Goal: Task Accomplishment & Management: Manage account settings

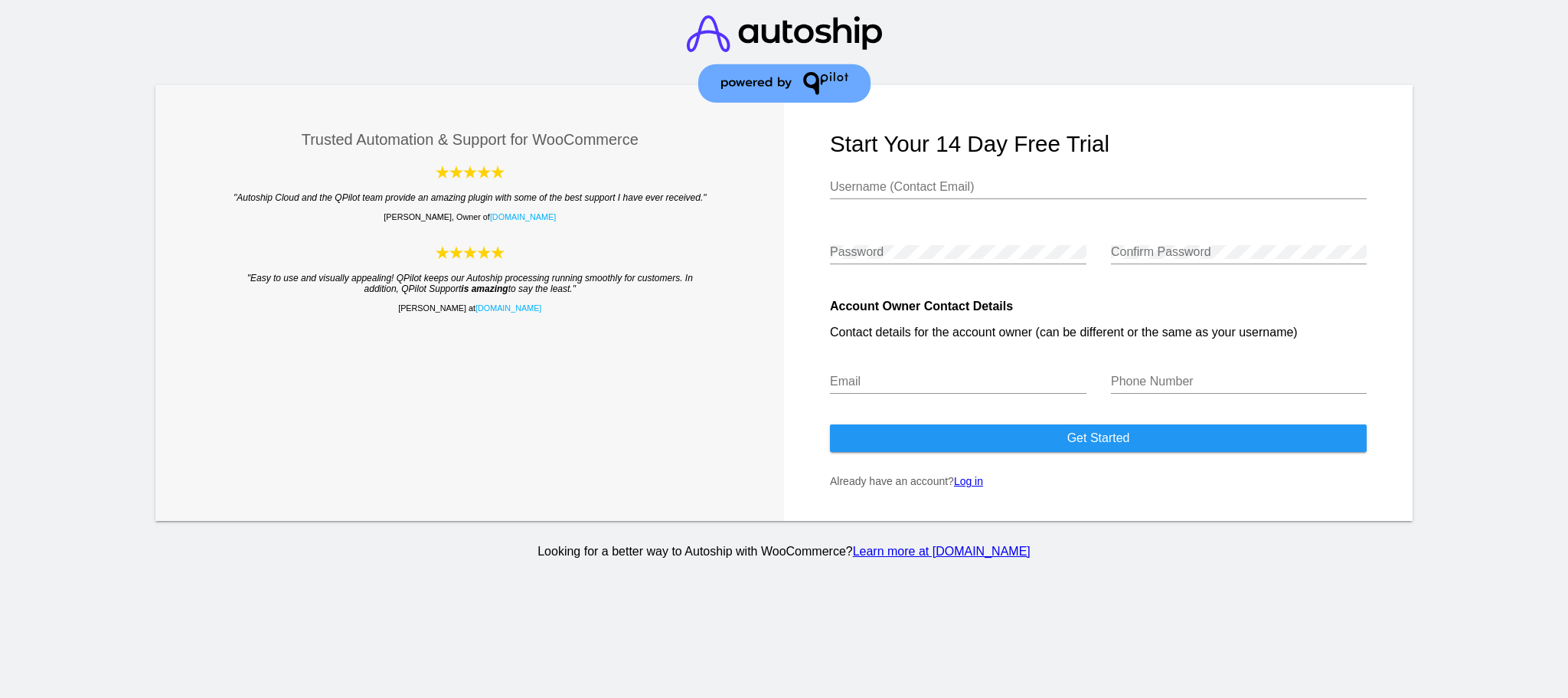
type input "[PERSON_NAME][EMAIL_ADDRESS][DOMAIN_NAME]"
click at [970, 485] on link "Log in" at bounding box center [968, 481] width 29 height 12
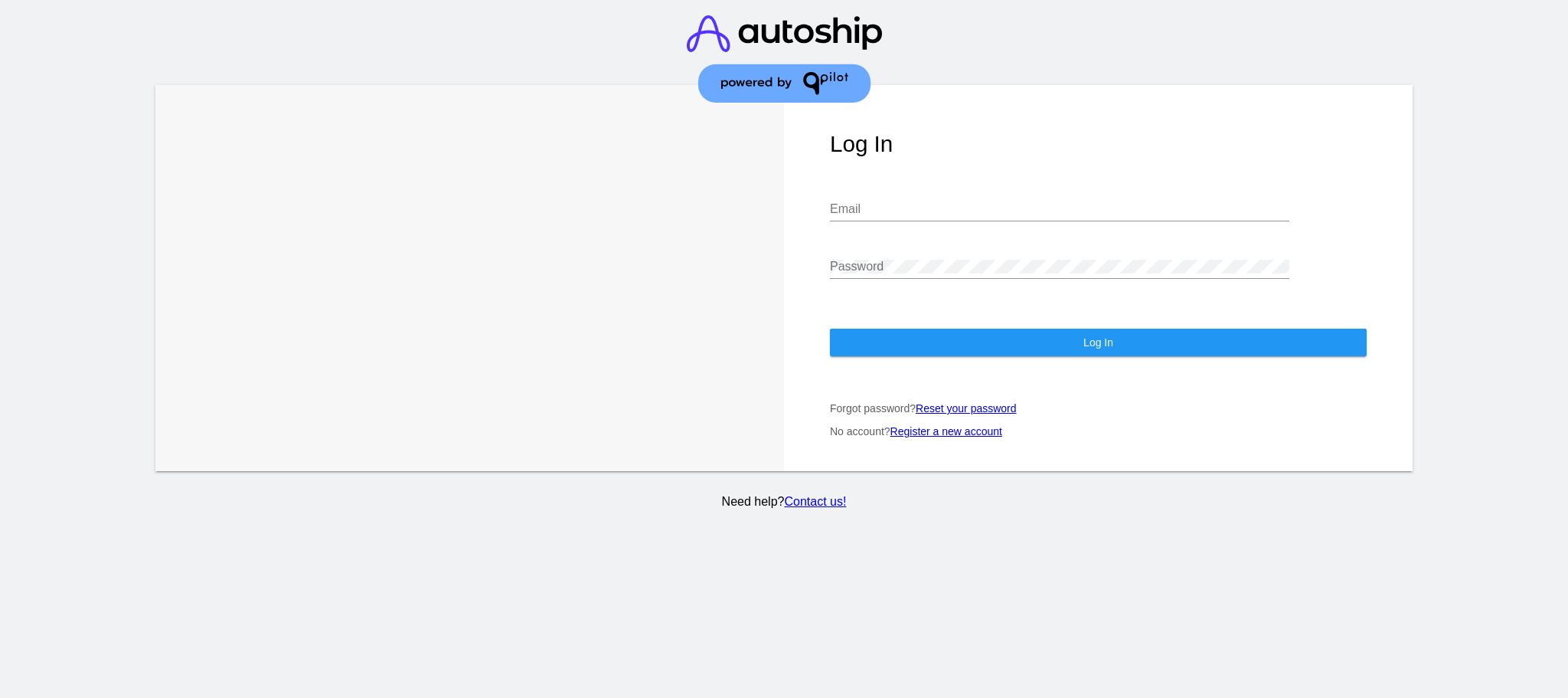
type input "[PERSON_NAME][EMAIL_ADDRESS][DOMAIN_NAME]"
click at [1014, 349] on button "Log In" at bounding box center [1098, 342] width 537 height 27
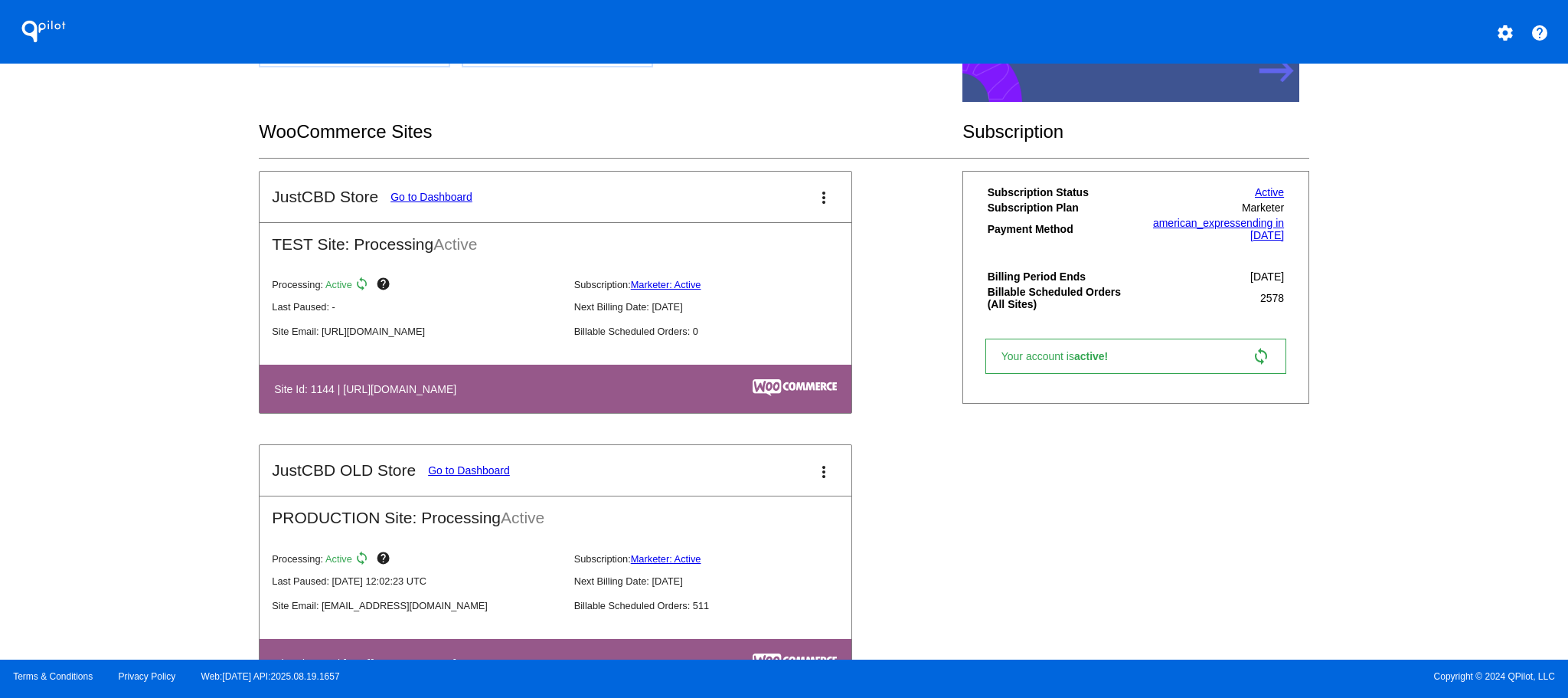
scroll to position [153, 0]
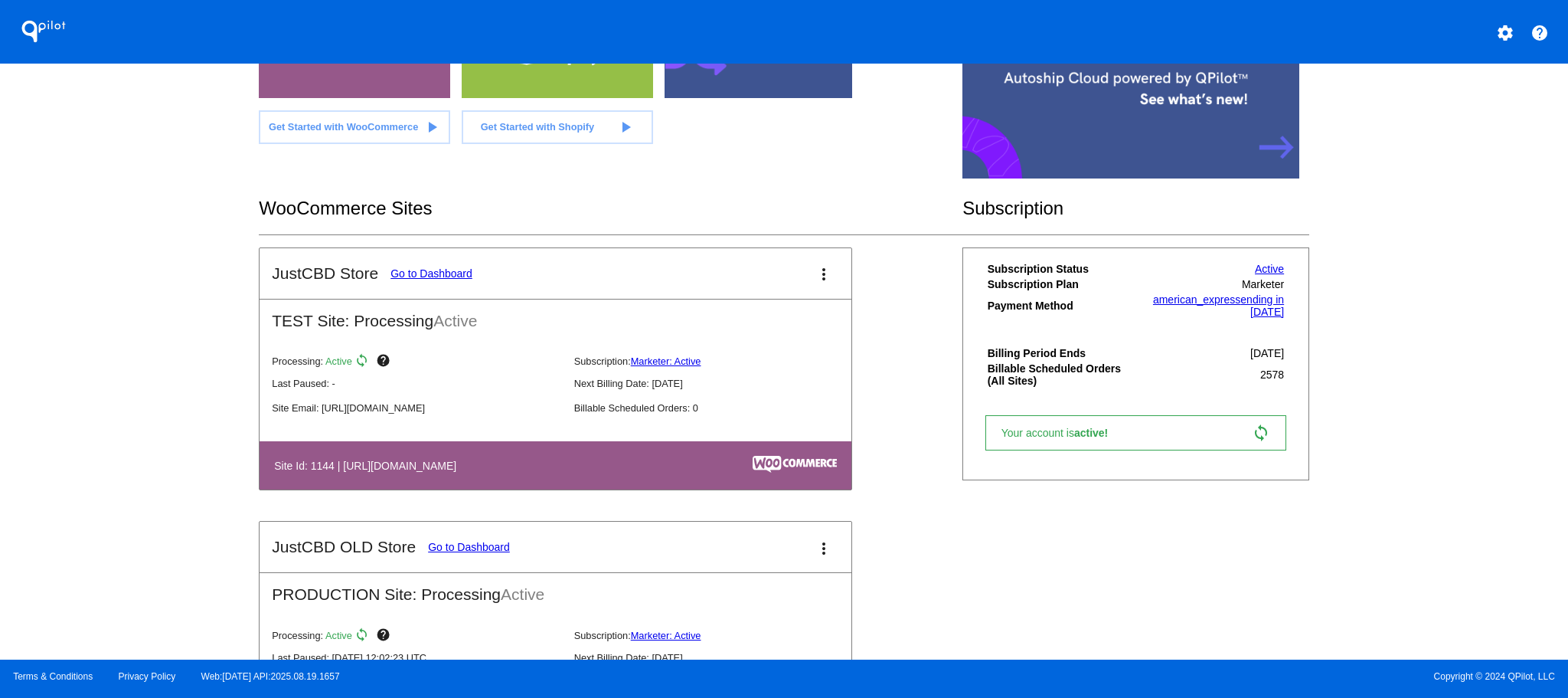
click at [447, 272] on link "Go to Dashboard" at bounding box center [431, 273] width 82 height 12
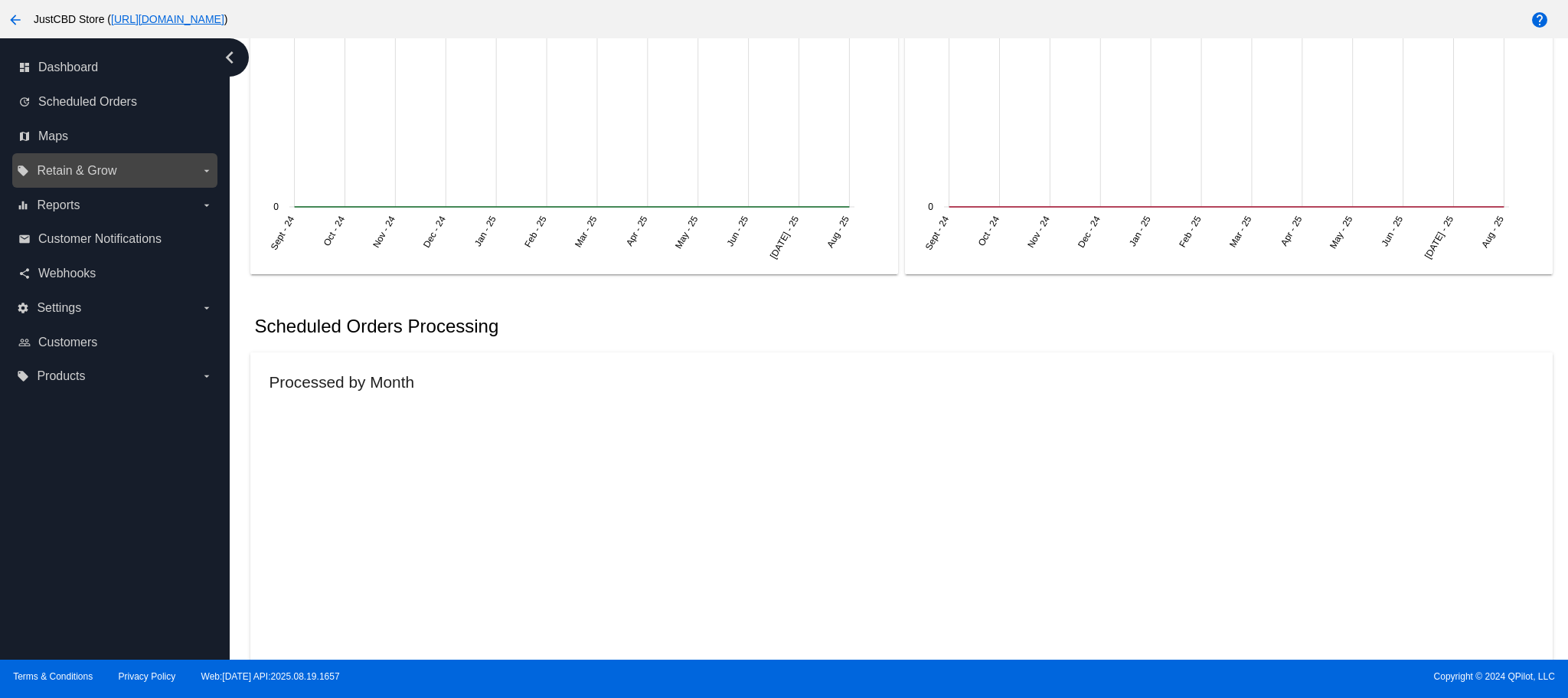
scroll to position [342, 0]
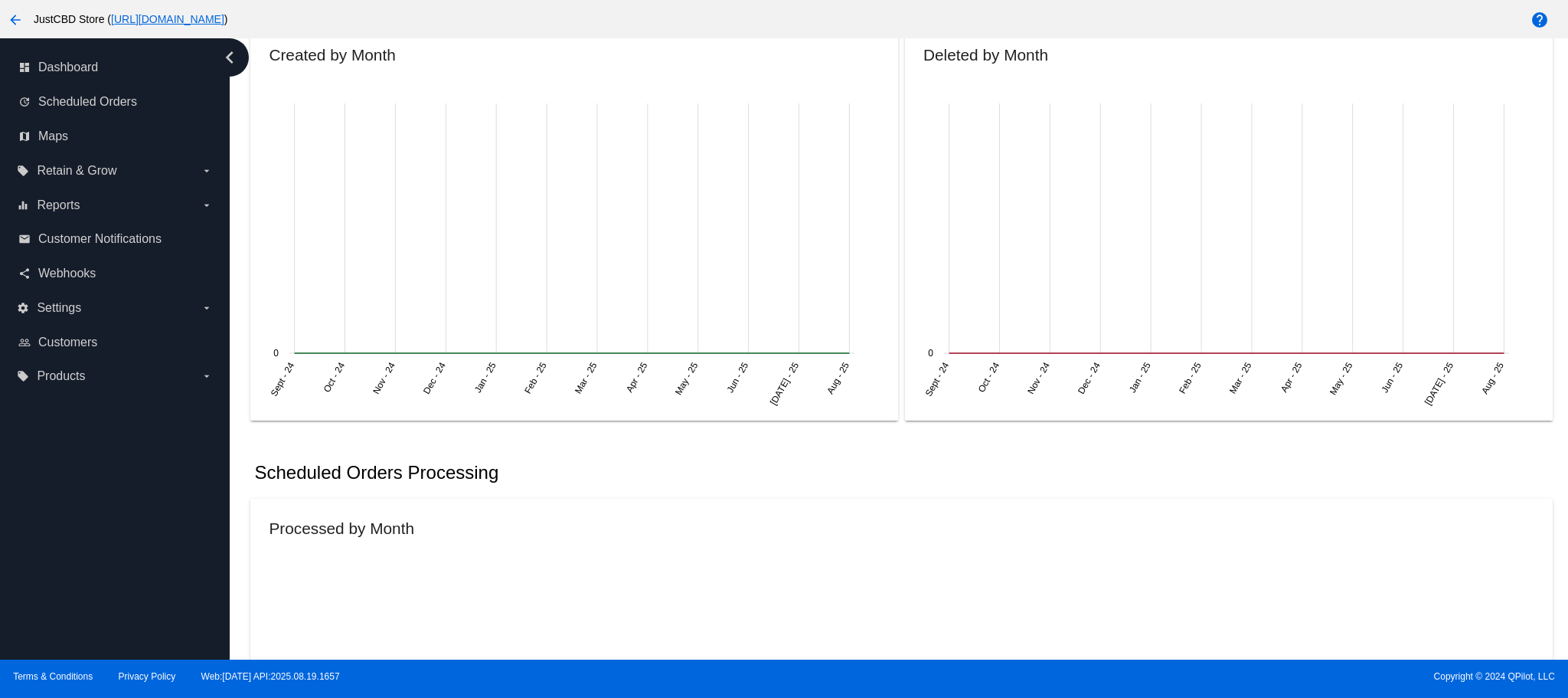
click at [14, 17] on mat-icon "arrow_back" at bounding box center [15, 20] width 18 height 18
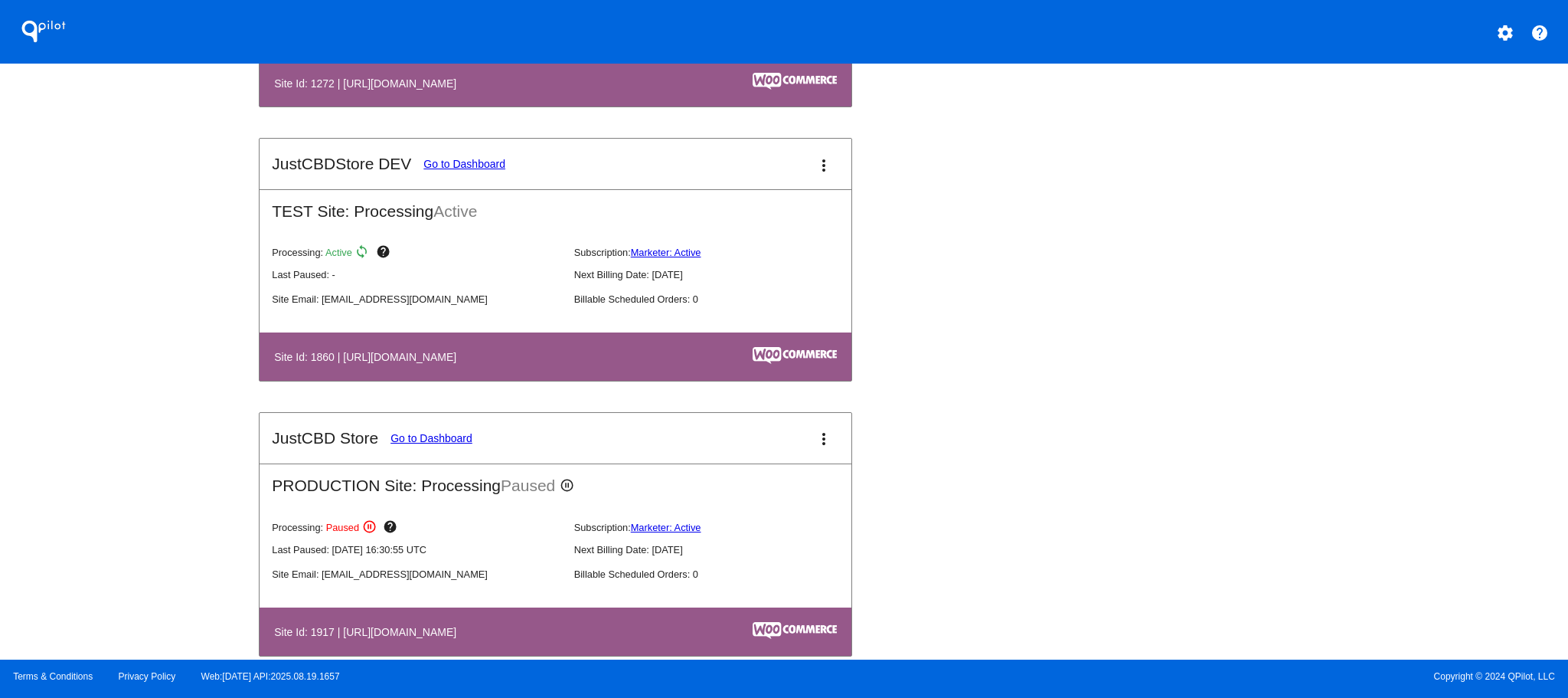
scroll to position [1379, 0]
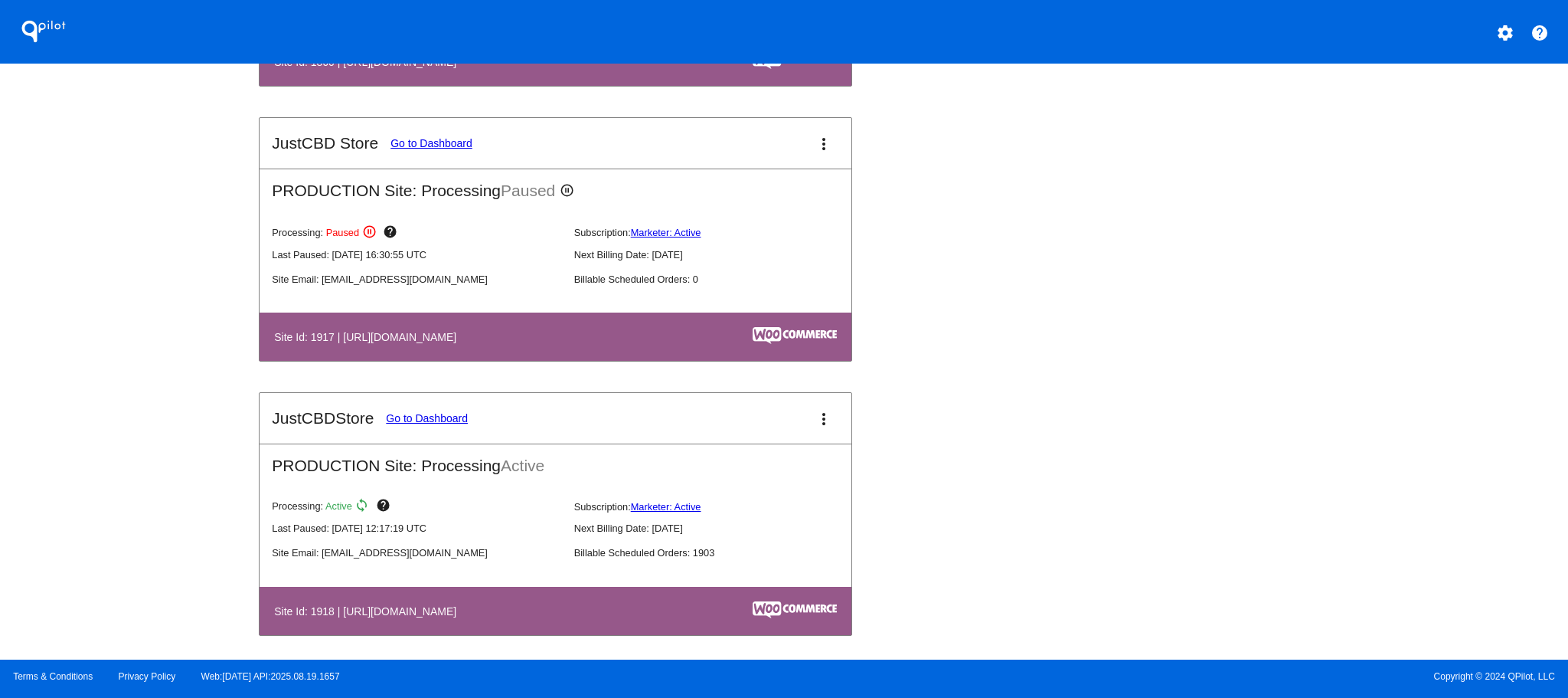
click at [442, 418] on link "Go to Dashboard" at bounding box center [426, 418] width 82 height 12
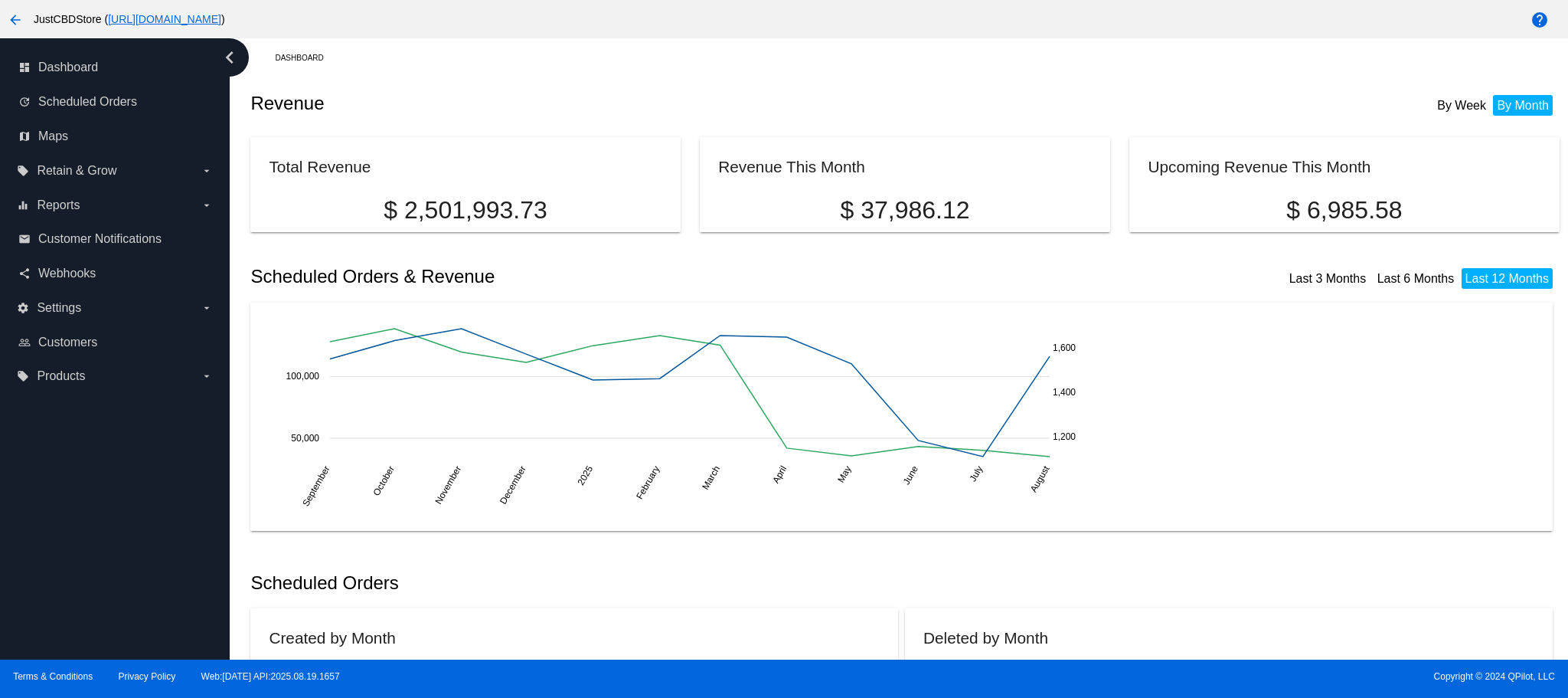
click at [1458, 107] on li "By Week" at bounding box center [1462, 105] width 57 height 21
click at [1499, 103] on li "By Month" at bounding box center [1523, 105] width 60 height 21
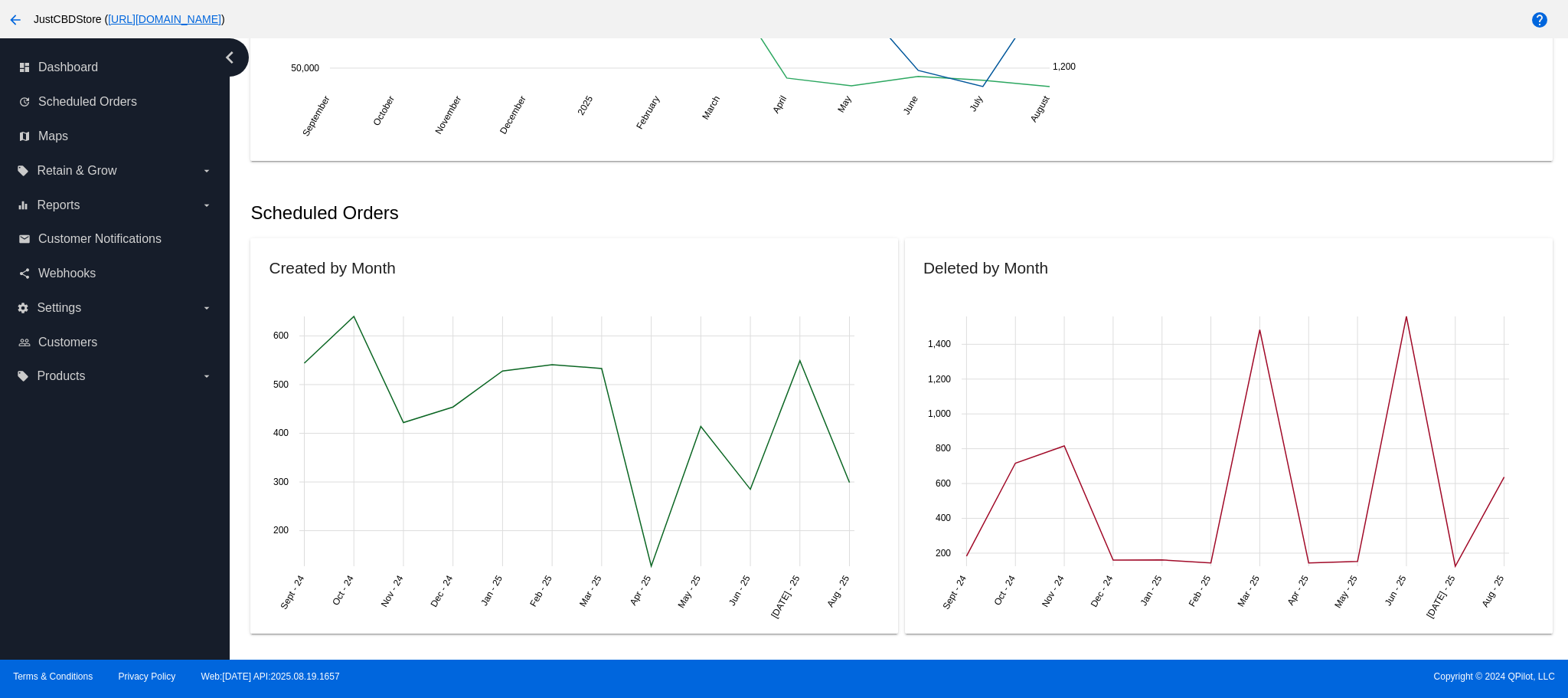
scroll to position [383, 0]
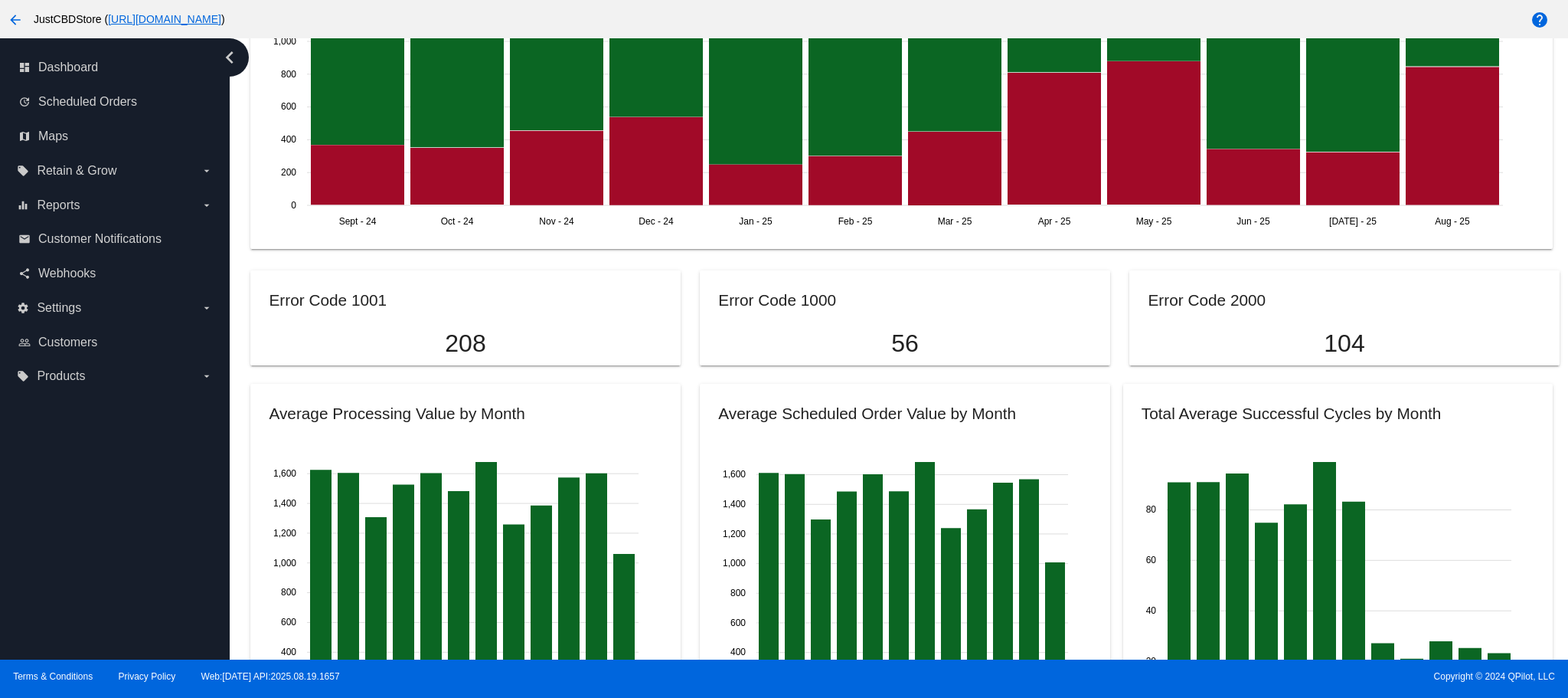
scroll to position [1149, 0]
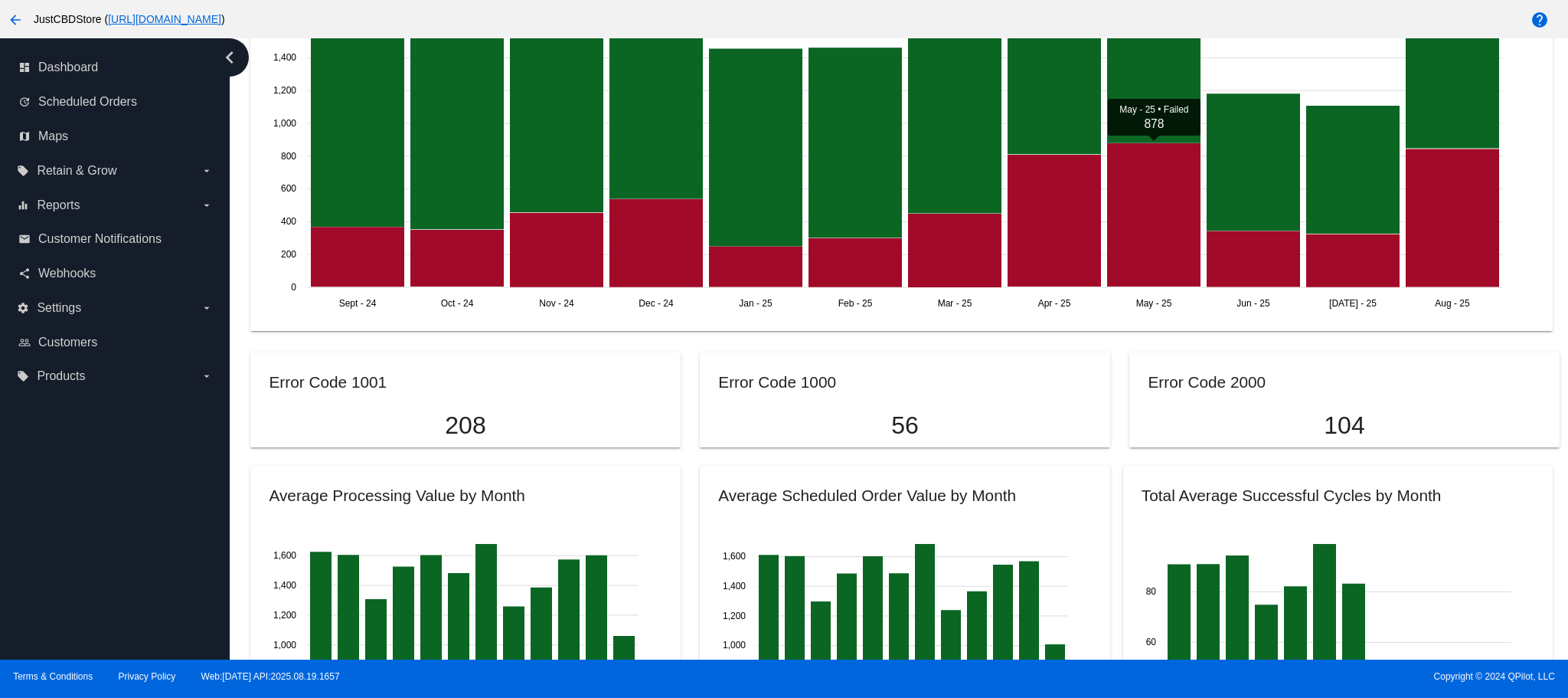
click at [1512, 272] on icon "Sept - [DATE] - [DATE] - [DATE] - [DATE] - [DATE] - [DATE] - [DATE] - [DATE] - …" at bounding box center [888, 157] width 1253 height 307
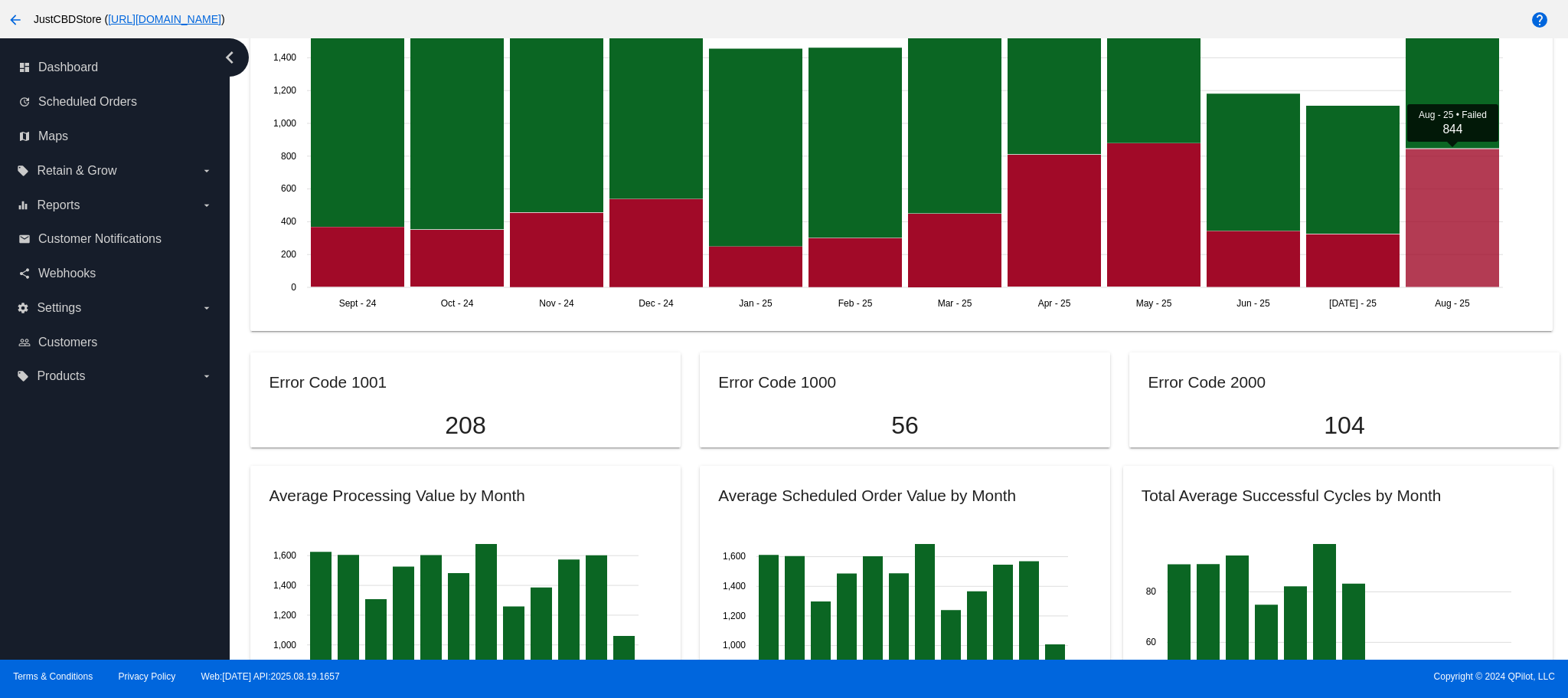
click at [1474, 252] on icon at bounding box center [1452, 218] width 93 height 138
click at [1466, 252] on icon at bounding box center [1452, 218] width 93 height 138
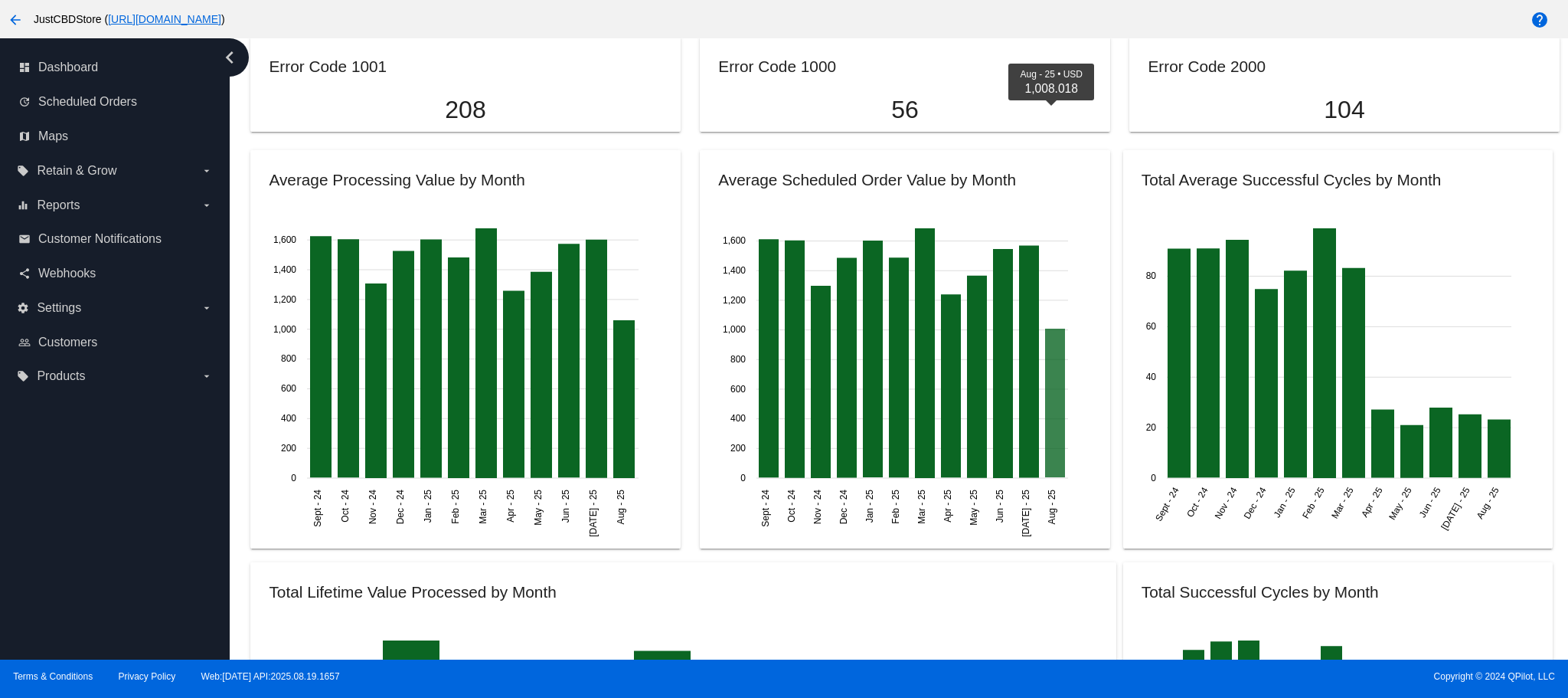
scroll to position [1455, 0]
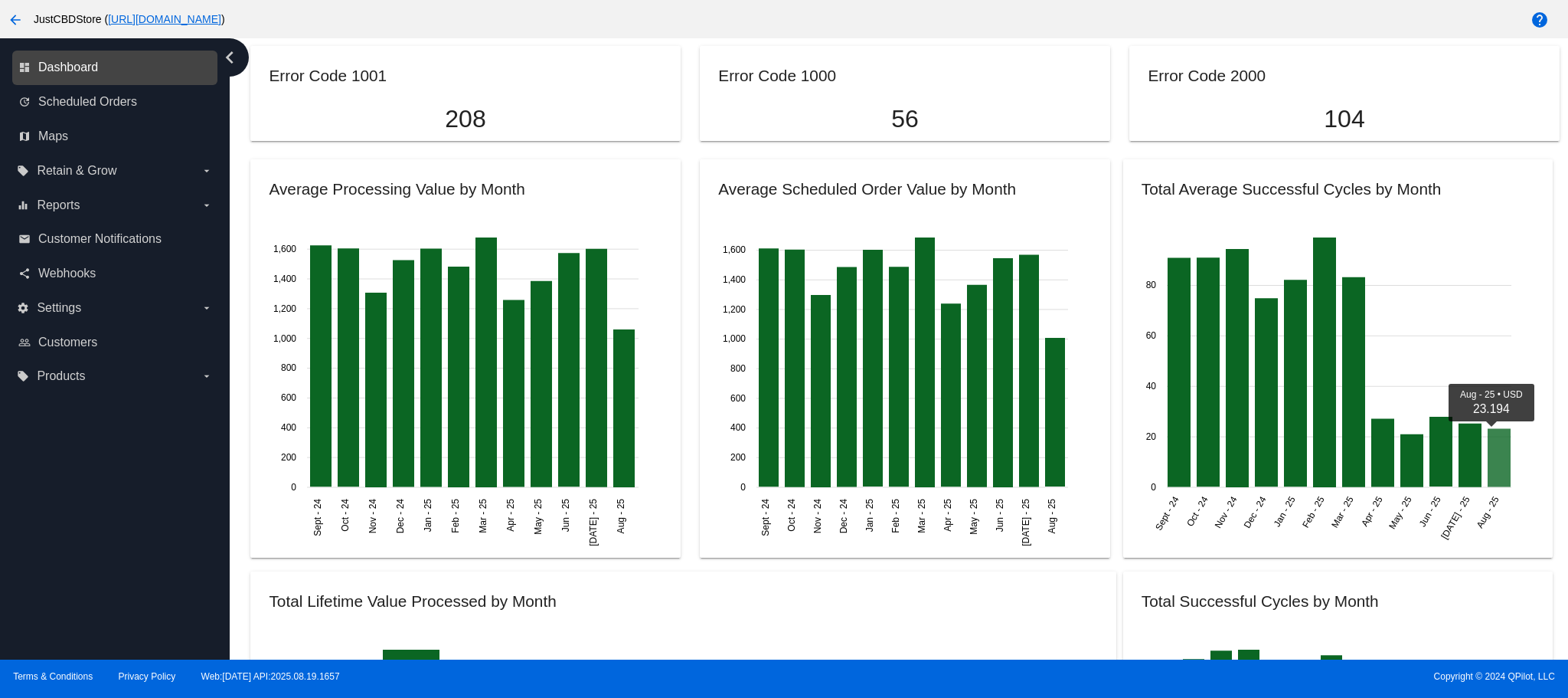
click at [834, 406] on app-dashboard-scheduled-orders-snapshot "Revenue By Week By Month Total Revenue $ 2,501,993.73 Revenue This Month $ 37,9…" at bounding box center [905, 269] width 1309 height 3293
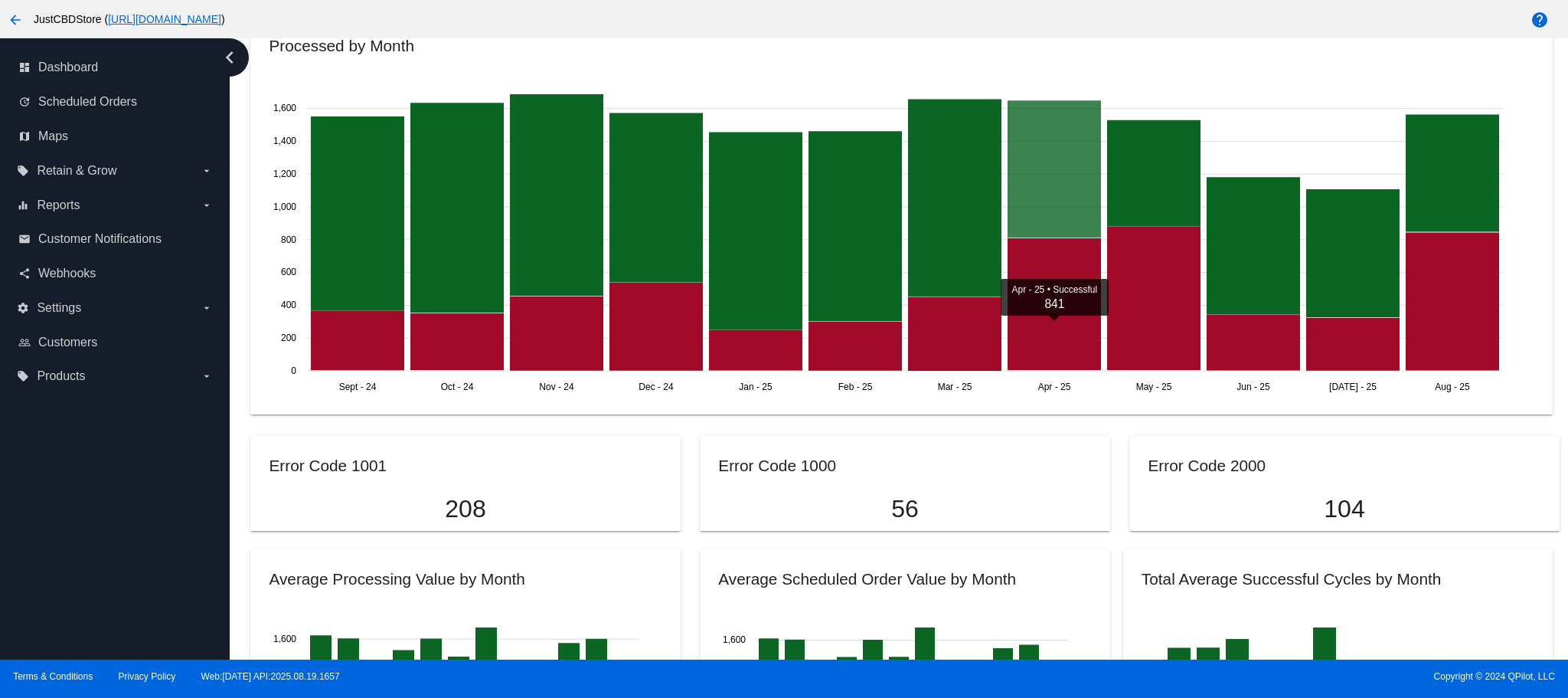
scroll to position [1072, 0]
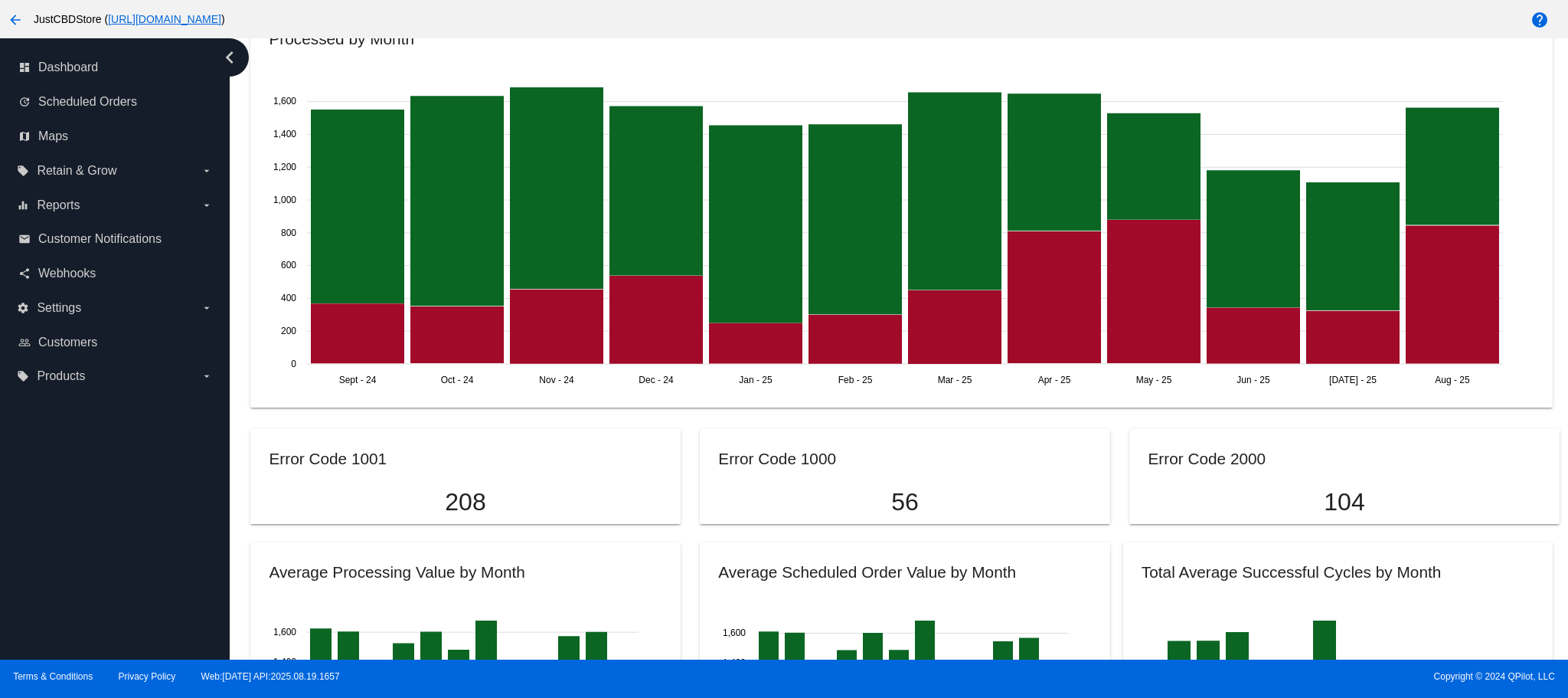
click at [472, 501] on p "208" at bounding box center [465, 502] width 393 height 28
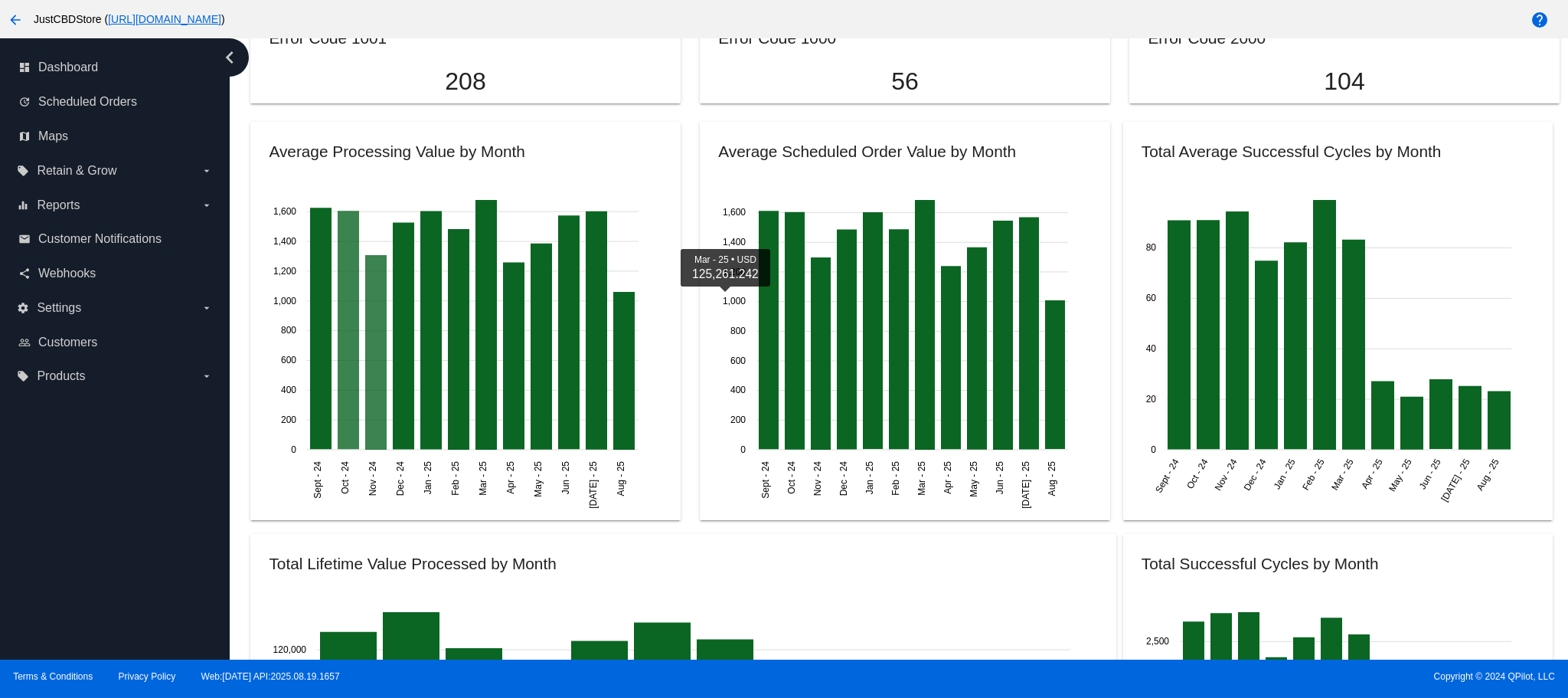
scroll to position [1379, 0]
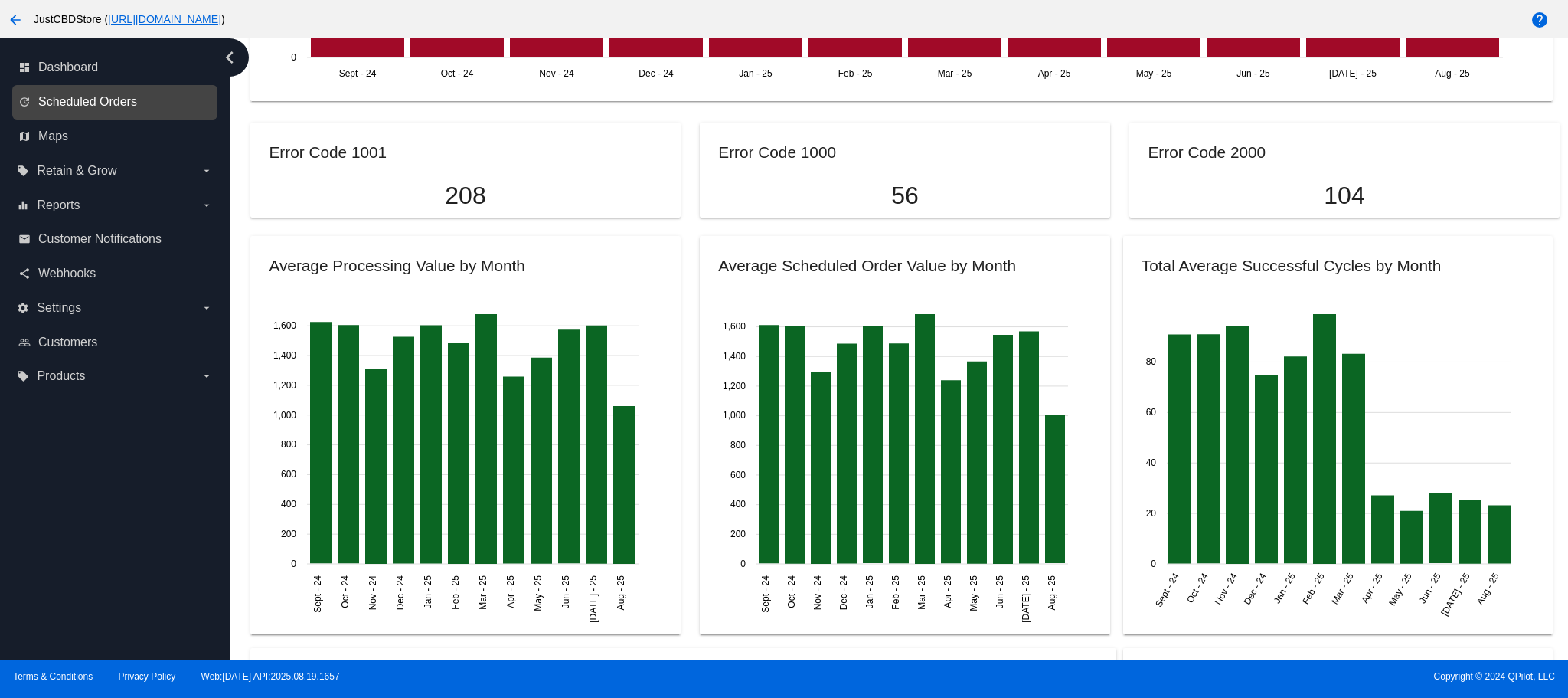
click at [91, 102] on span "Scheduled Orders" at bounding box center [87, 102] width 99 height 14
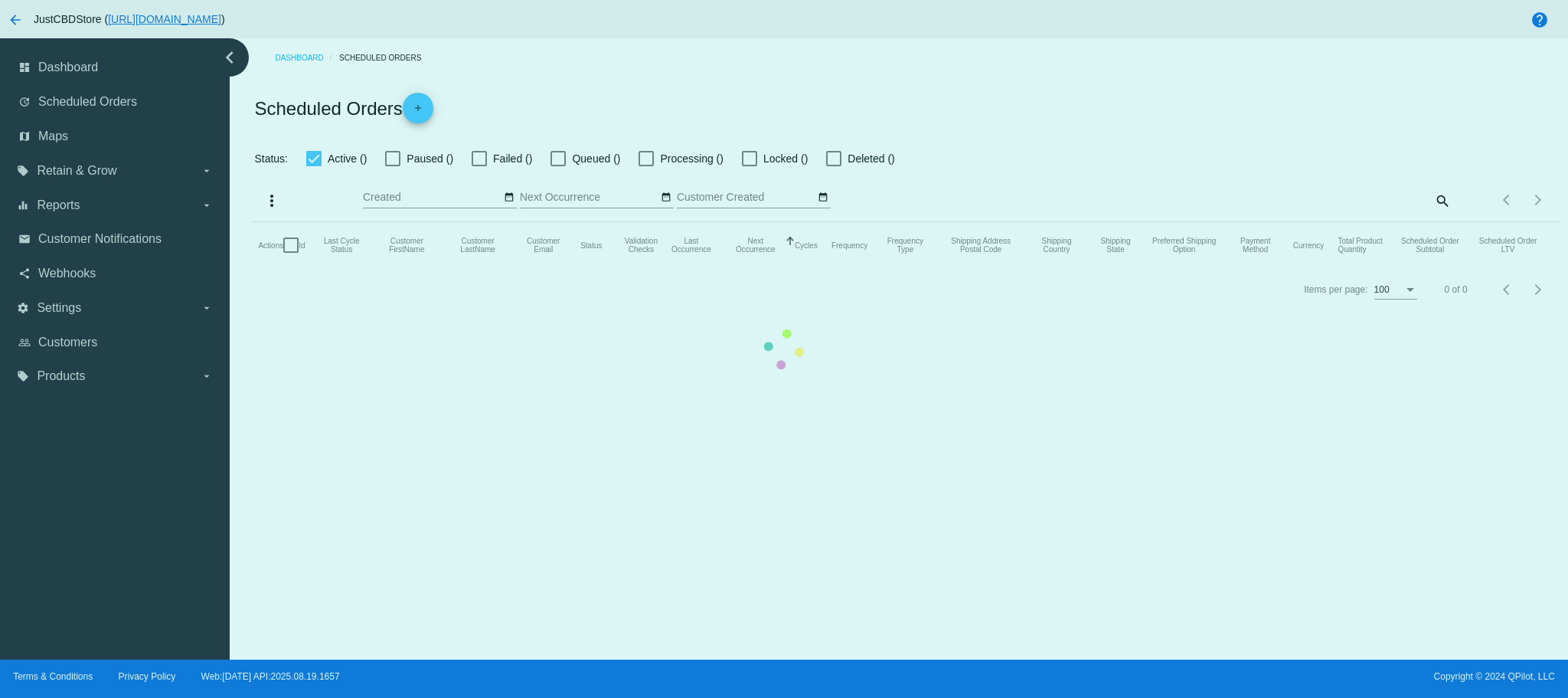
click at [316, 222] on mat-table "Actions Id Last Cycle Status Customer FirstName Customer LastName Customer Emai…" at bounding box center [905, 245] width 1309 height 46
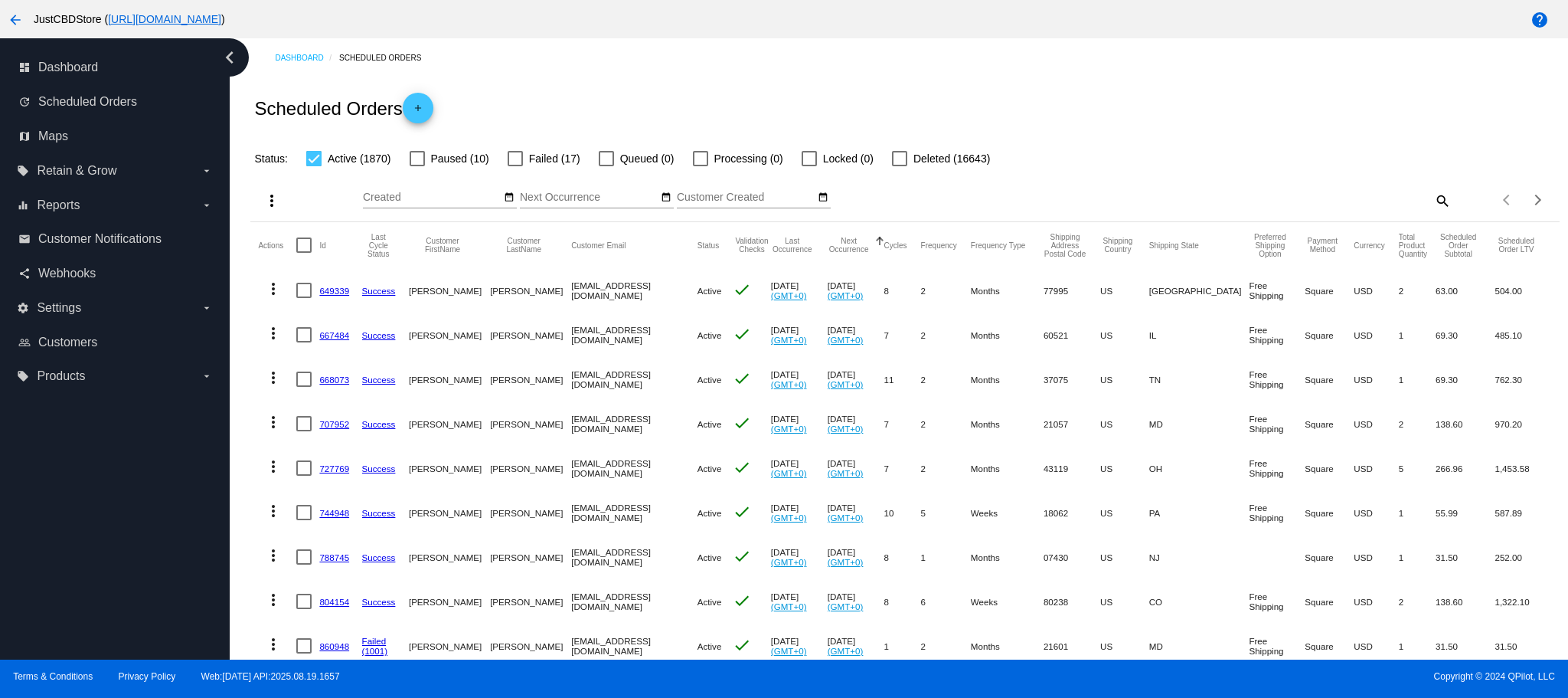
click at [312, 154] on div at bounding box center [314, 158] width 15 height 15
click at [313, 167] on input "Active (1870)" at bounding box center [313, 167] width 1 height 1
checkbox input "false"
click at [511, 155] on div at bounding box center [515, 158] width 15 height 15
click at [515, 167] on input "Failed (17)" at bounding box center [515, 167] width 1 height 1
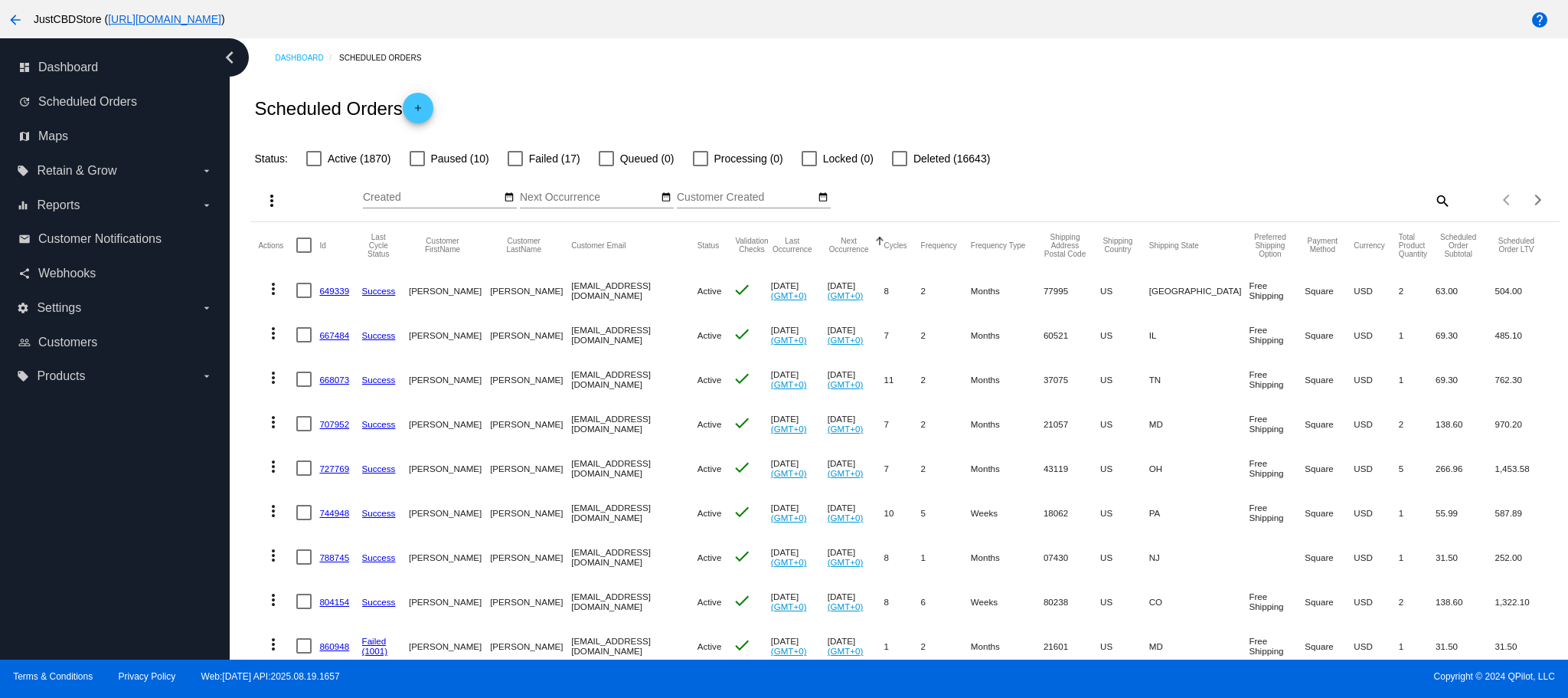
checkbox input "true"
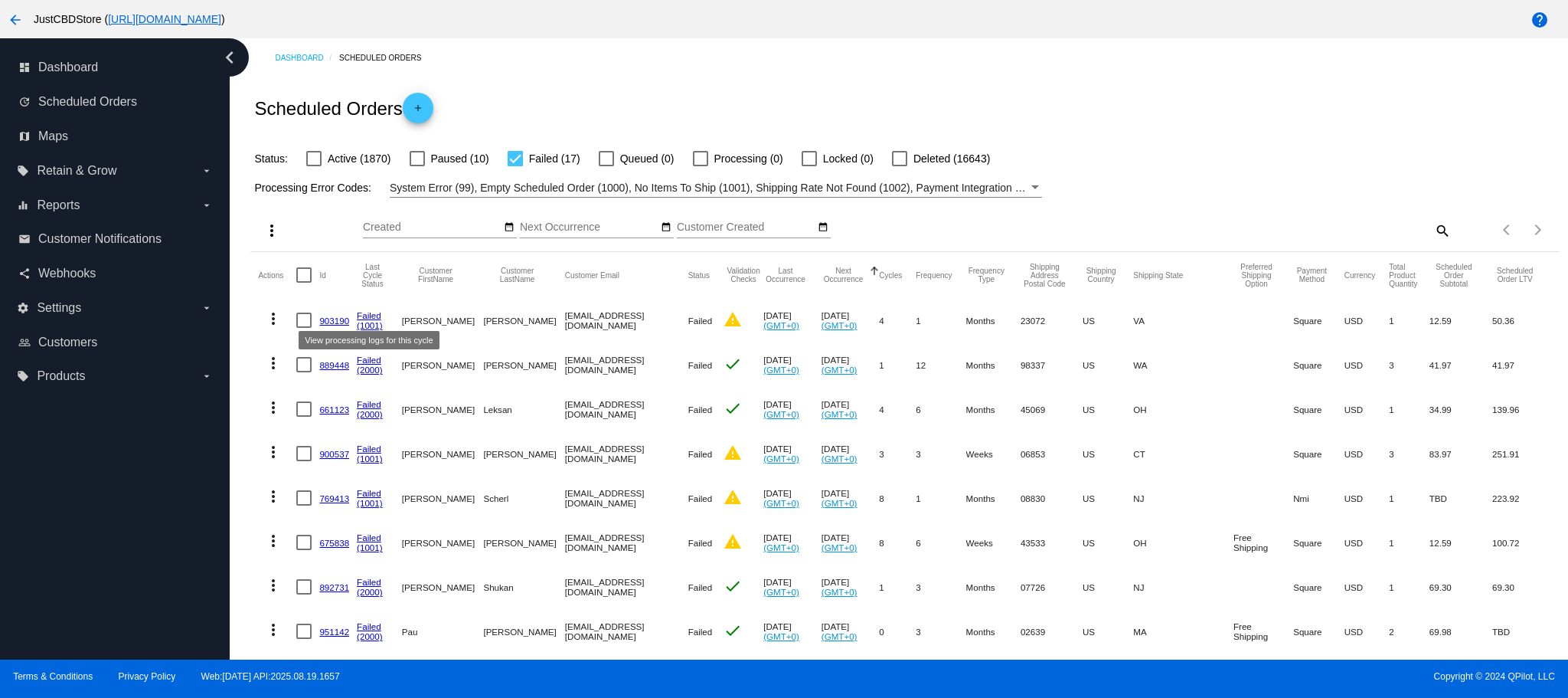
click at [365, 315] on link "Failed" at bounding box center [369, 315] width 24 height 10
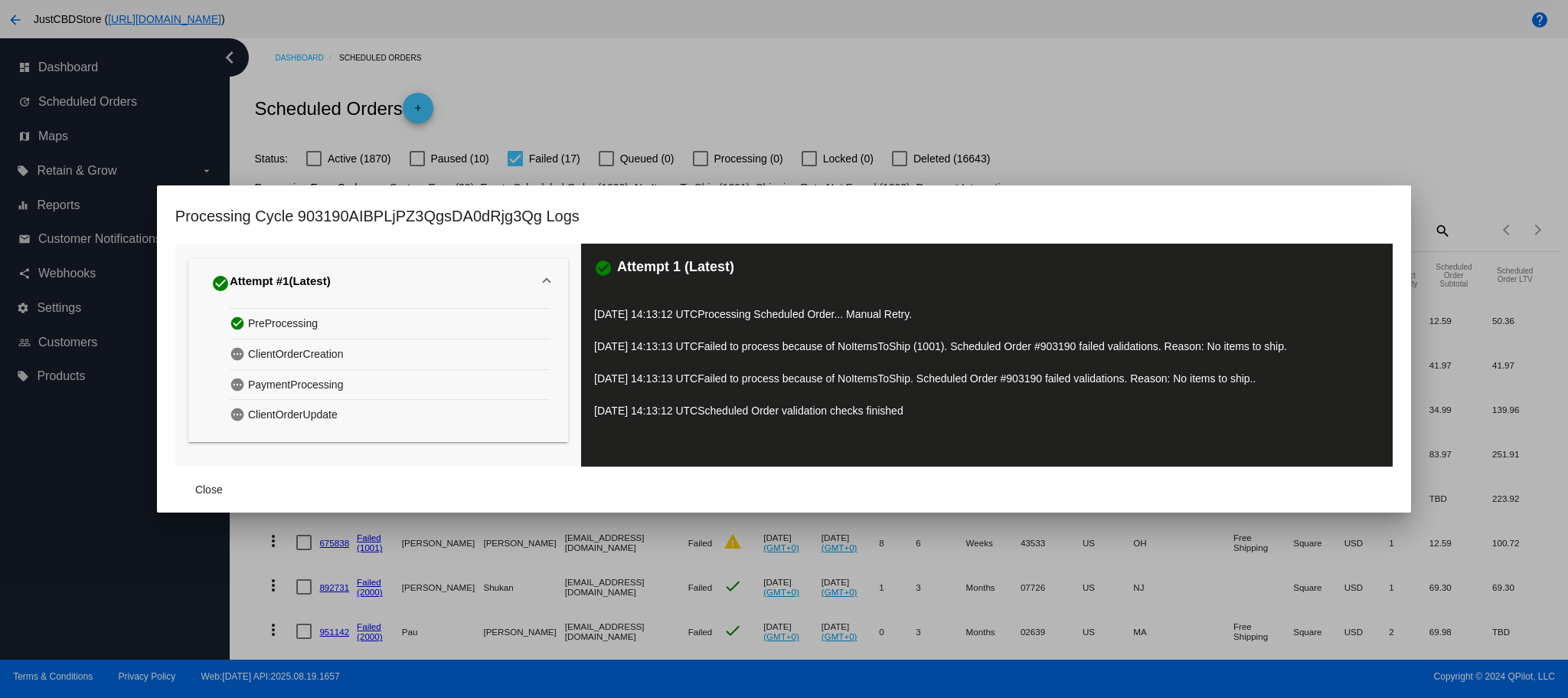
click at [1399, 197] on mat-dialog-container "Processing Cycle 903190AIBPLjPZ3QgsDA0dRjg3Qg Logs check_circle Attempt #1 (Lat…" at bounding box center [784, 349] width 1254 height 327
click at [1281, 163] on div at bounding box center [784, 349] width 1568 height 698
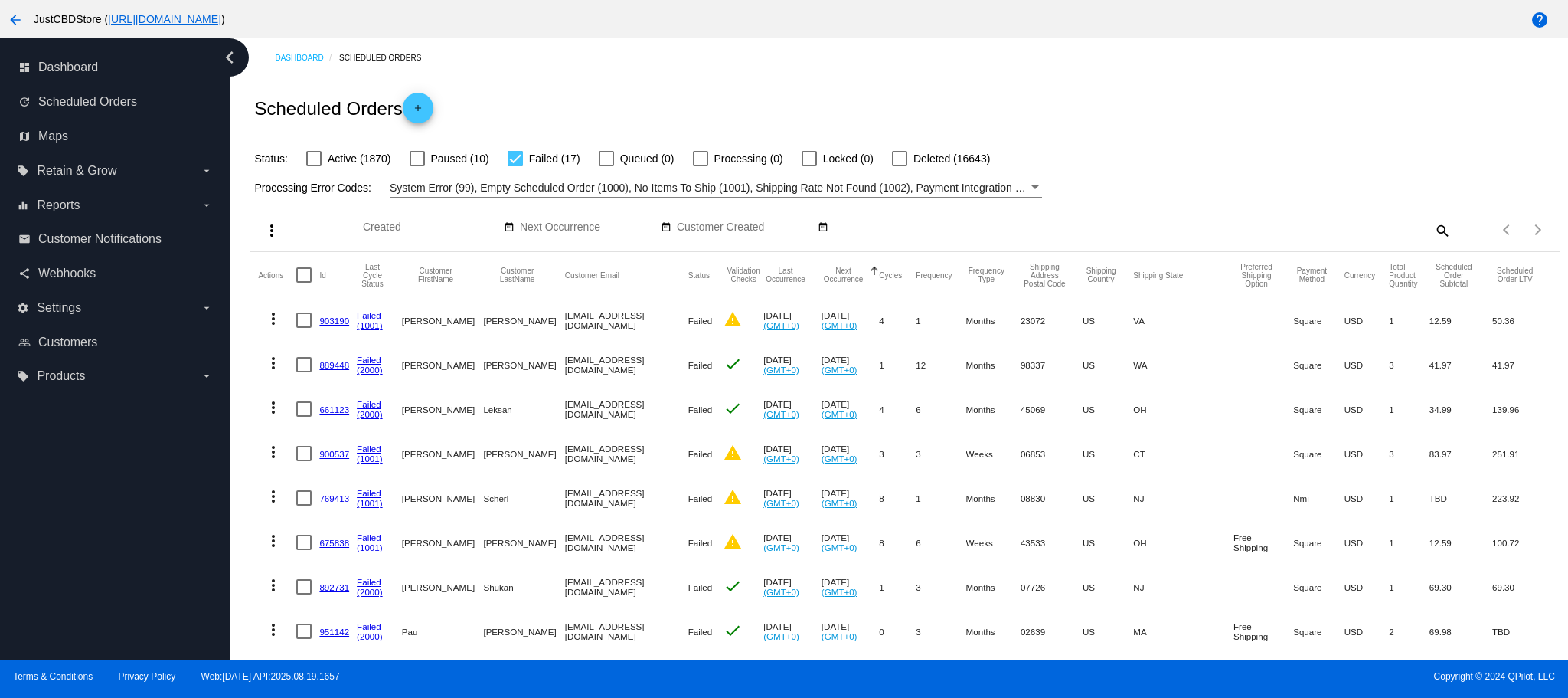
click at [325, 321] on link "903190" at bounding box center [334, 321] width 30 height 10
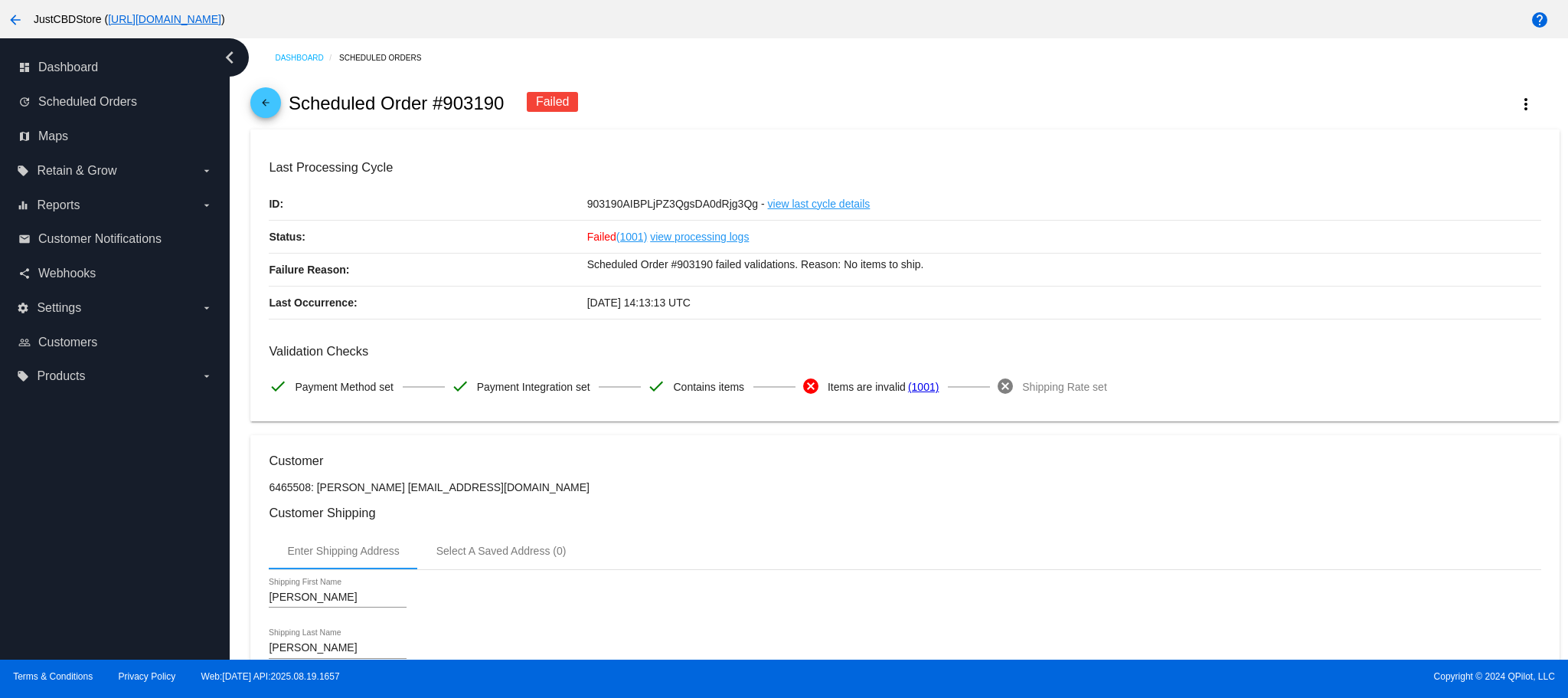
click at [266, 97] on mat-icon "arrow_back" at bounding box center [266, 107] width 18 height 18
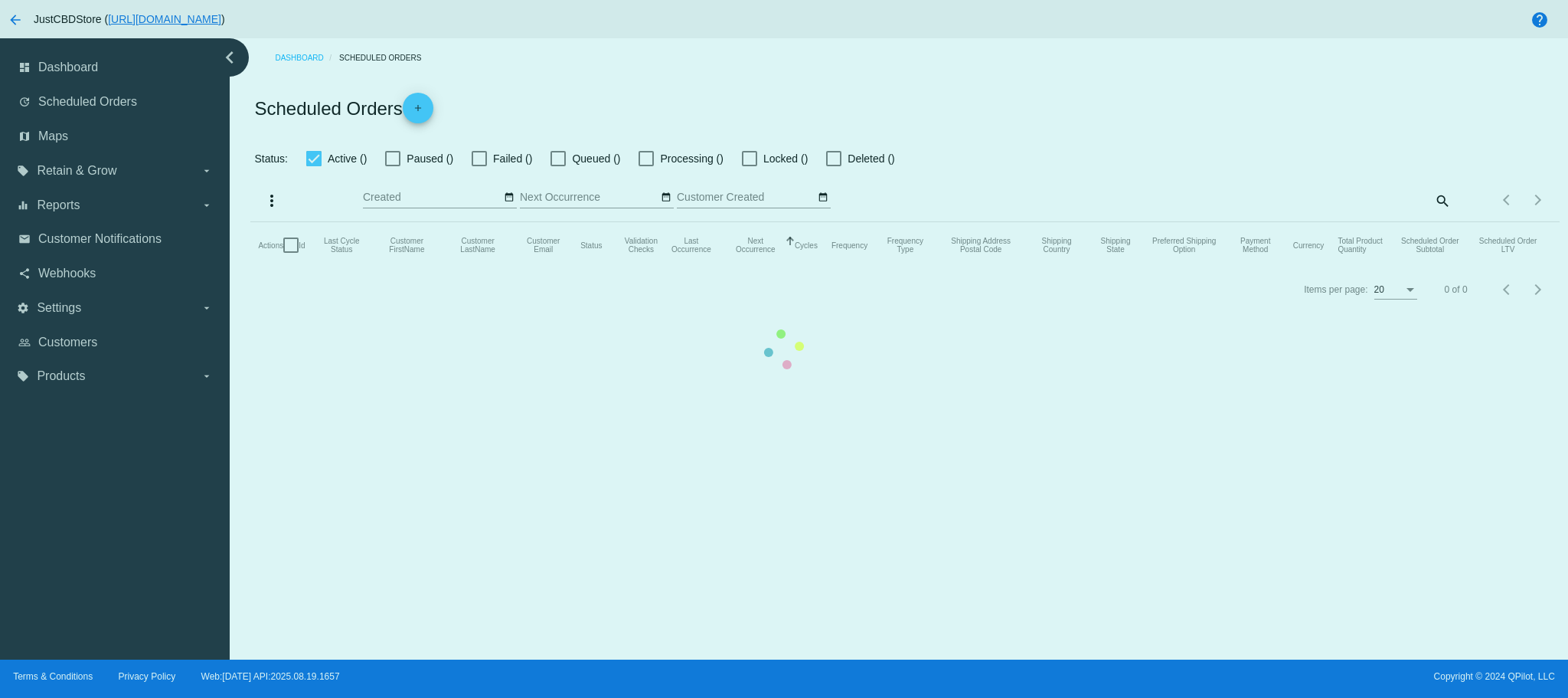
checkbox input "false"
checkbox input "true"
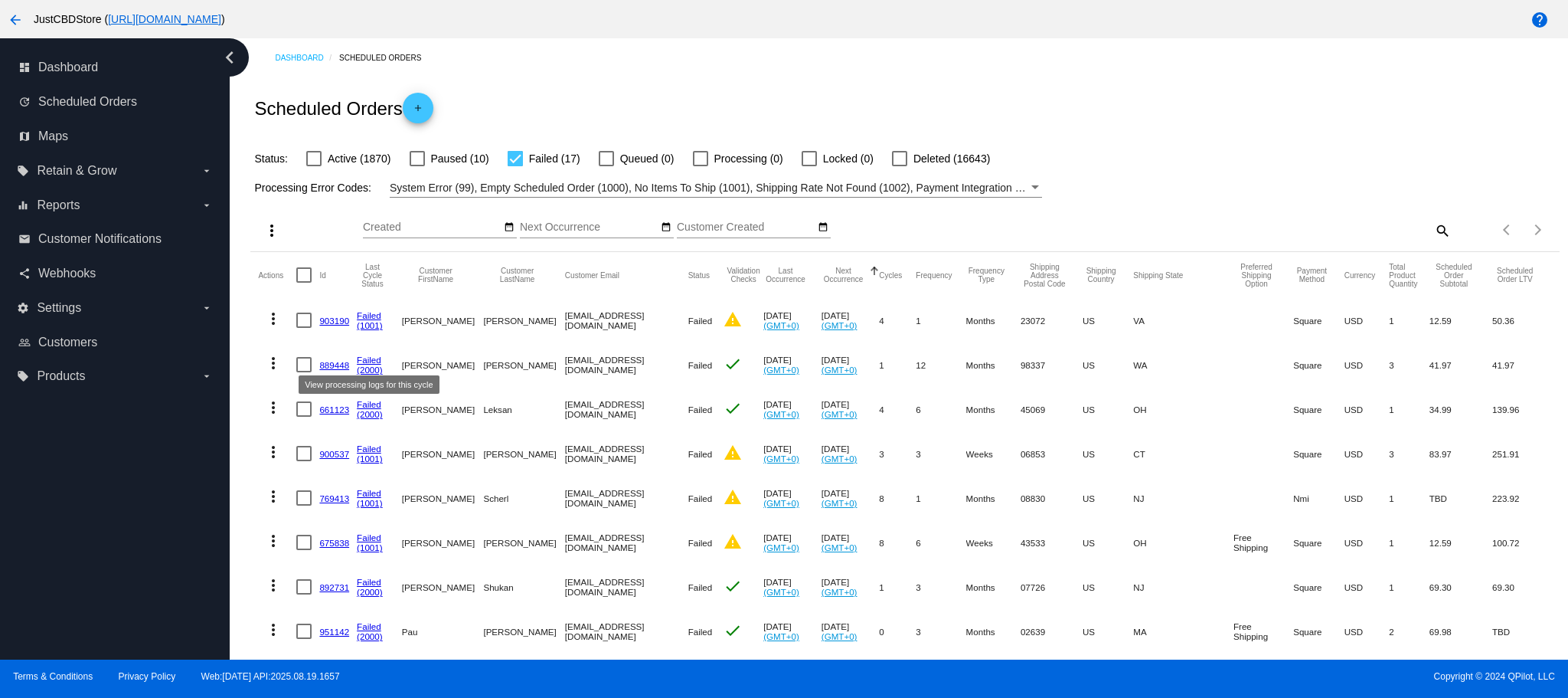
click at [373, 359] on link "Failed" at bounding box center [369, 360] width 24 height 10
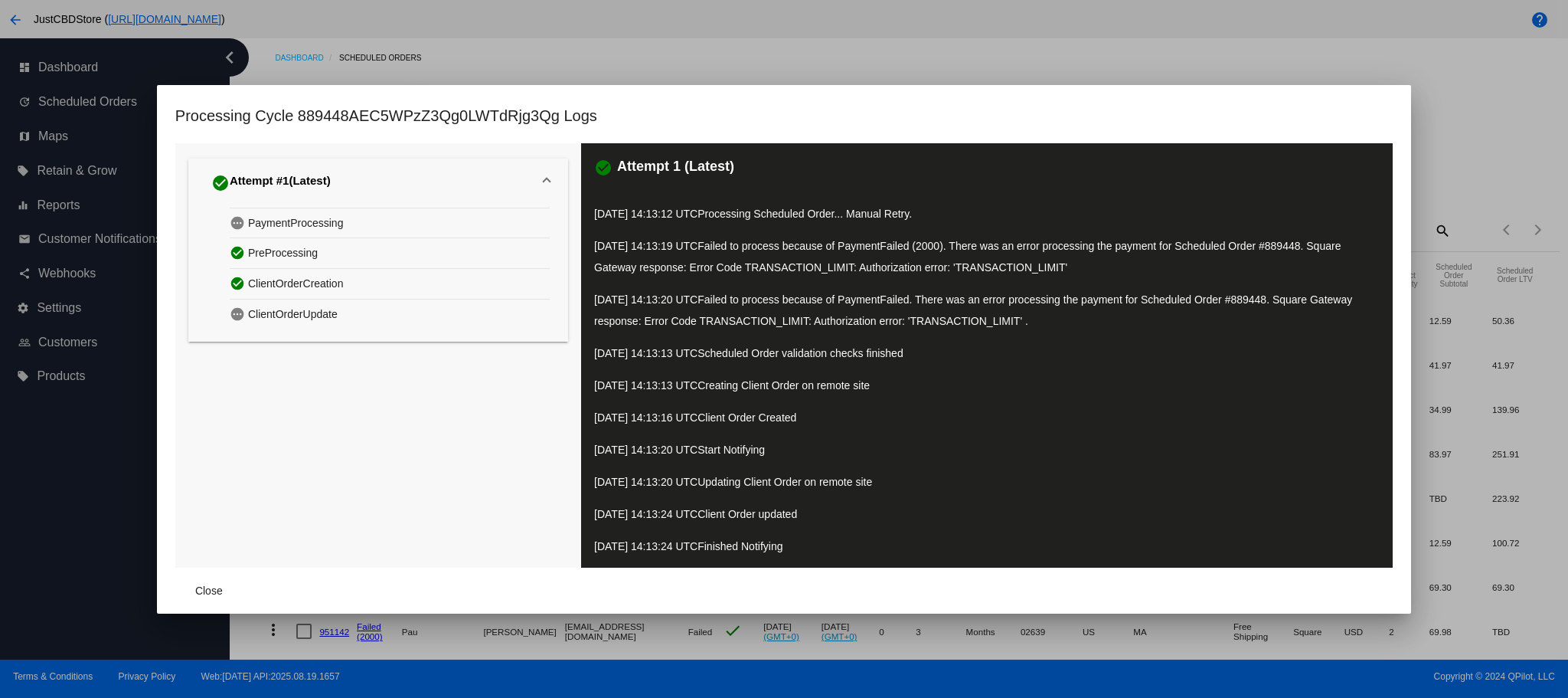
click at [1396, 214] on mat-dialog-content "check_circle Attempt #1 (Latest) pending PaymentProcessing check_circle PreProc…" at bounding box center [784, 355] width 1254 height 424
click at [1396, 102] on mat-dialog-container "Processing Cycle 889448AEC5WPzZ3Qg0LWTdRjg3Qg Logs check_circle Attempt #1 (Lat…" at bounding box center [784, 349] width 1254 height 529
click at [689, 61] on div at bounding box center [784, 349] width 1568 height 698
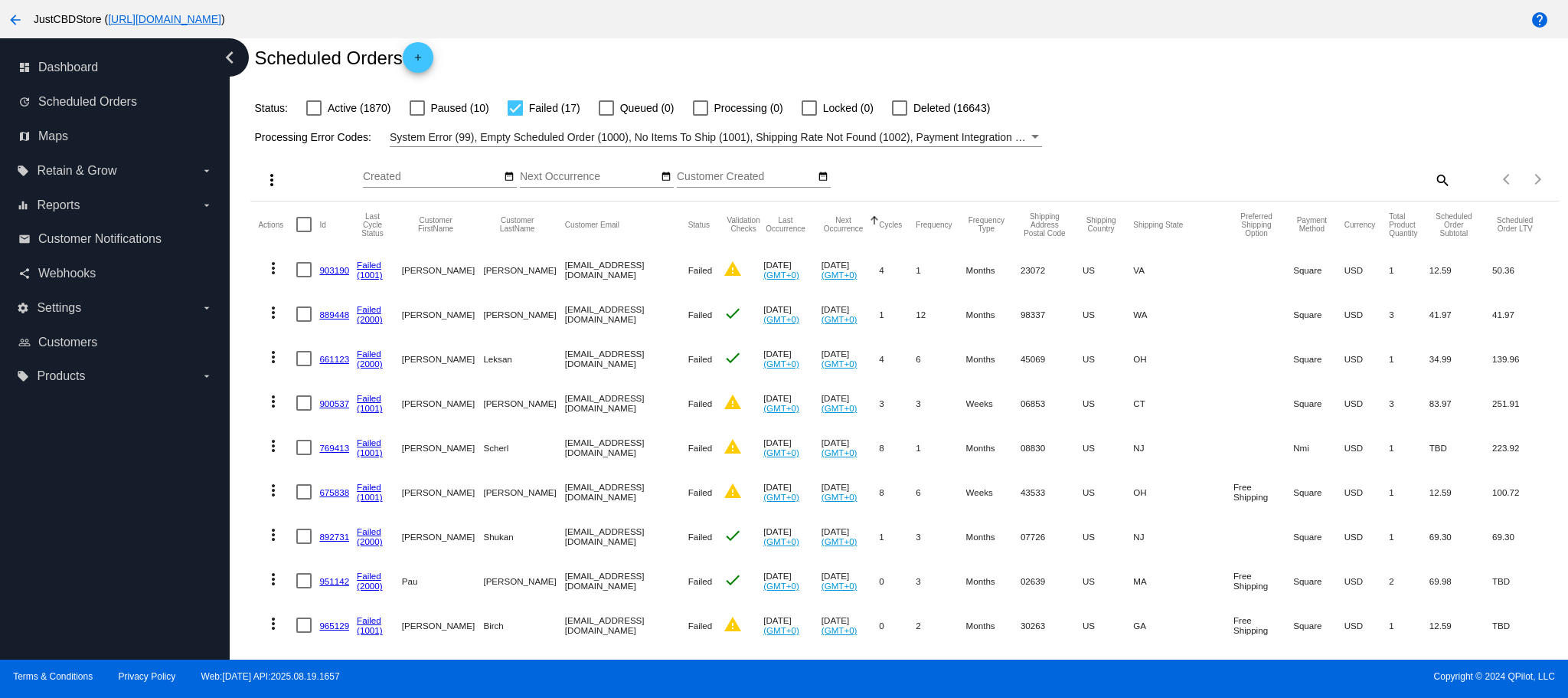
scroll to position [77, 0]
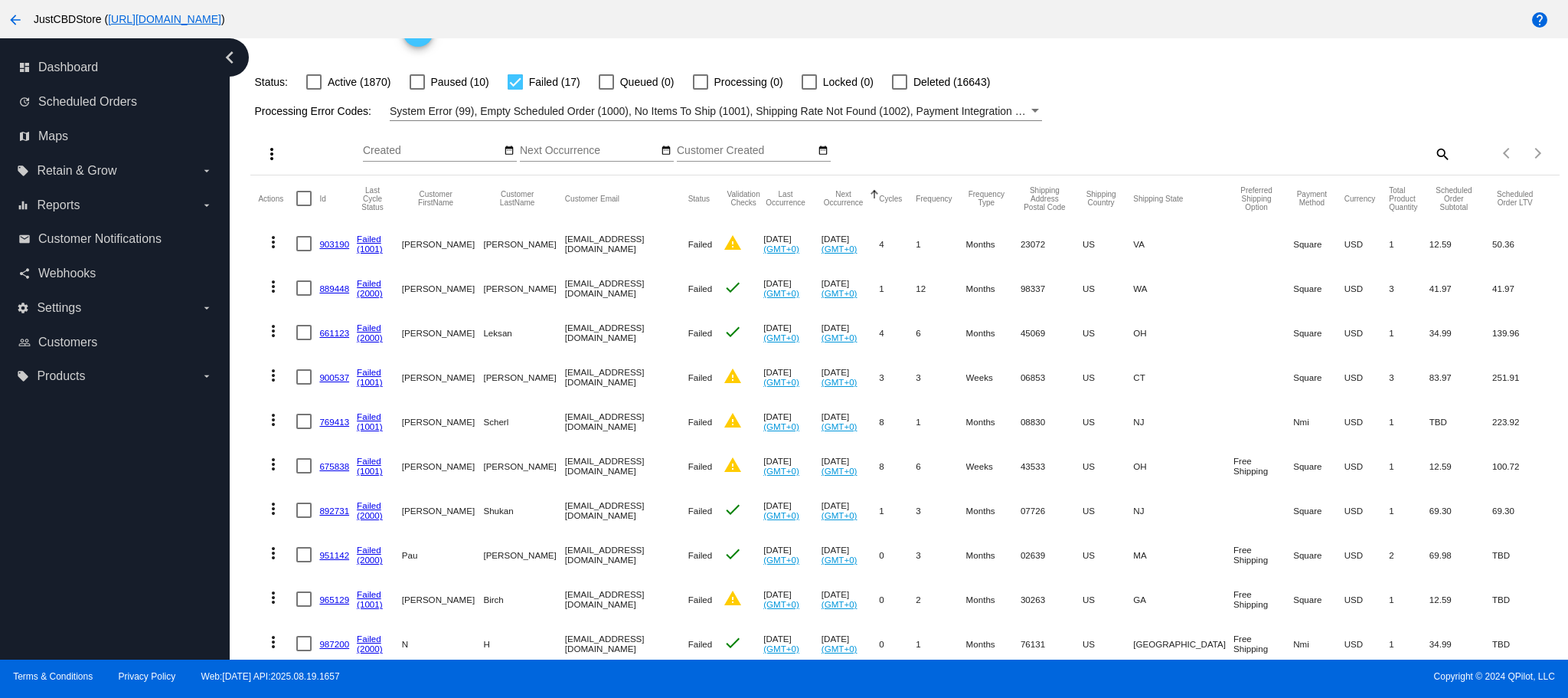
click at [330, 378] on link "900537" at bounding box center [334, 377] width 30 height 10
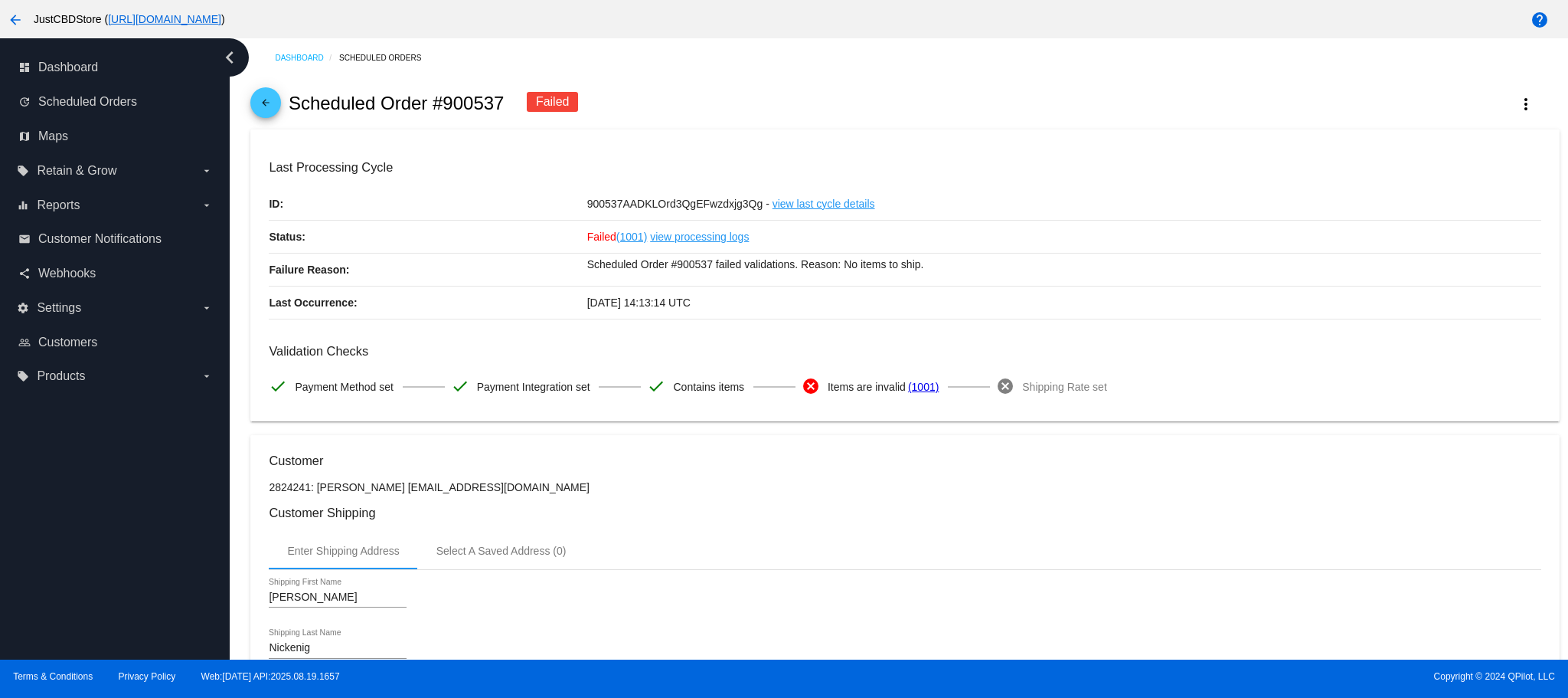
click at [682, 238] on link "view processing logs" at bounding box center [699, 237] width 99 height 32
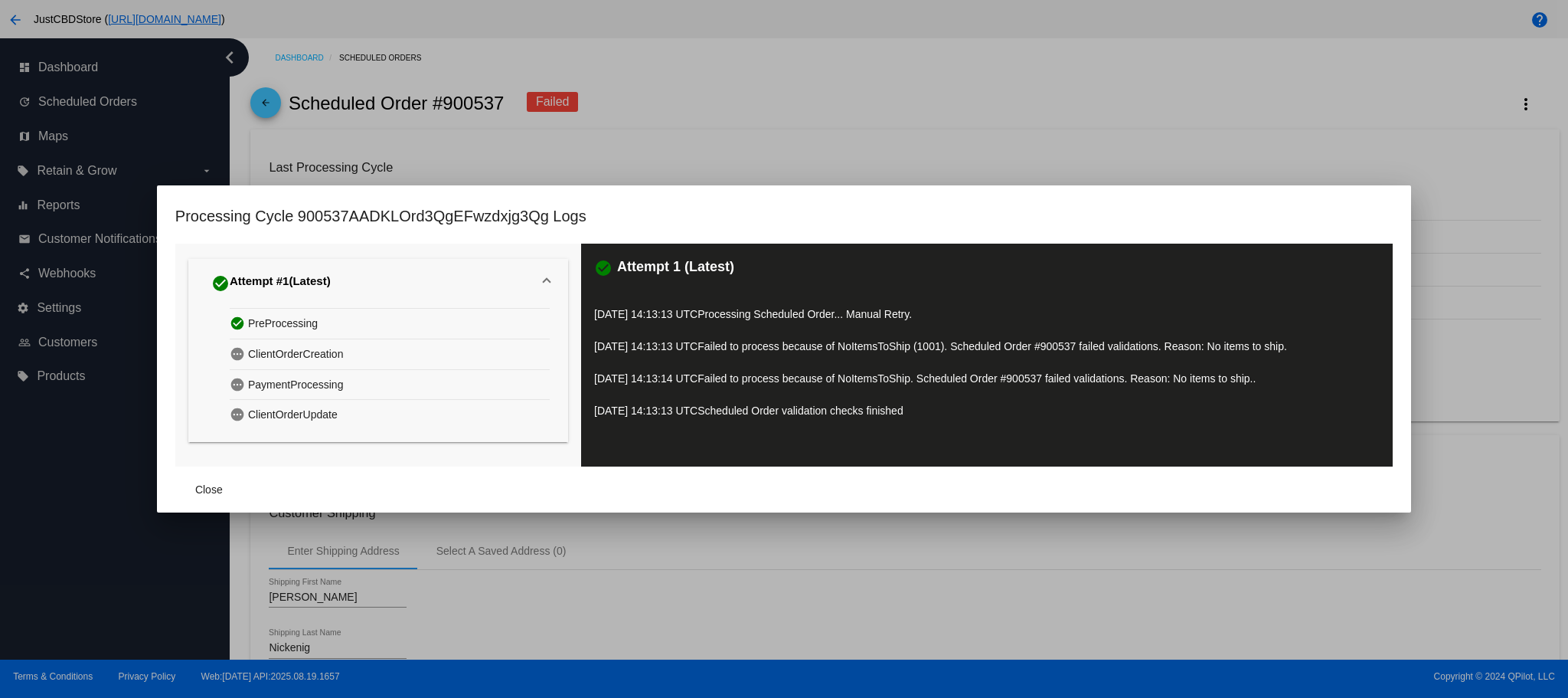
click at [967, 536] on div at bounding box center [784, 349] width 1568 height 698
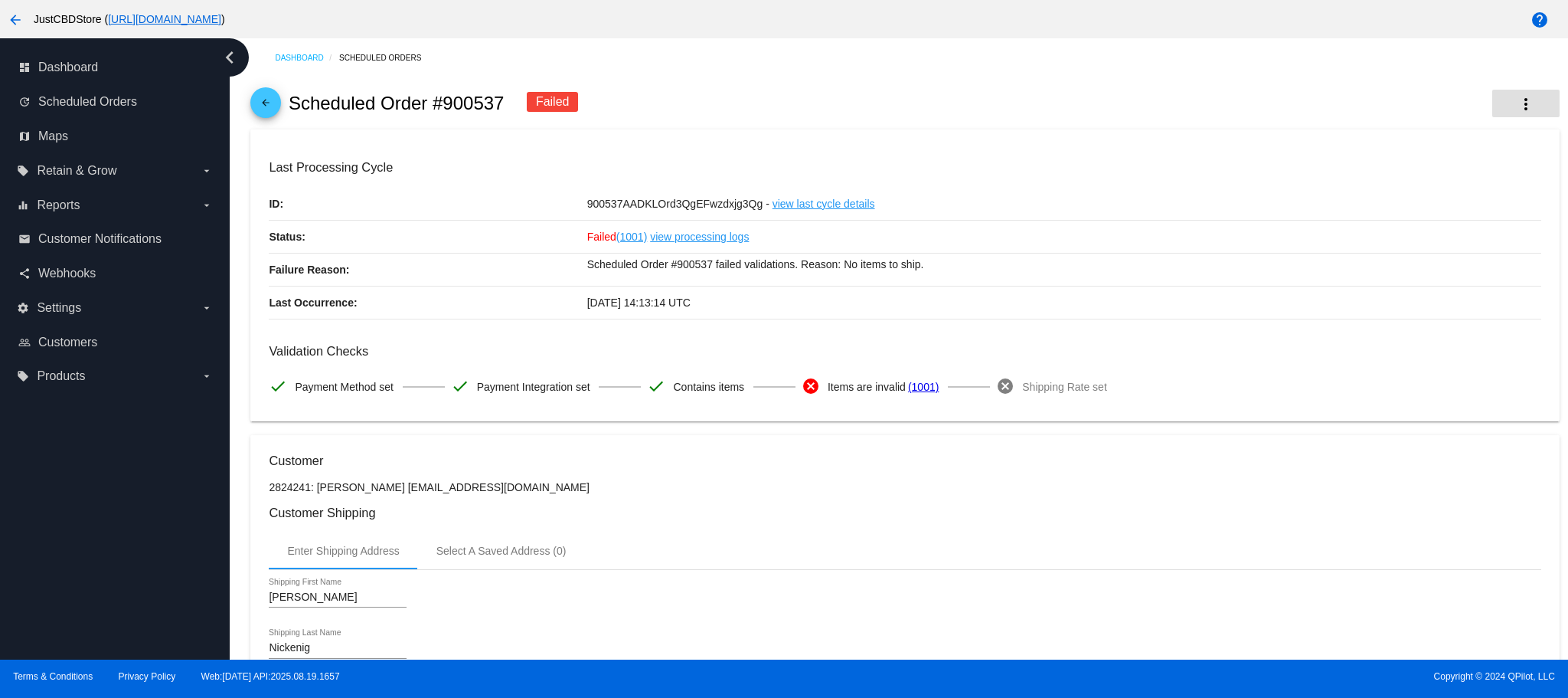
click at [1518, 105] on mat-icon "more_vert" at bounding box center [1526, 104] width 18 height 18
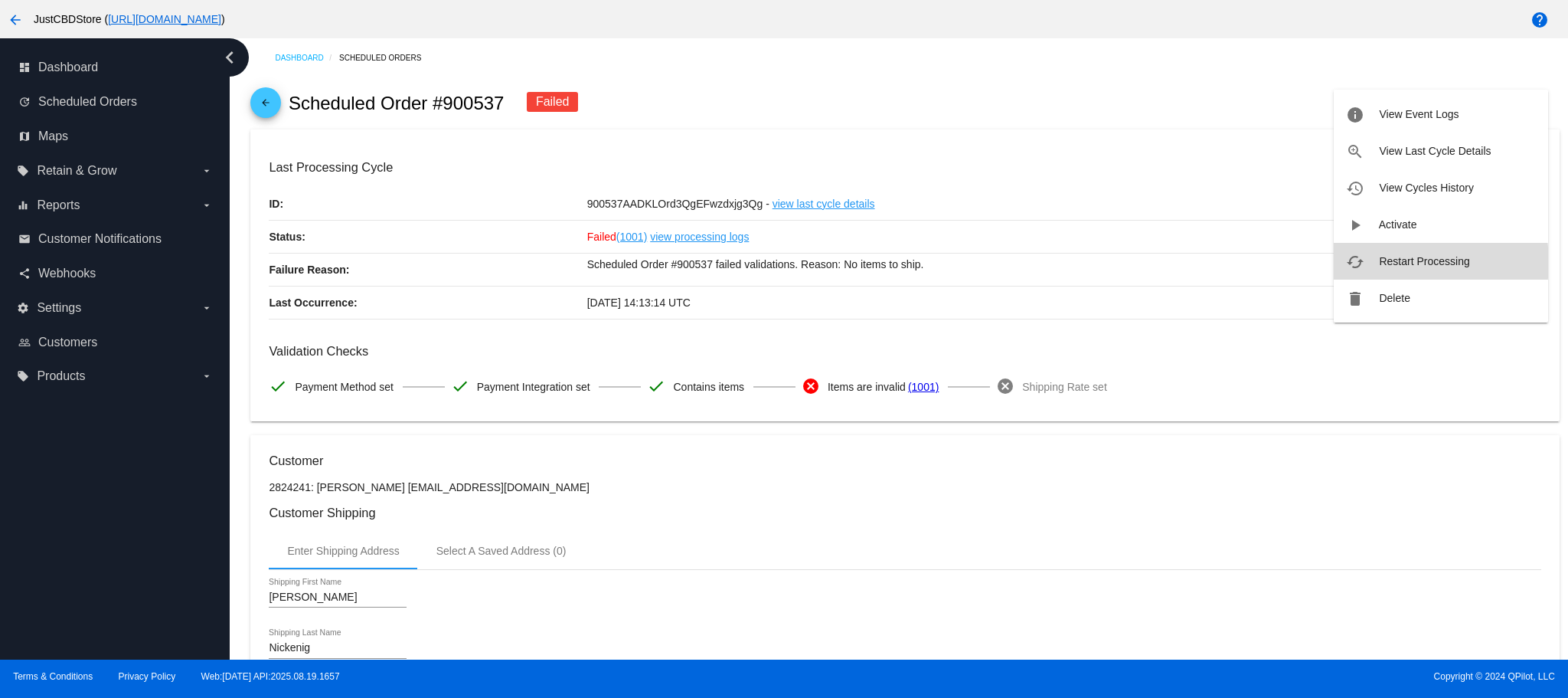
drag, startPoint x: 1396, startPoint y: 262, endPoint x: 1138, endPoint y: 224, distance: 260.8
click at [1396, 262] on span "Restart Processing" at bounding box center [1424, 261] width 91 height 12
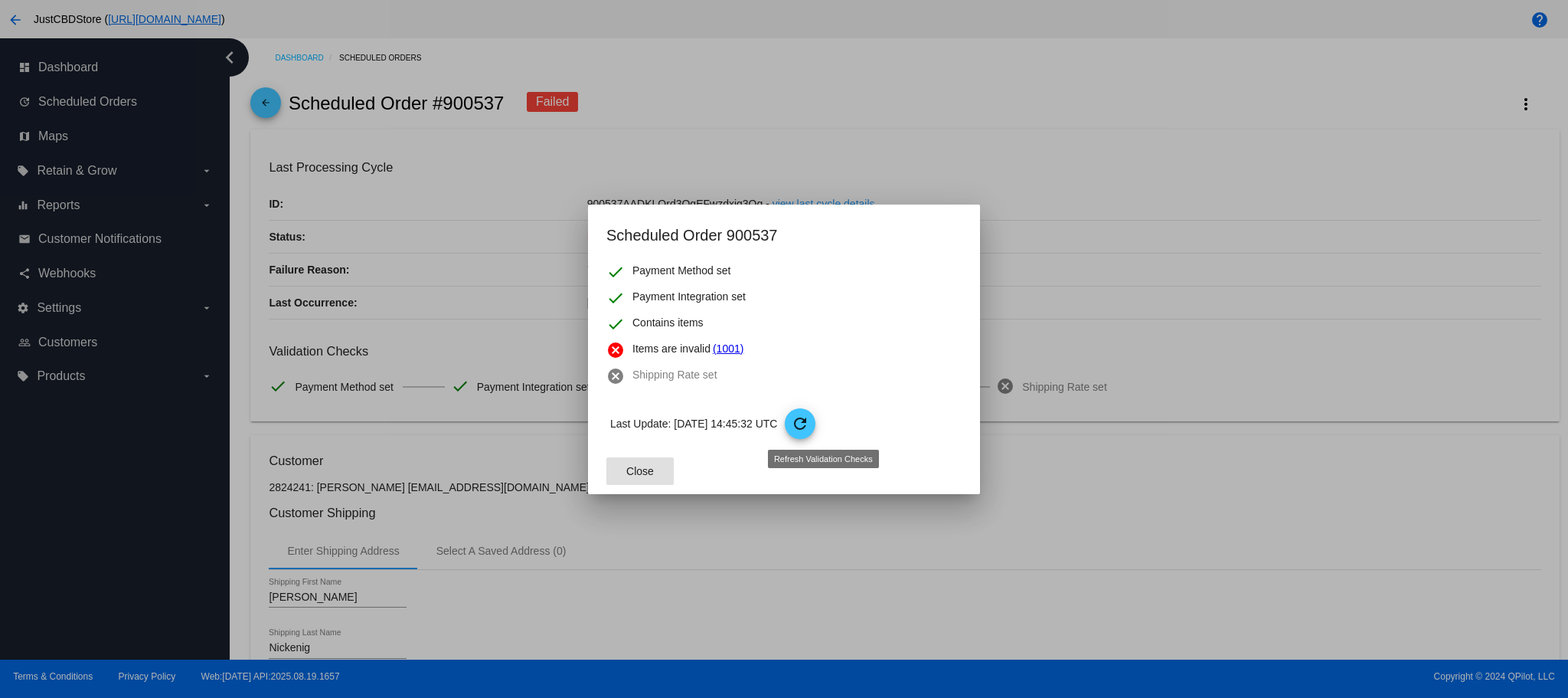
click at [809, 416] on mat-icon "refresh" at bounding box center [800, 424] width 18 height 18
click at [807, 421] on p "Last Update: [DATE] 14:45:35 UTC refresh" at bounding box center [786, 423] width 351 height 31
click at [809, 427] on mat-icon "refresh" at bounding box center [800, 424] width 18 height 18
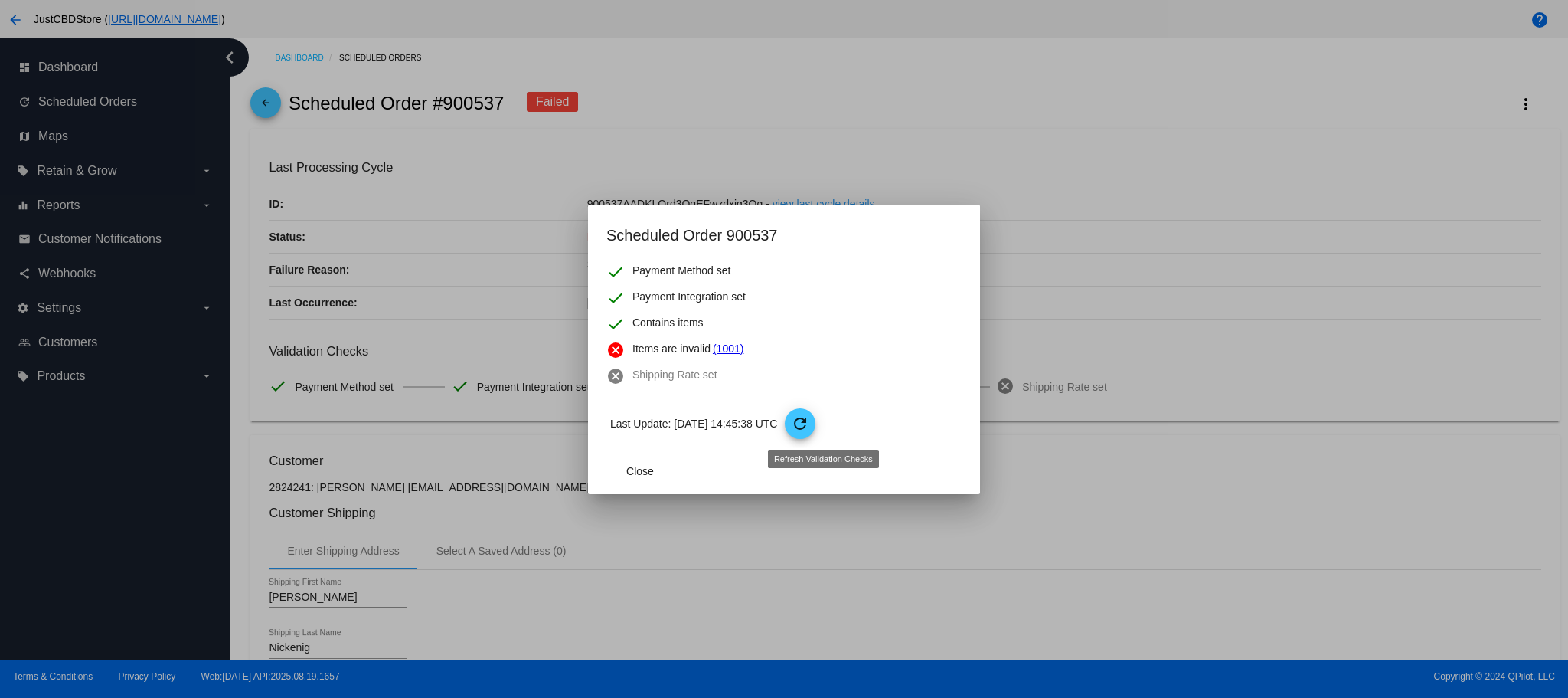
click at [809, 427] on mat-icon "refresh" at bounding box center [800, 424] width 18 height 18
click at [645, 478] on button "Close" at bounding box center [640, 471] width 67 height 27
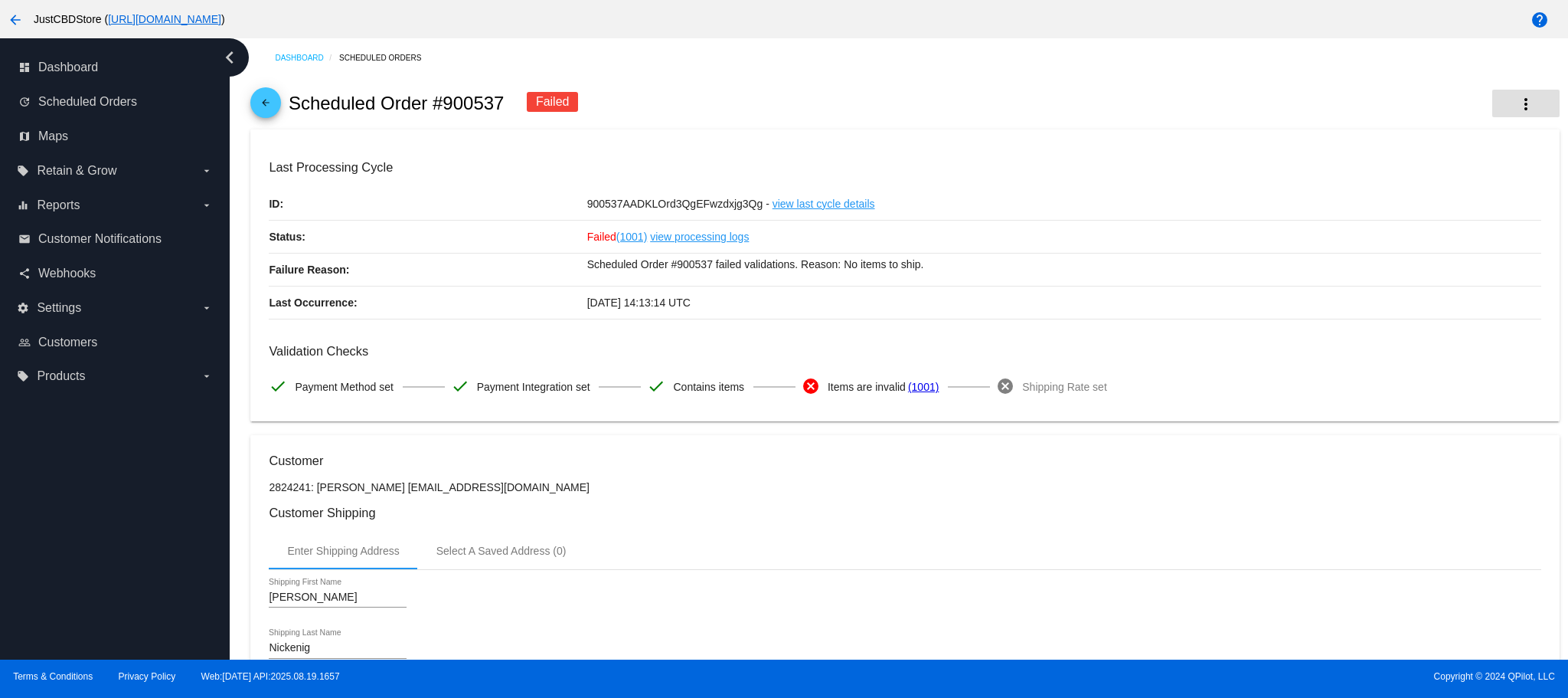
click at [1517, 91] on button "more_vert" at bounding box center [1526, 103] width 67 height 27
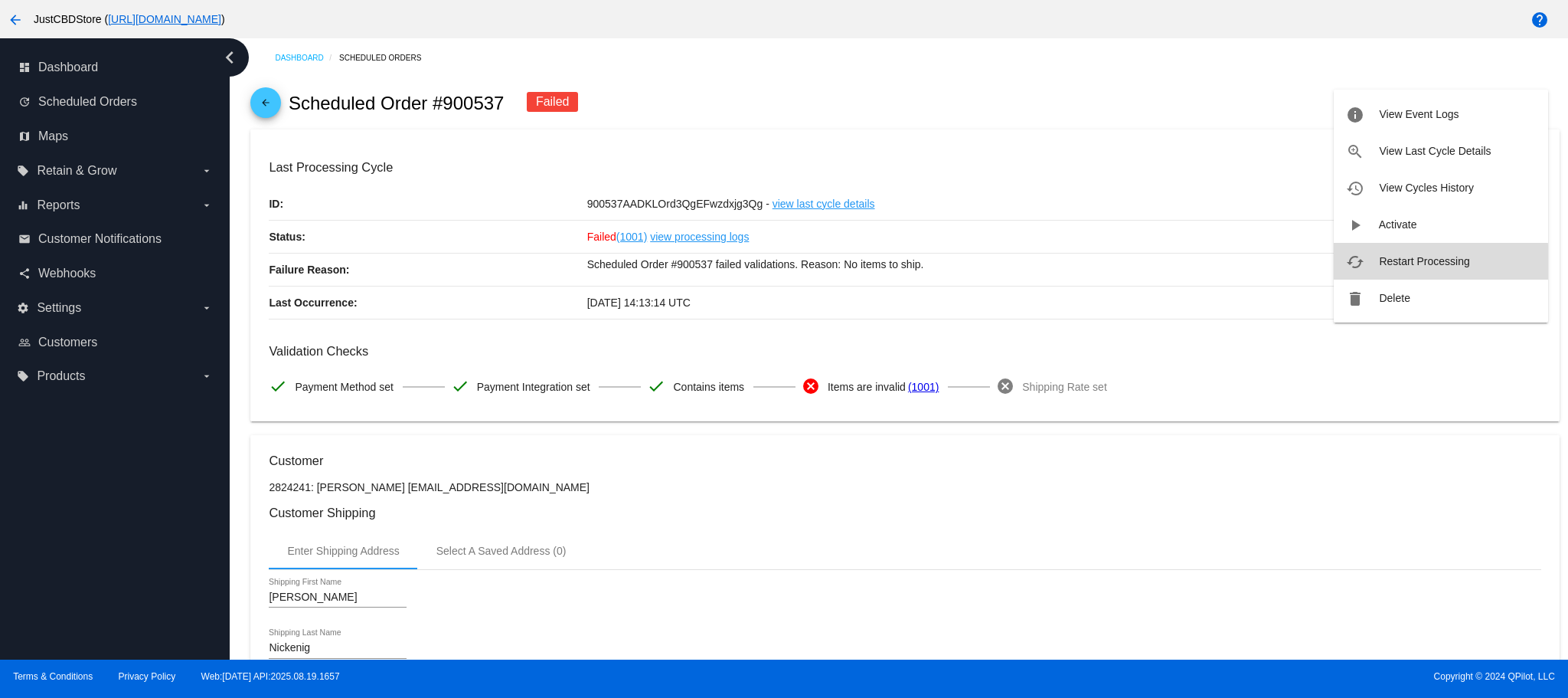
click at [1347, 262] on mat-icon "cached" at bounding box center [1356, 262] width 18 height 18
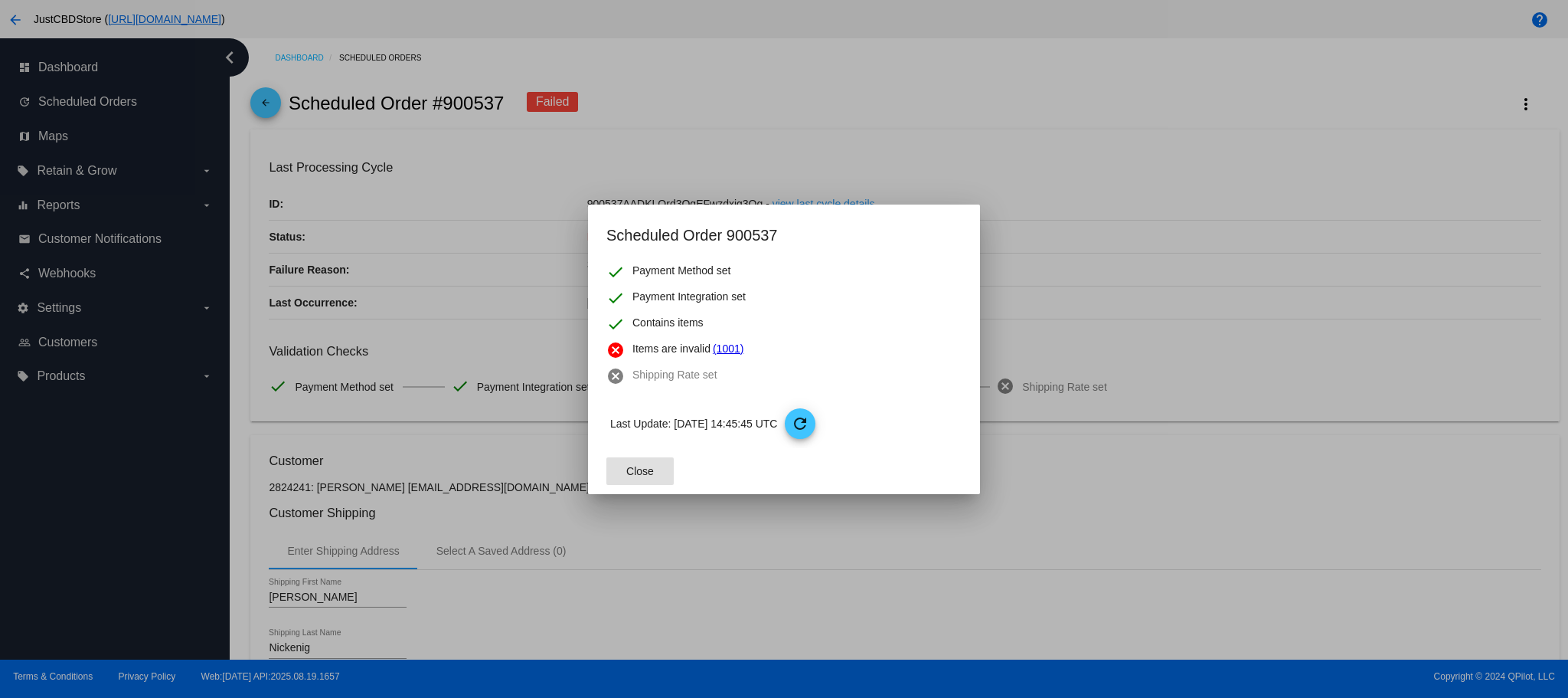
click at [809, 429] on mat-icon "refresh" at bounding box center [800, 424] width 18 height 18
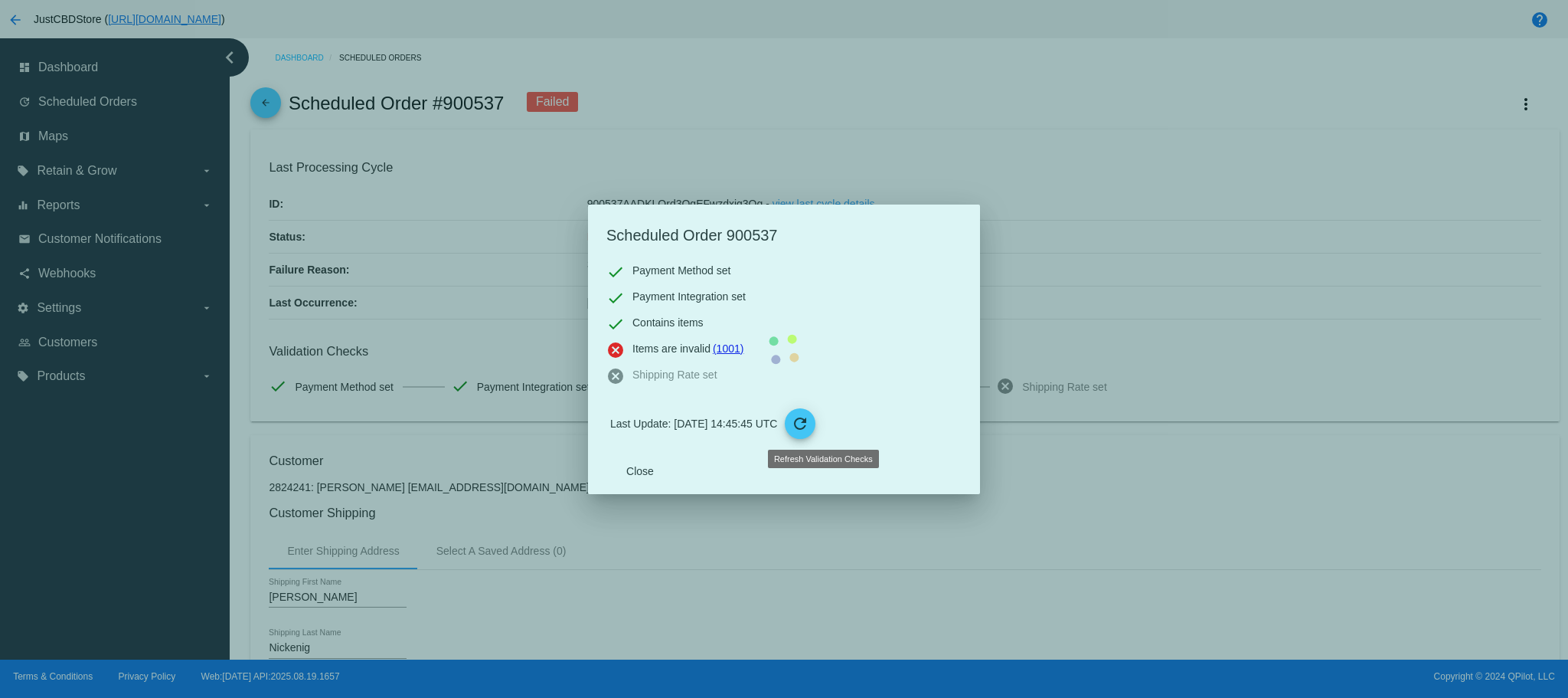
click at [636, 448] on mat-dialog-content "check Payment Method set check Payment Integration set check Contains items can…" at bounding box center [784, 355] width 392 height 186
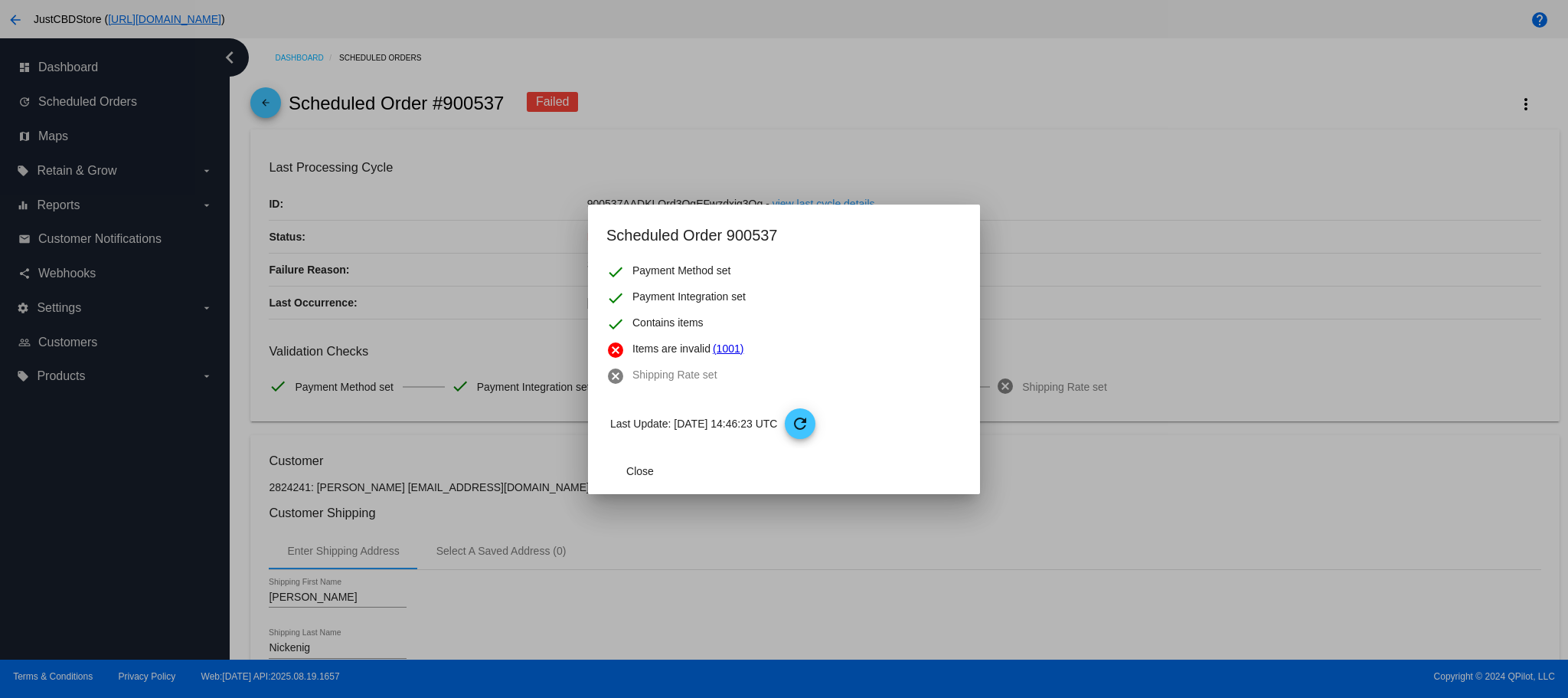
click at [756, 541] on div at bounding box center [784, 349] width 1568 height 698
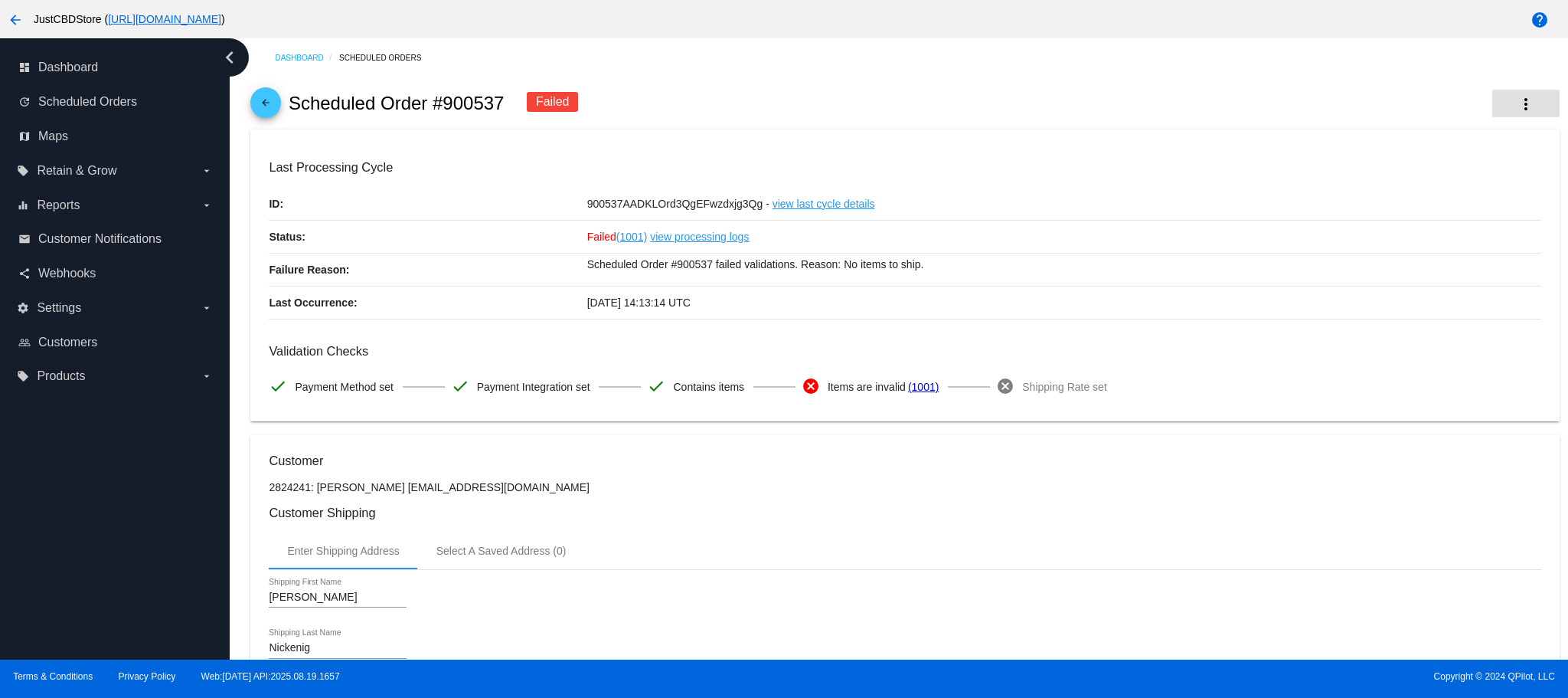
click at [1517, 99] on mat-icon "more_vert" at bounding box center [1526, 104] width 18 height 18
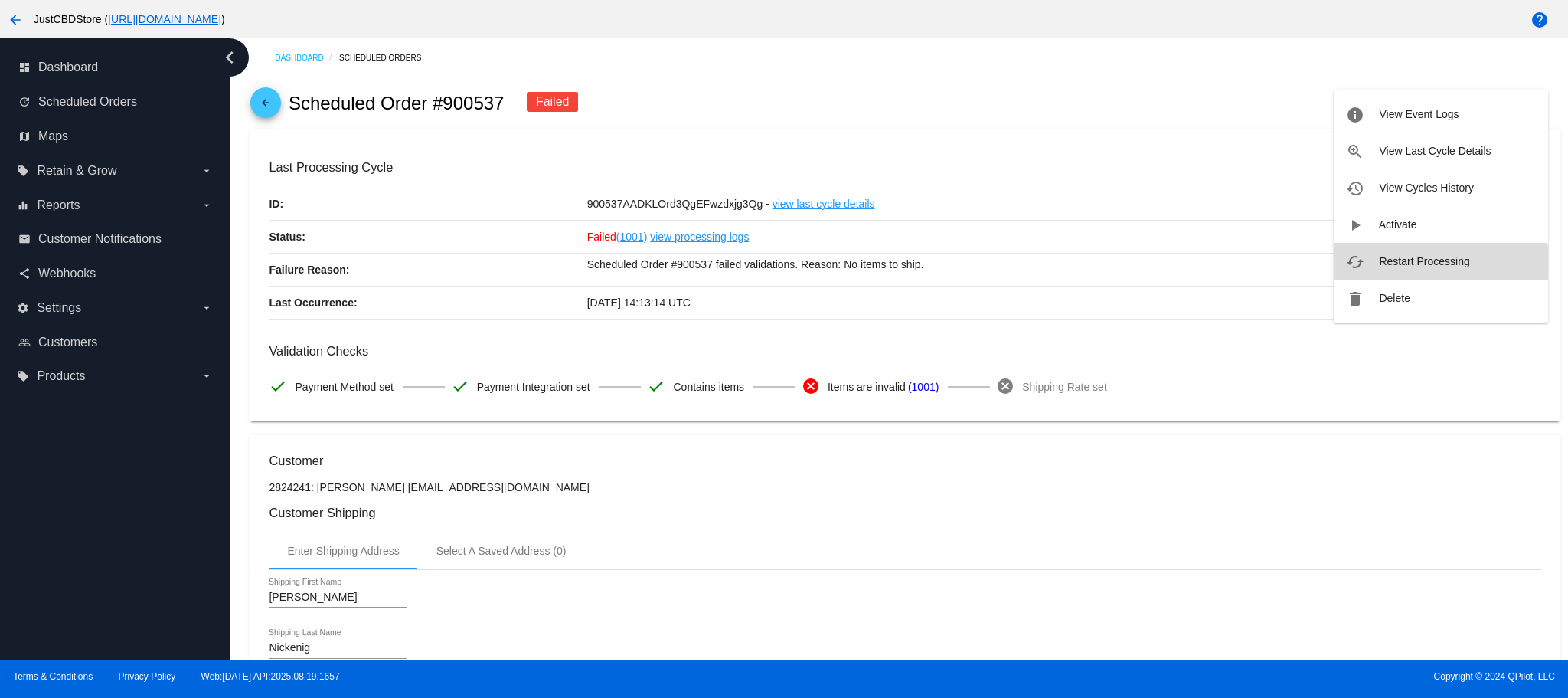
click at [1397, 263] on span "Restart Processing" at bounding box center [1424, 261] width 91 height 12
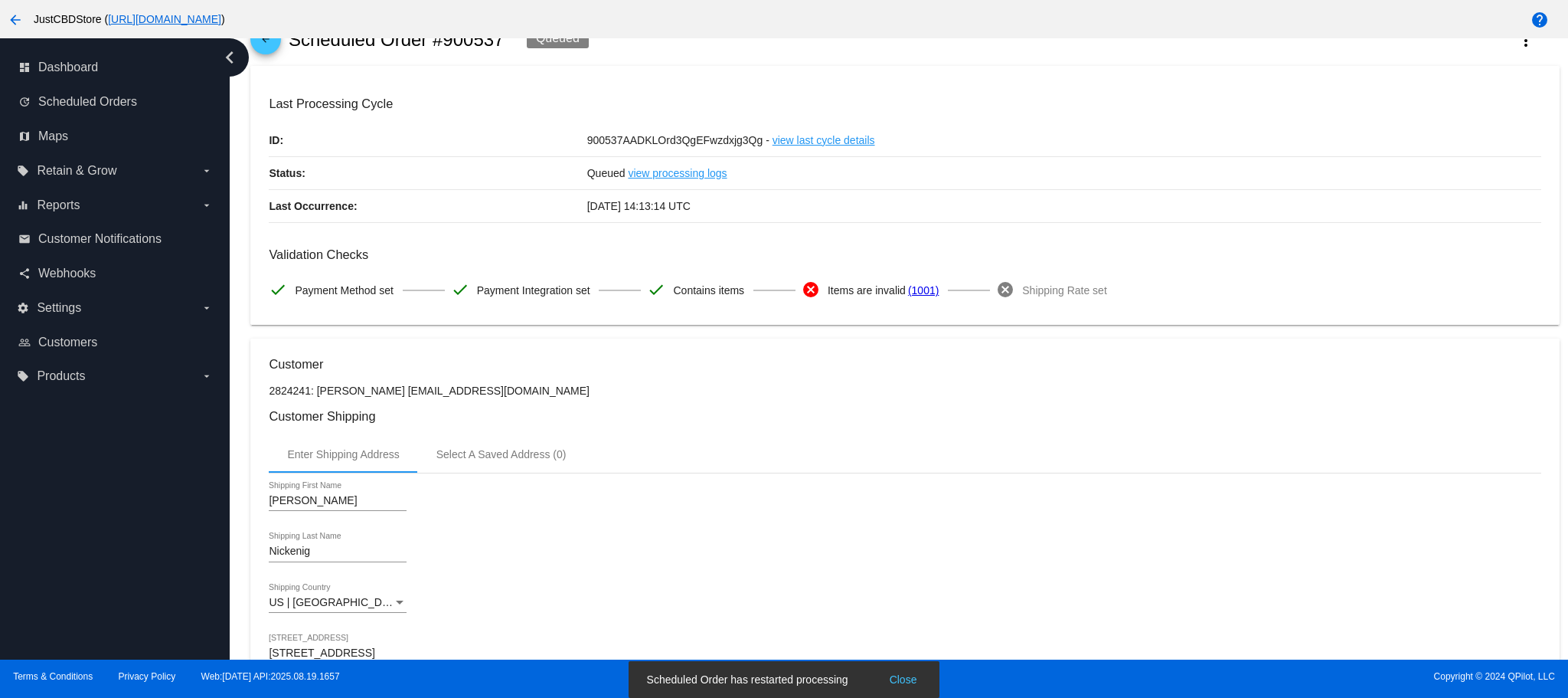
scroll to position [153, 0]
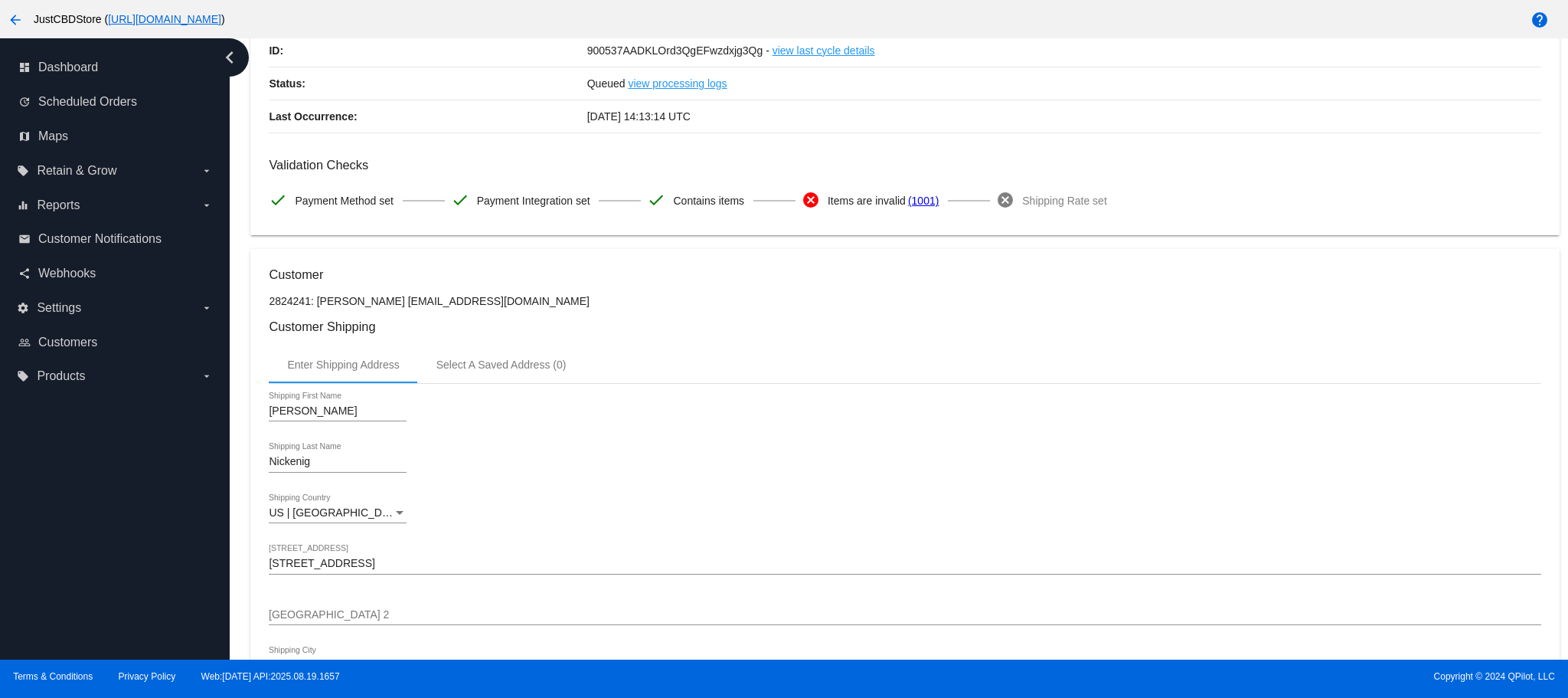
click at [226, 62] on icon "chevron_left" at bounding box center [229, 57] width 24 height 24
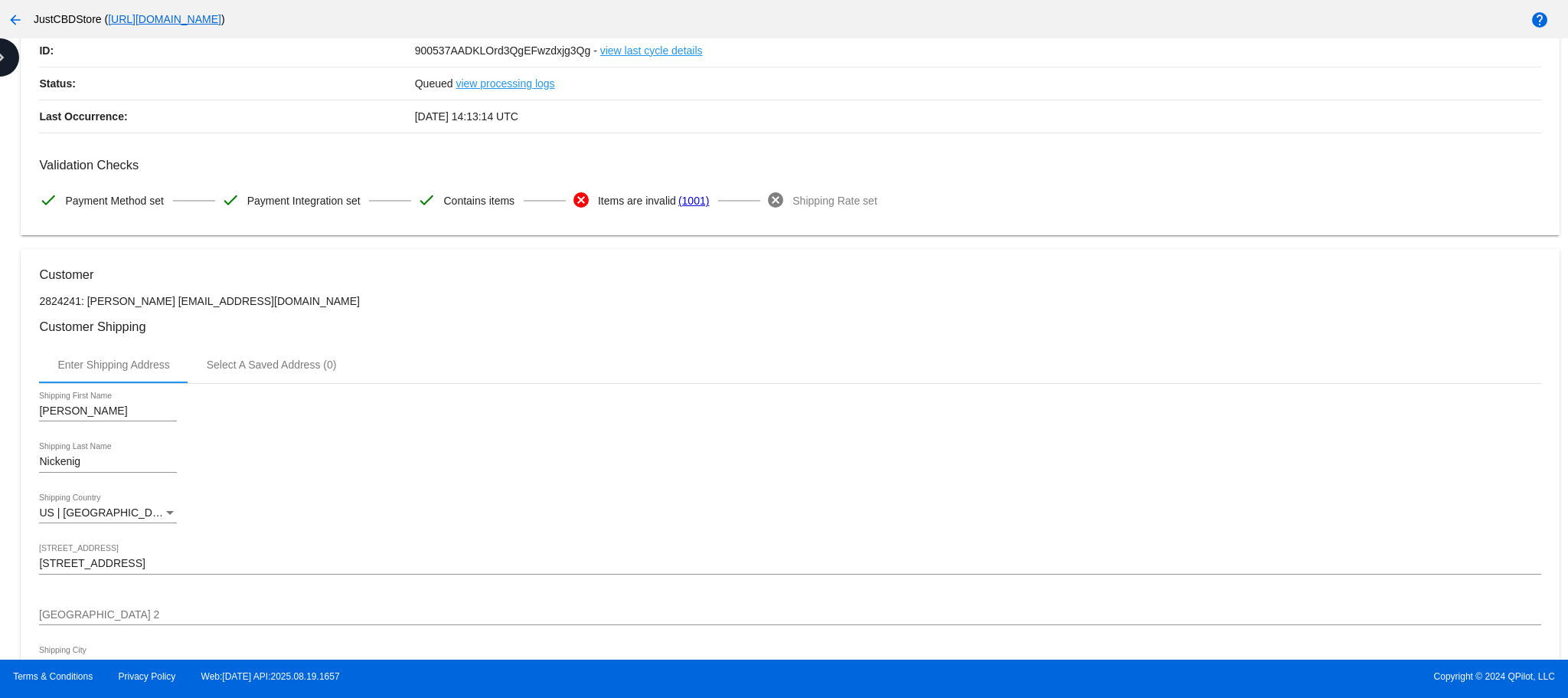
click at [14, 18] on mat-icon "arrow_back" at bounding box center [15, 20] width 18 height 18
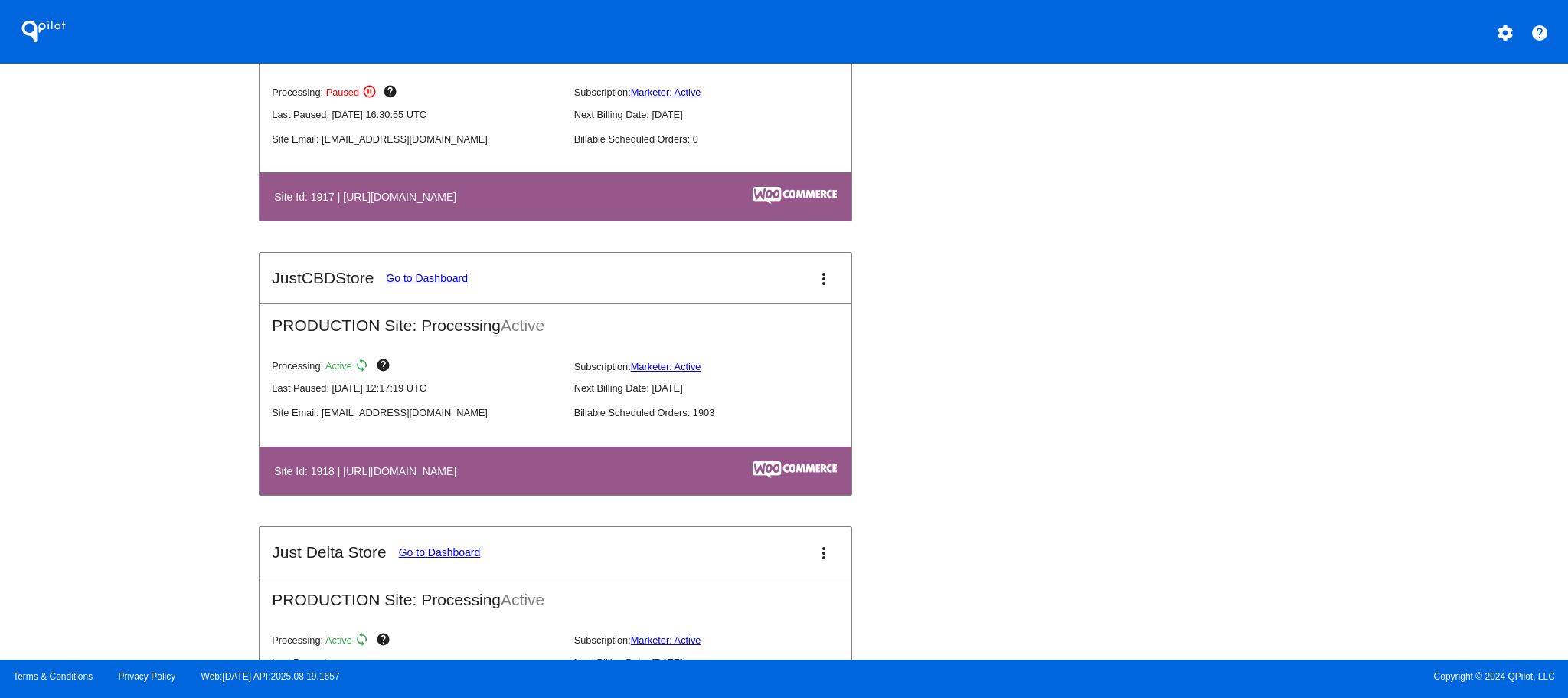
scroll to position [1518, 0]
click at [426, 279] on link "Go to Dashboard" at bounding box center [426, 278] width 82 height 12
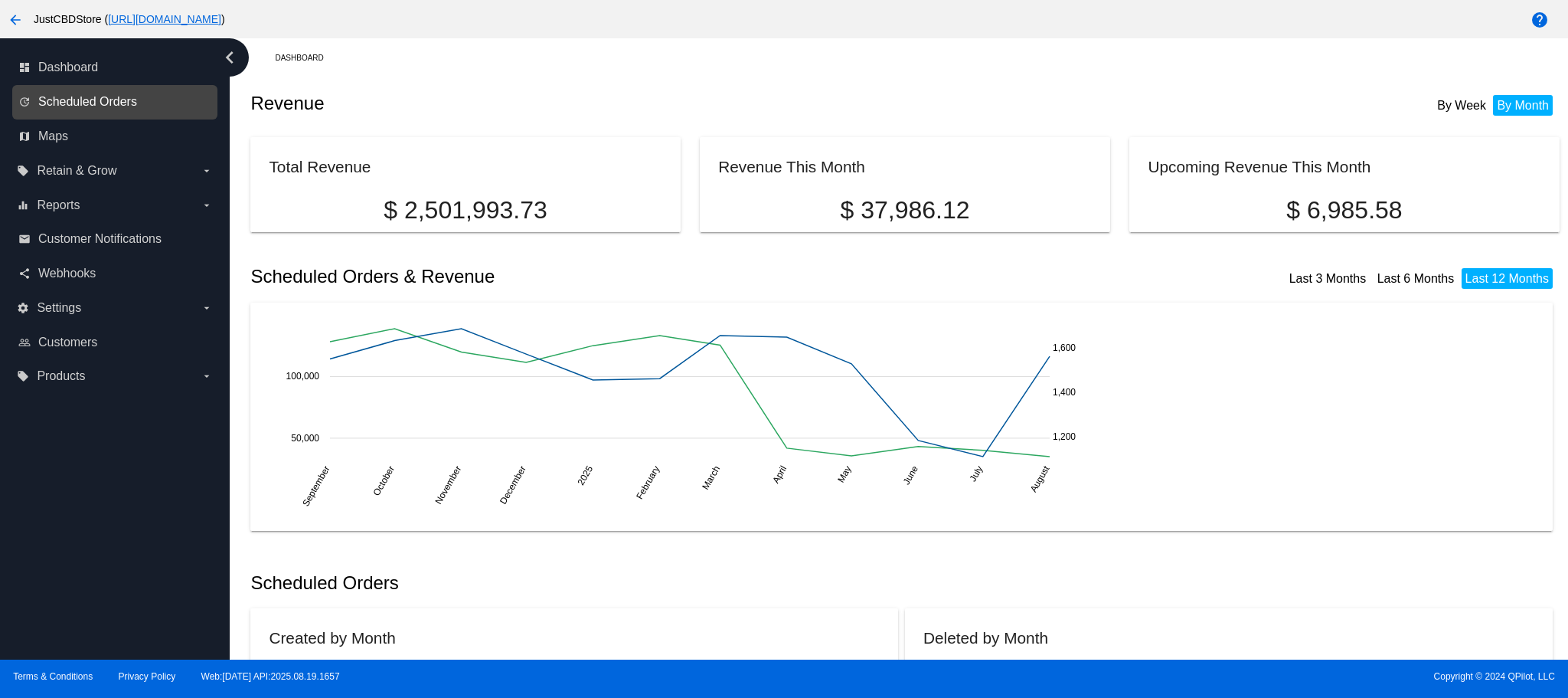
click at [110, 100] on span "Scheduled Orders" at bounding box center [87, 102] width 99 height 14
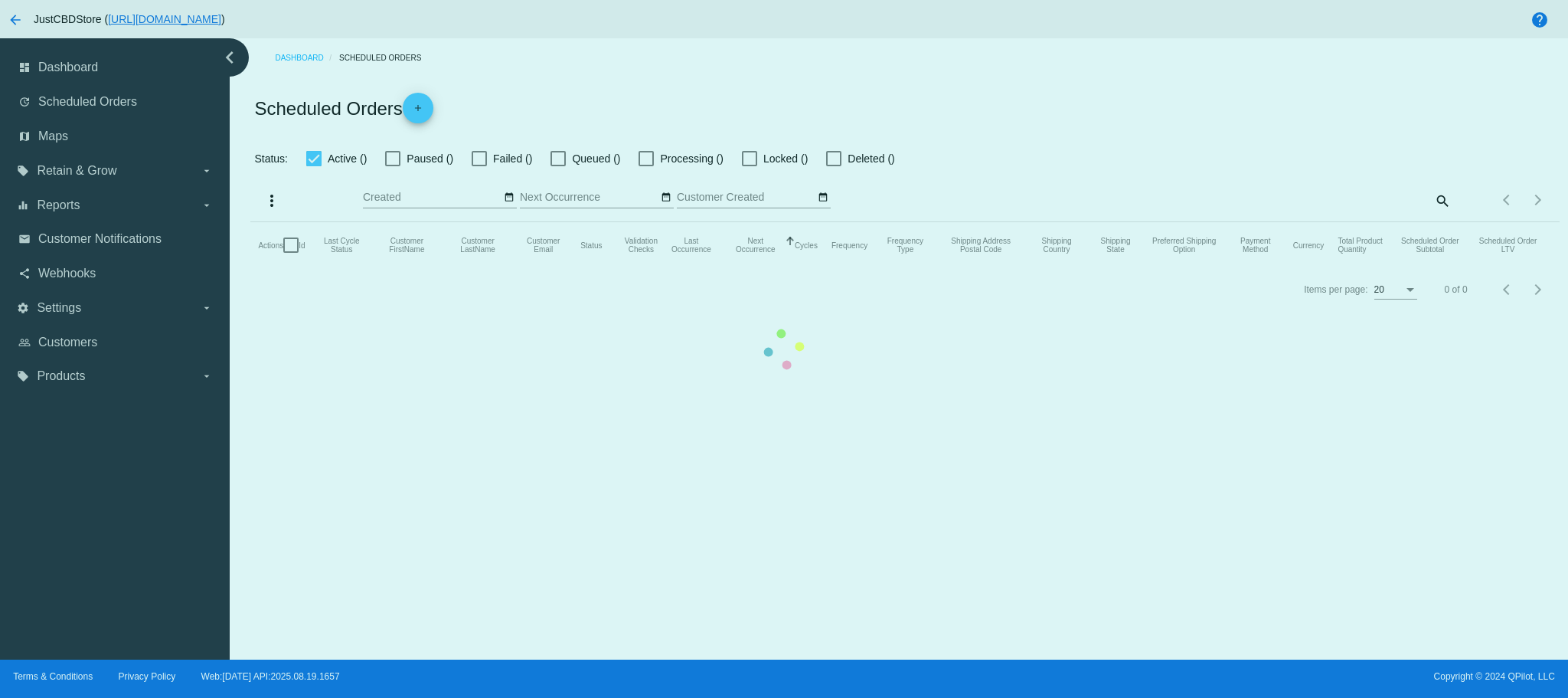
checkbox input "false"
checkbox input "true"
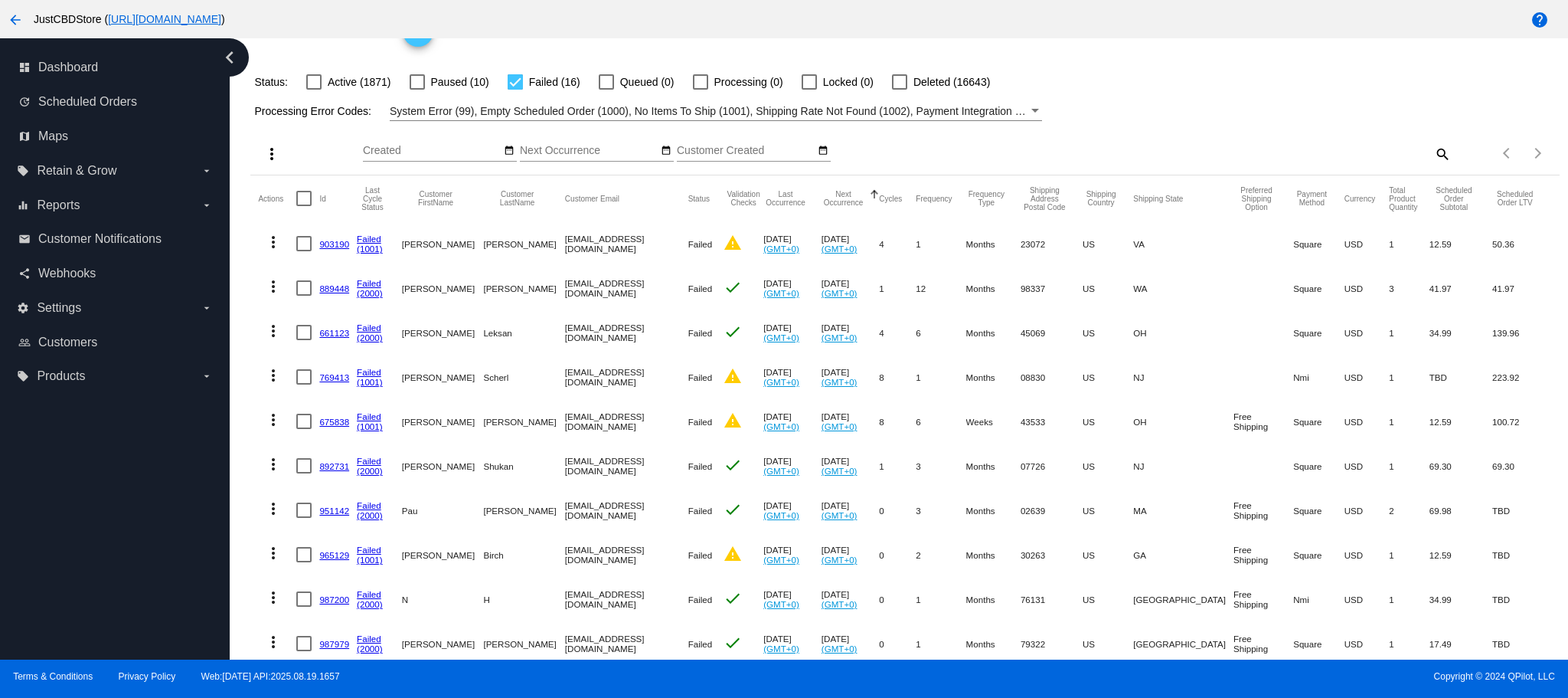
scroll to position [153, 0]
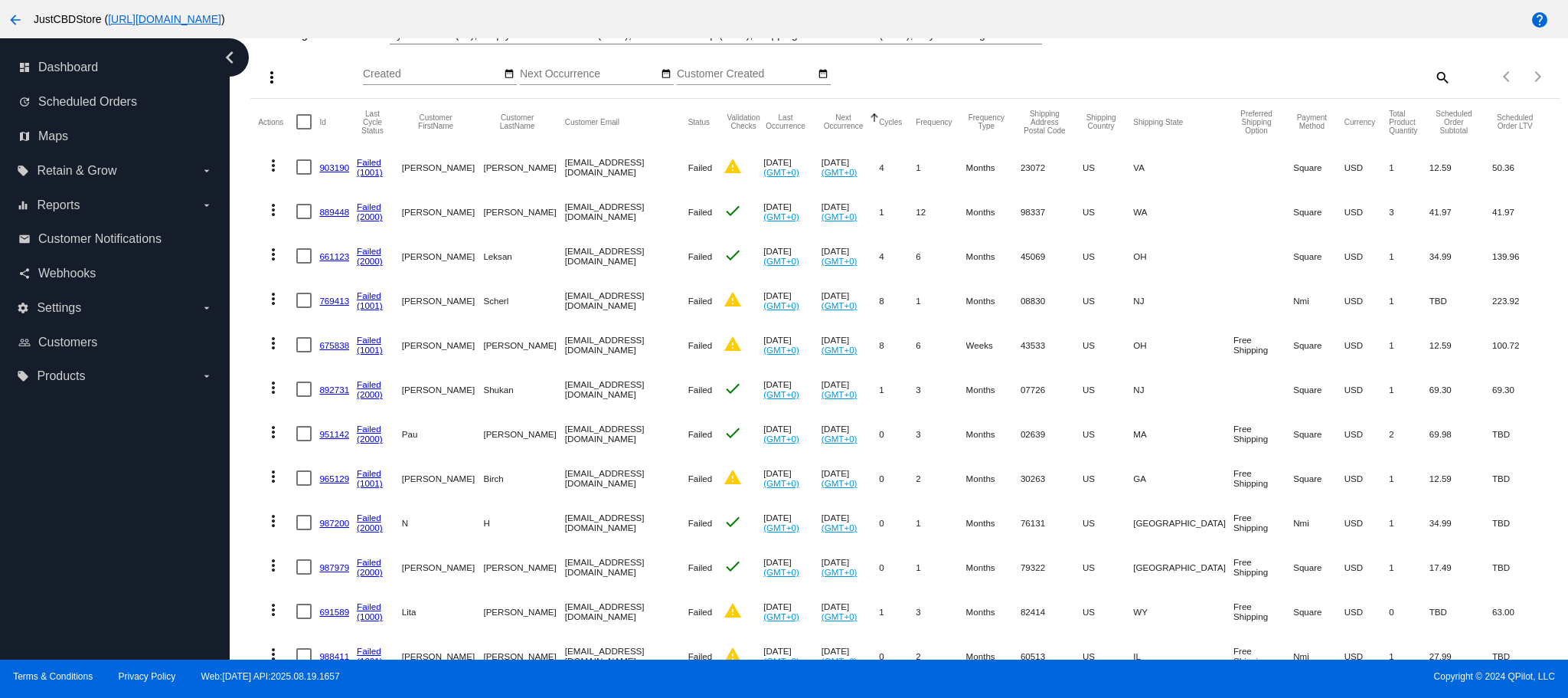
click at [338, 302] on link "769413" at bounding box center [334, 301] width 30 height 10
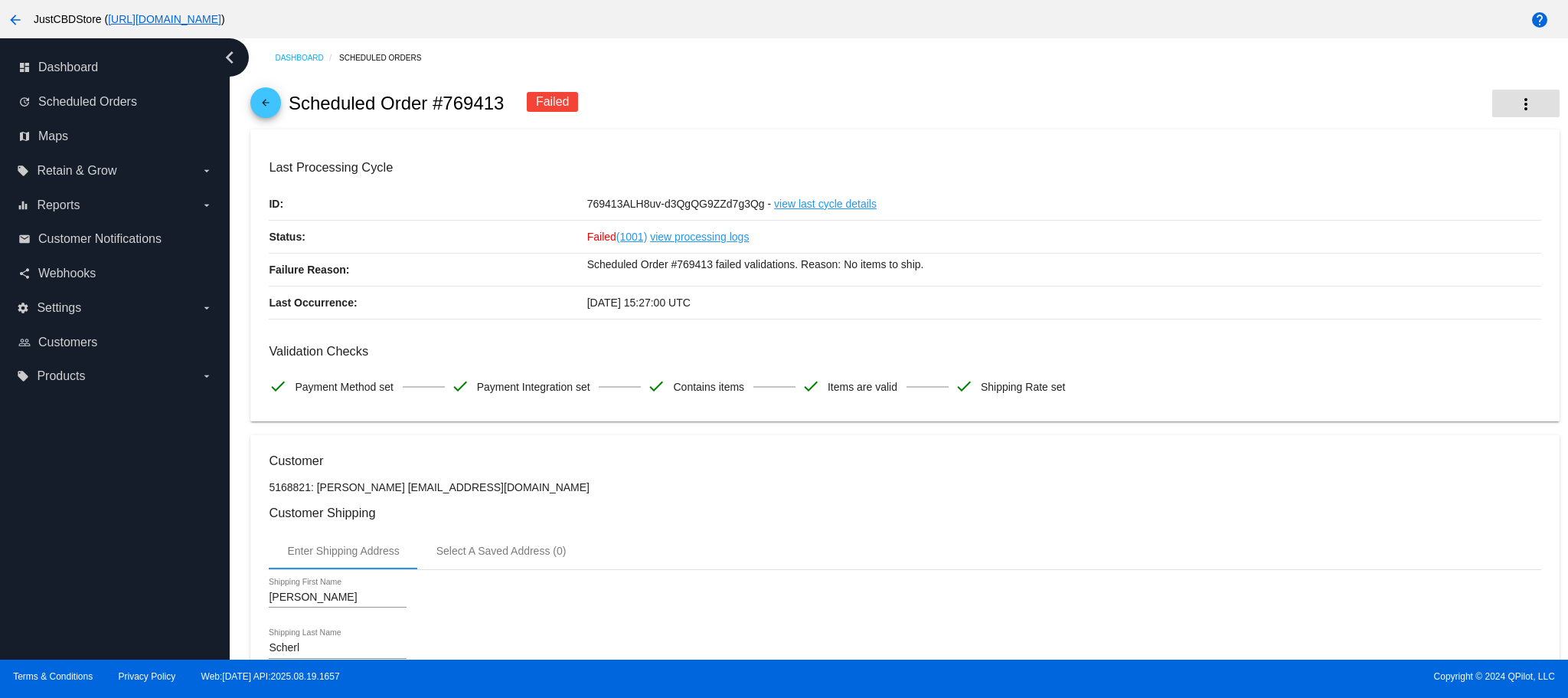
click at [1517, 103] on mat-icon "more_vert" at bounding box center [1526, 104] width 18 height 18
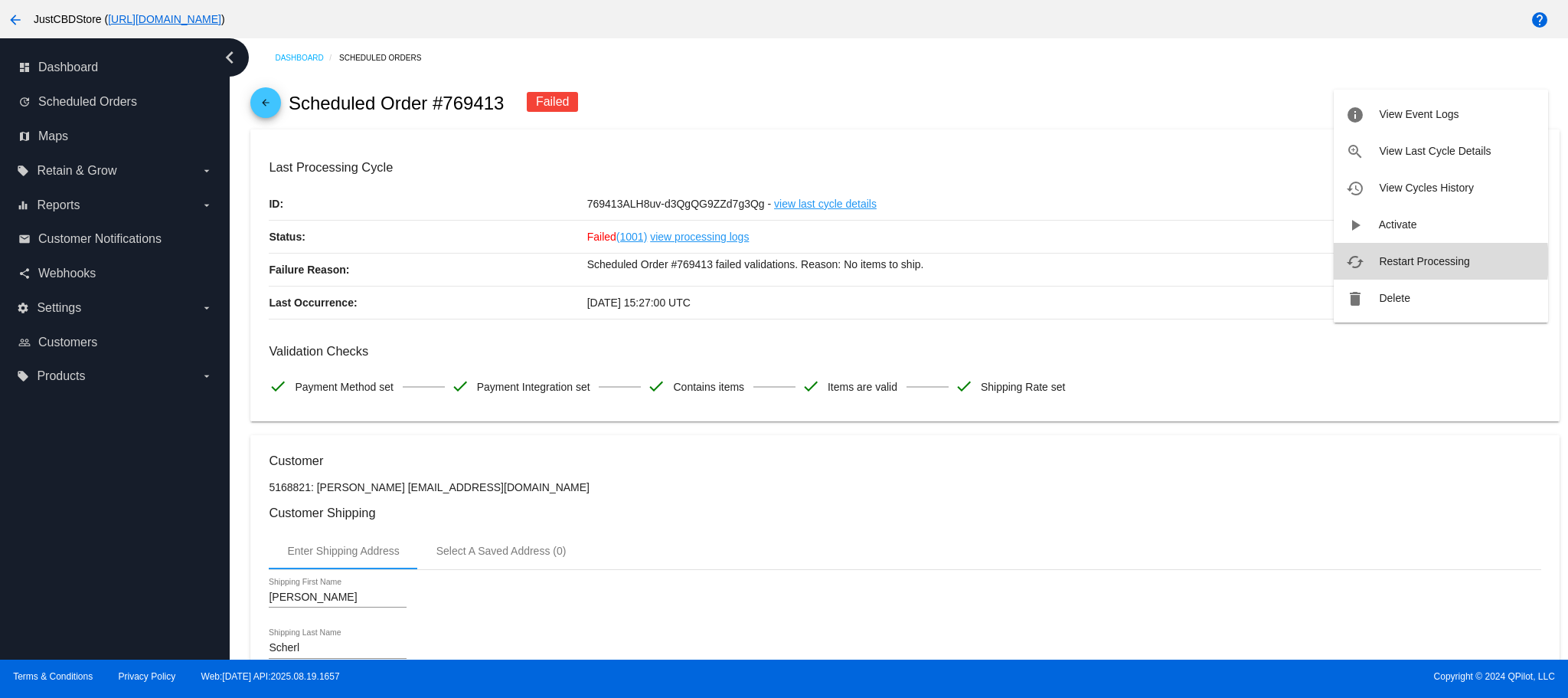
click at [1434, 262] on span "Restart Processing" at bounding box center [1424, 261] width 91 height 12
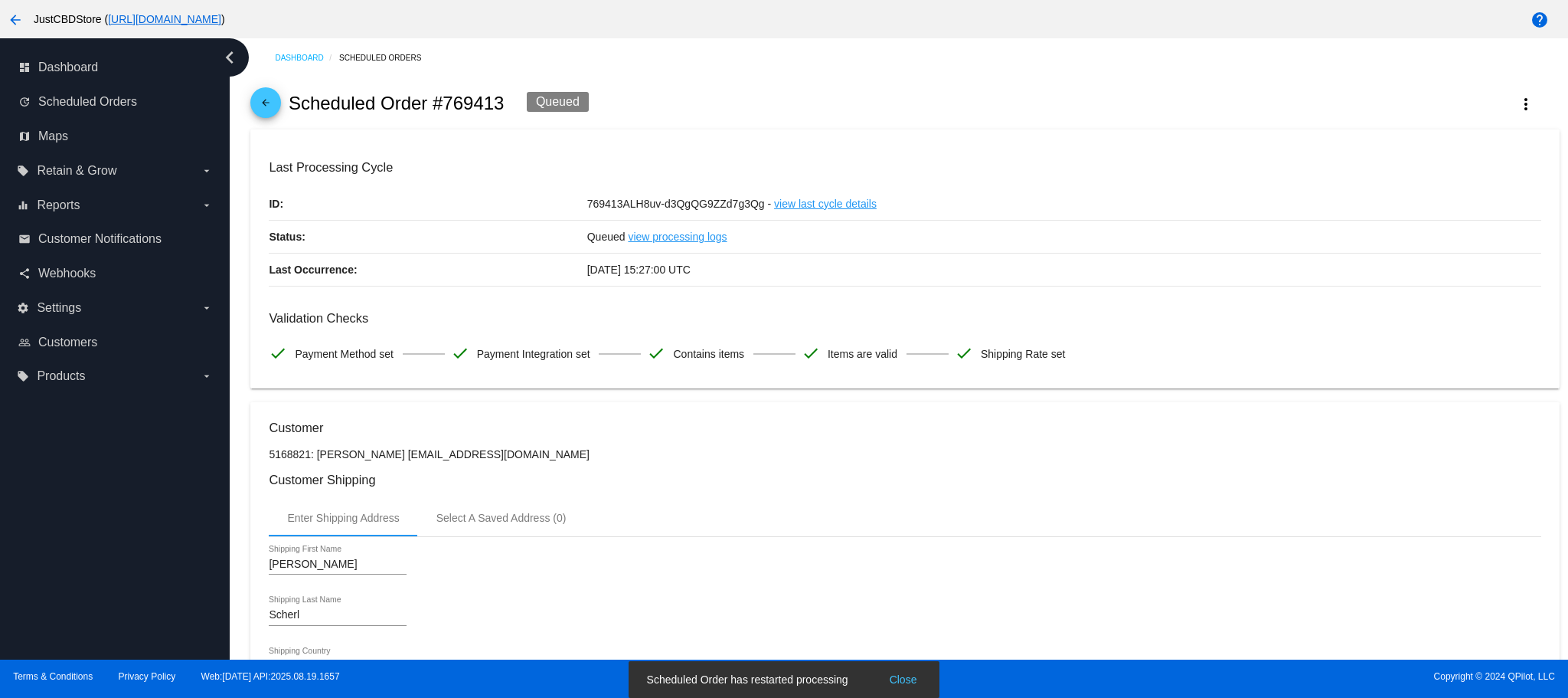
click at [260, 107] on mat-icon "arrow_back" at bounding box center [266, 107] width 18 height 18
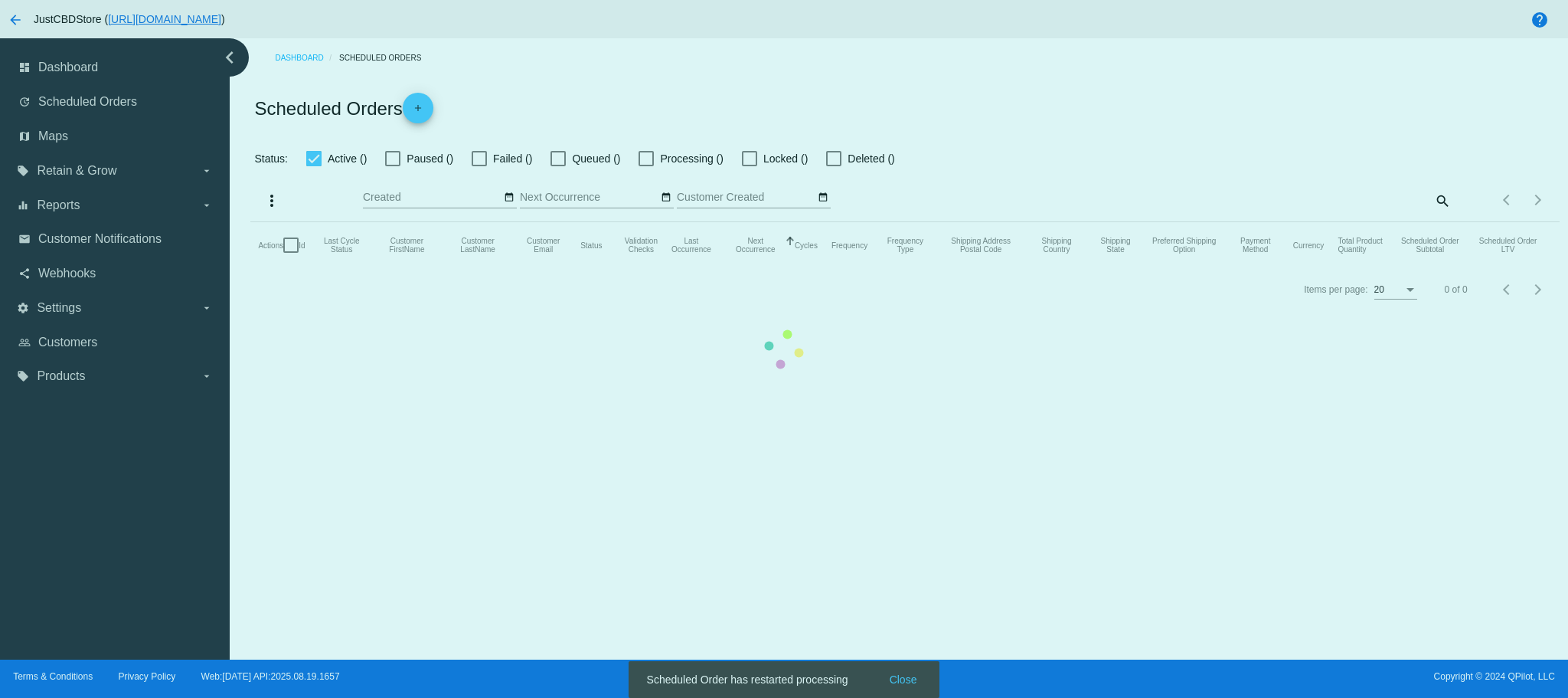
checkbox input "false"
checkbox input "true"
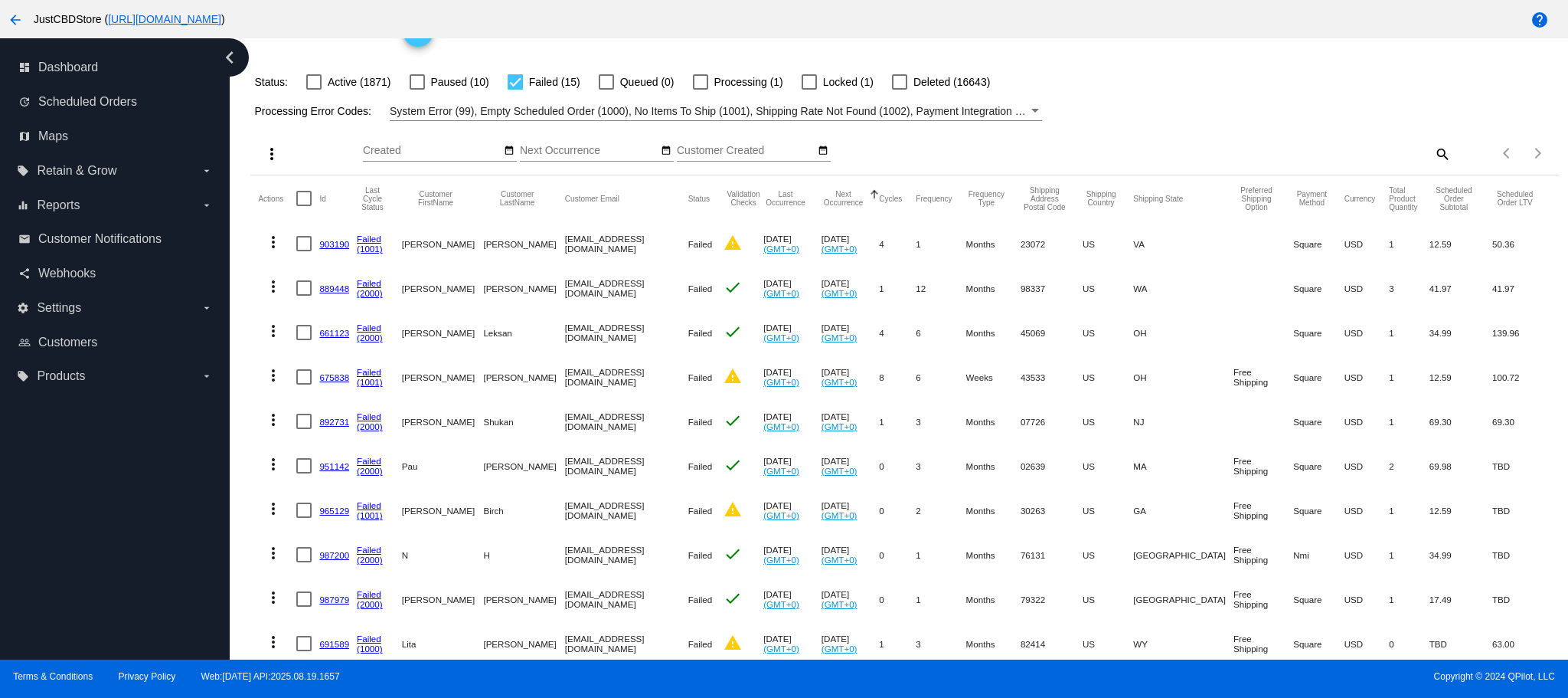
scroll to position [153, 0]
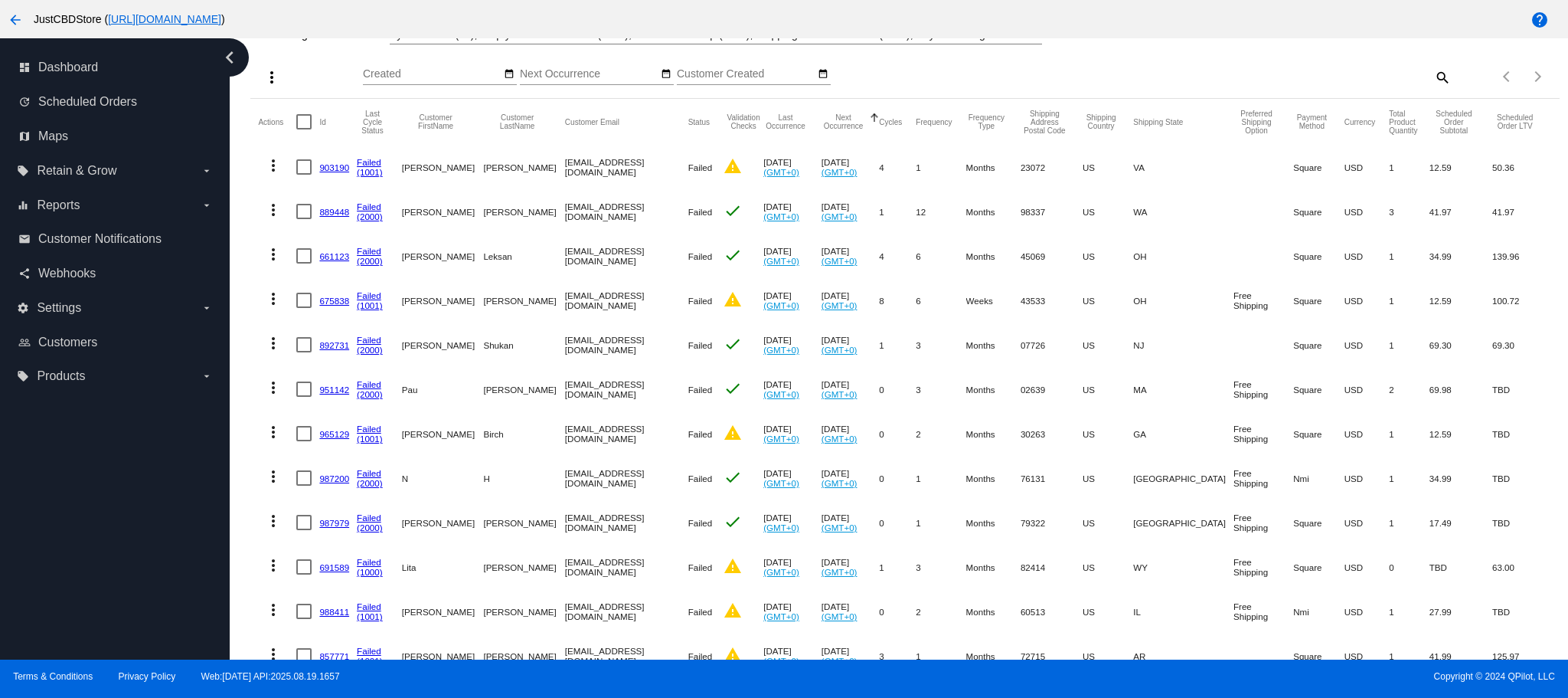
click at [334, 434] on link "965129" at bounding box center [334, 434] width 30 height 10
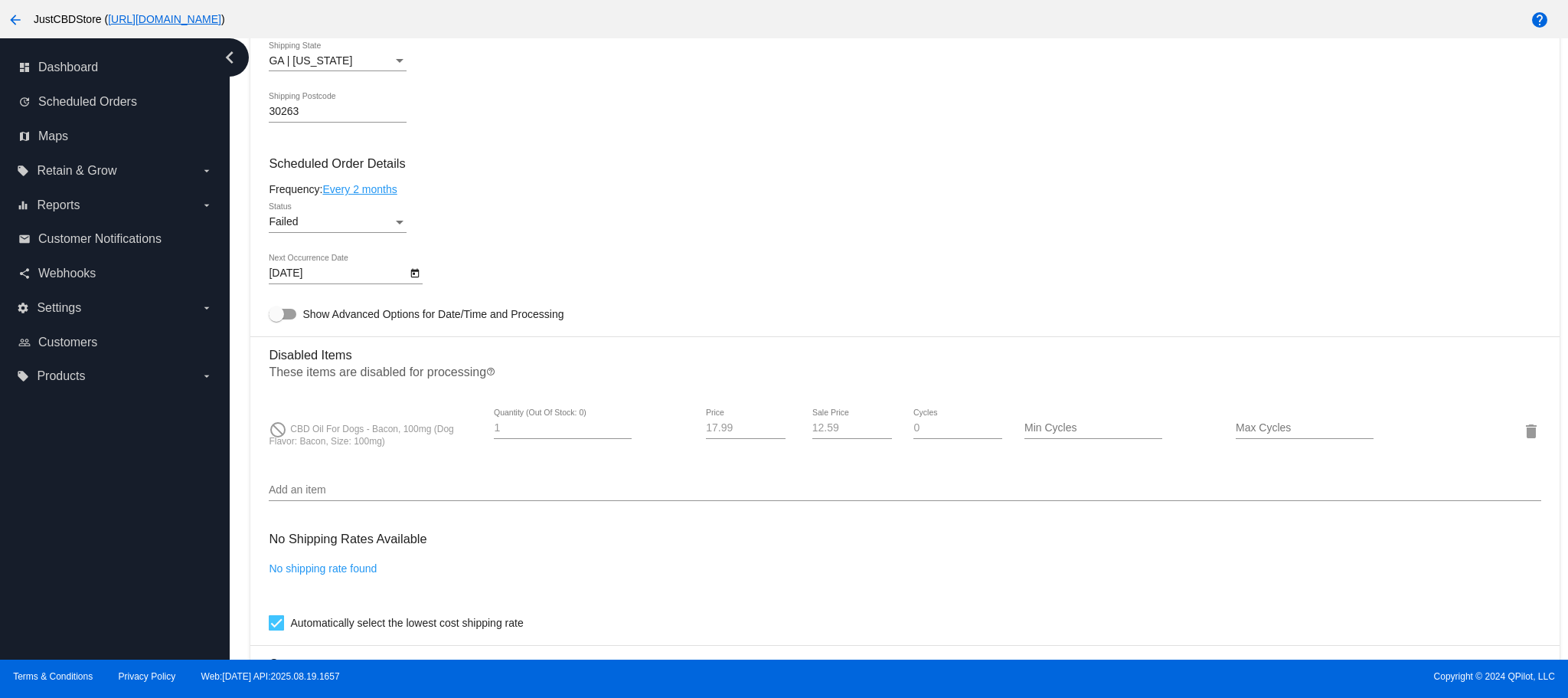
scroll to position [843, 0]
click at [11, 17] on mat-icon "arrow_back" at bounding box center [15, 20] width 18 height 18
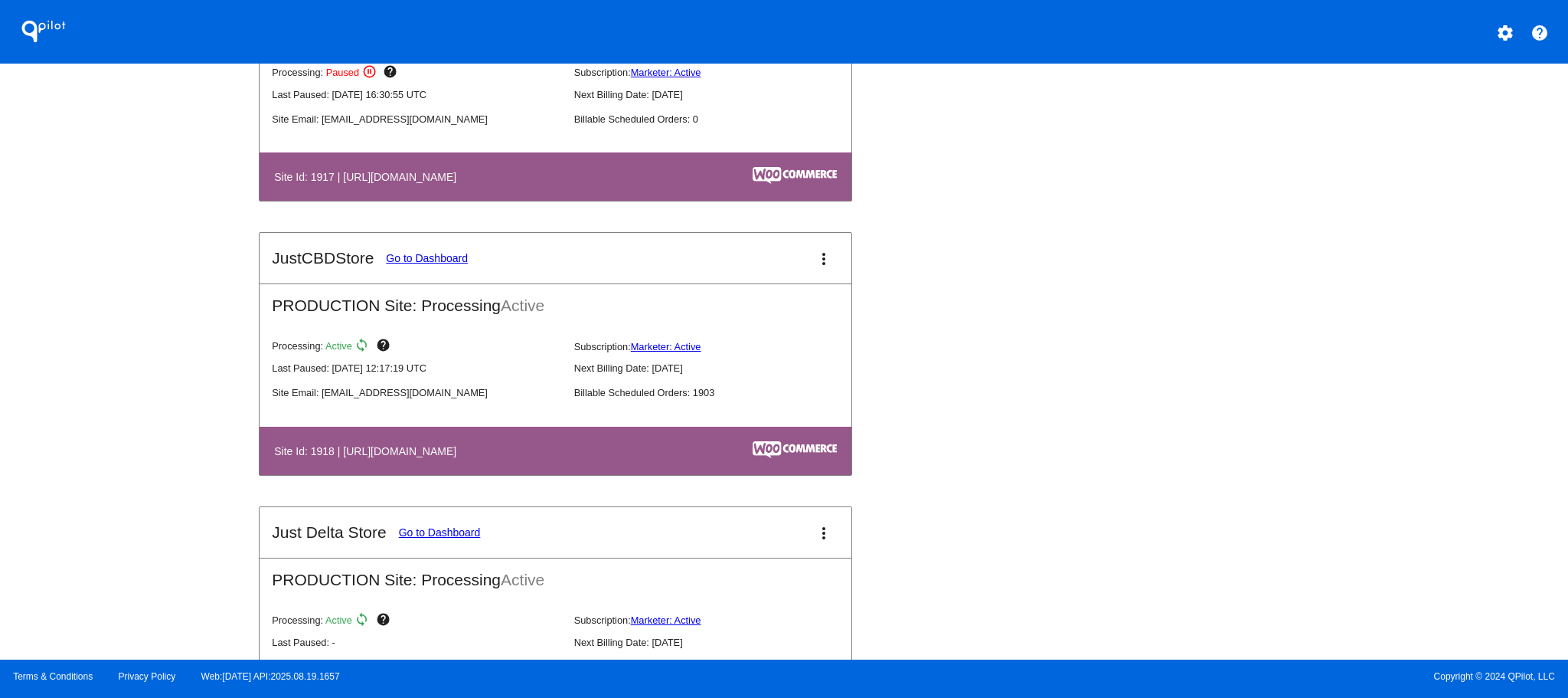
scroll to position [1608, 0]
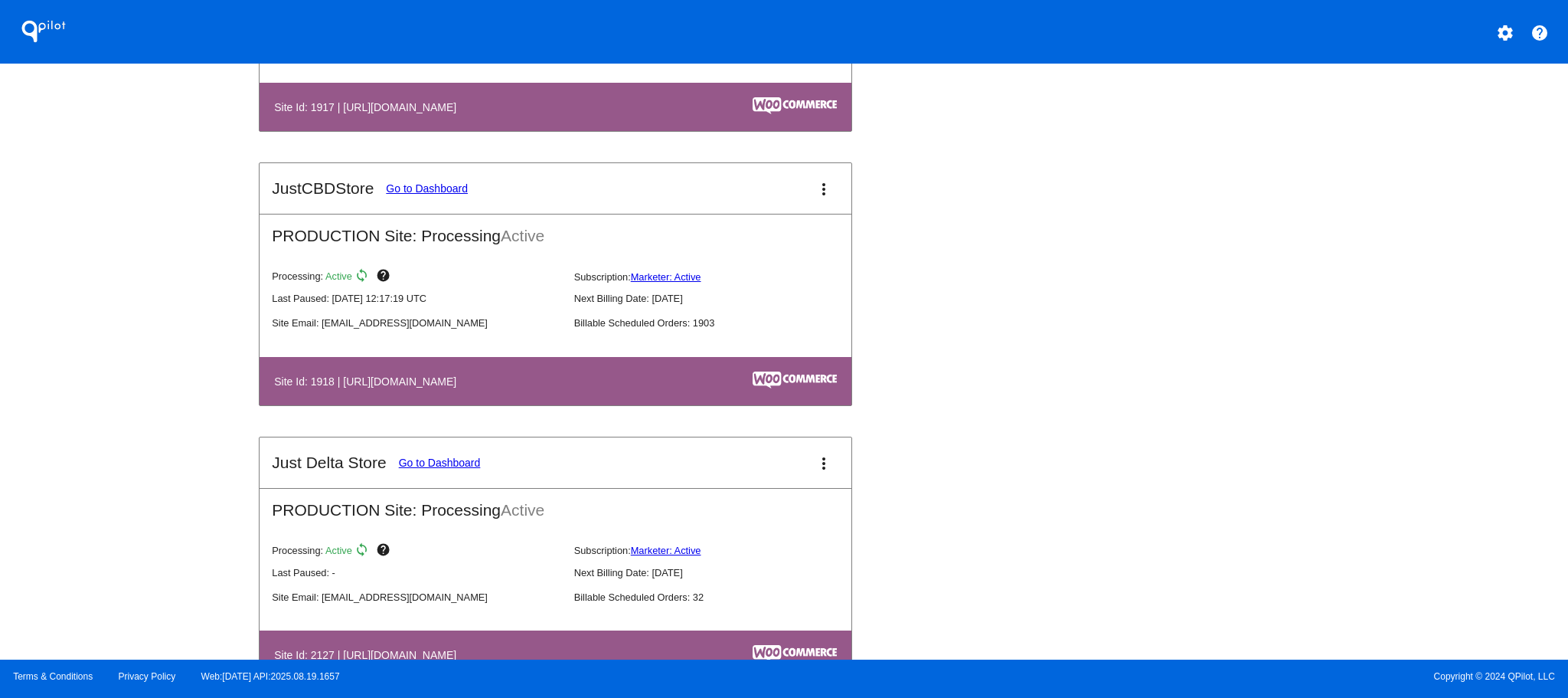
click at [433, 189] on link "Go to Dashboard" at bounding box center [426, 188] width 82 height 12
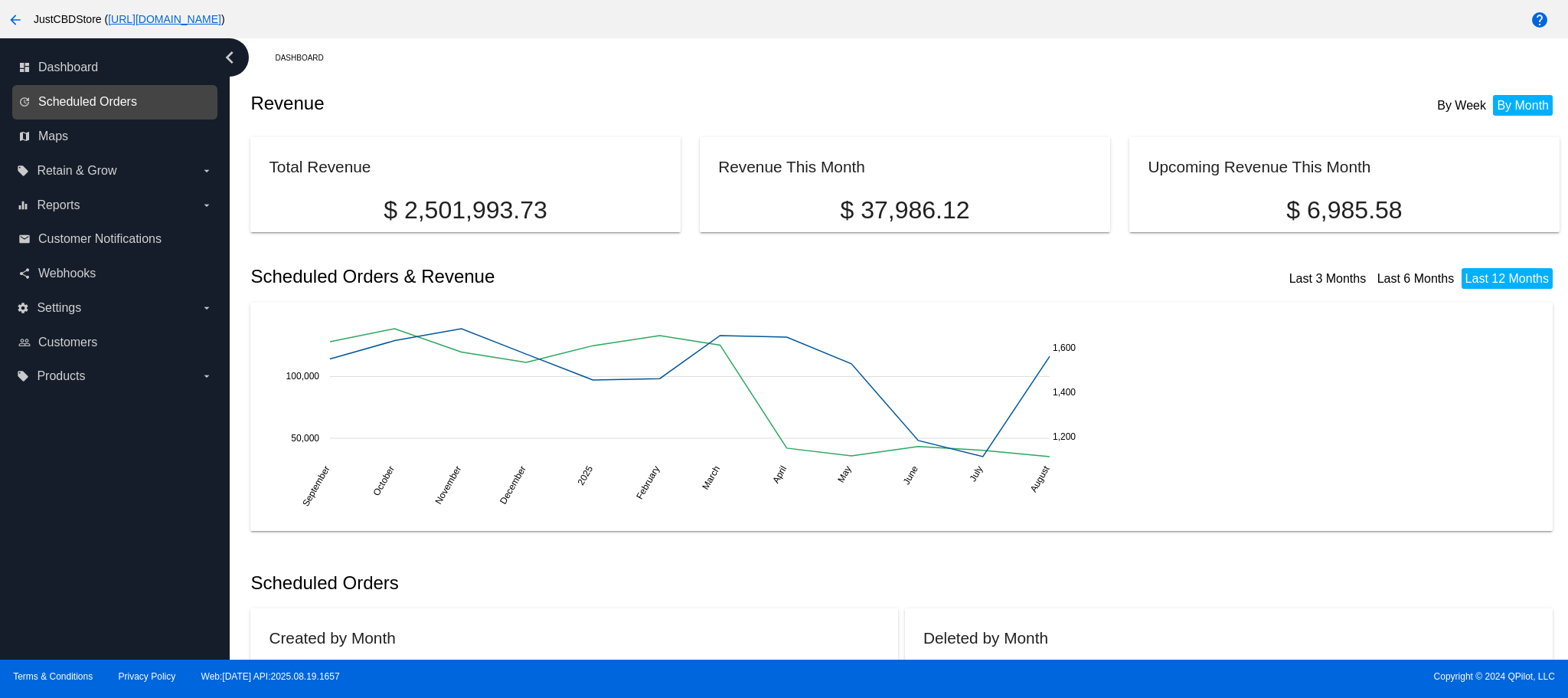
click at [81, 99] on span "Scheduled Orders" at bounding box center [87, 102] width 99 height 14
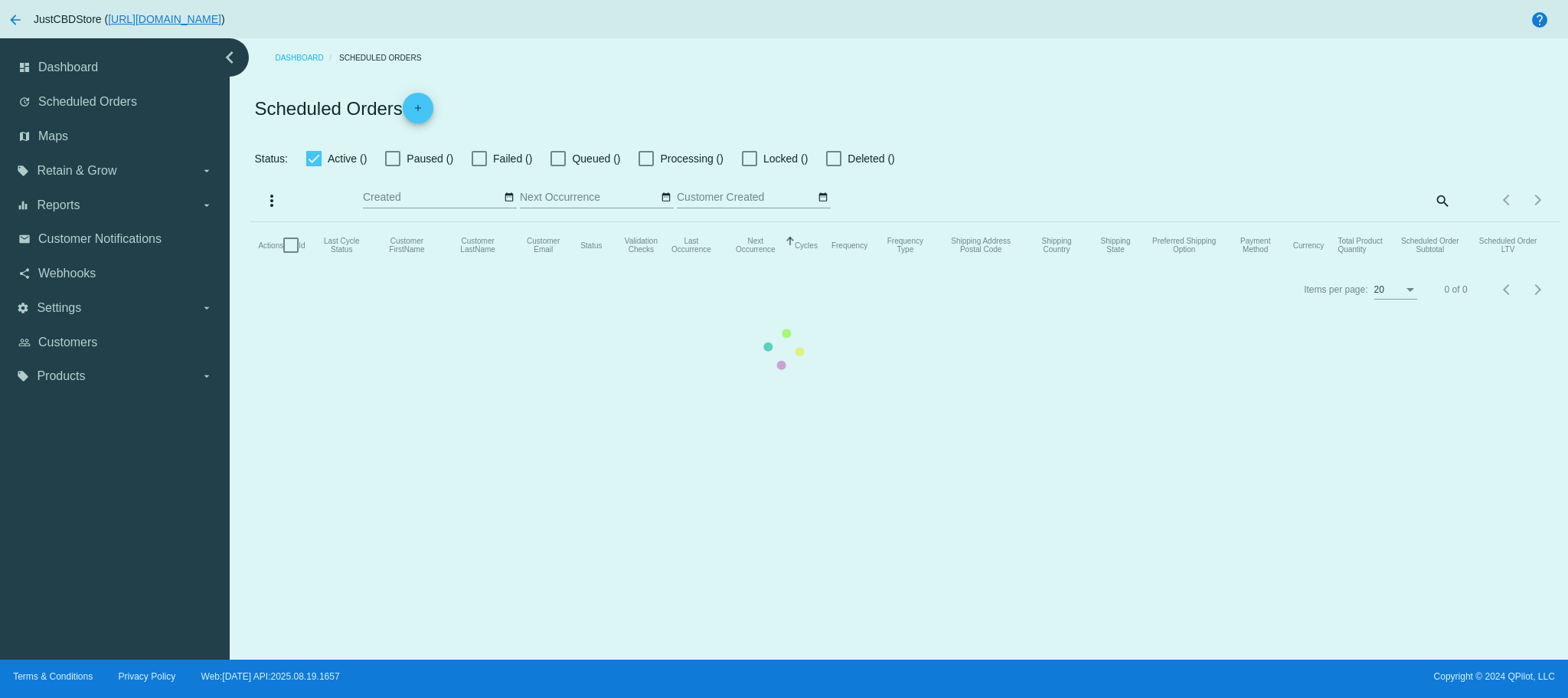
checkbox input "false"
checkbox input "true"
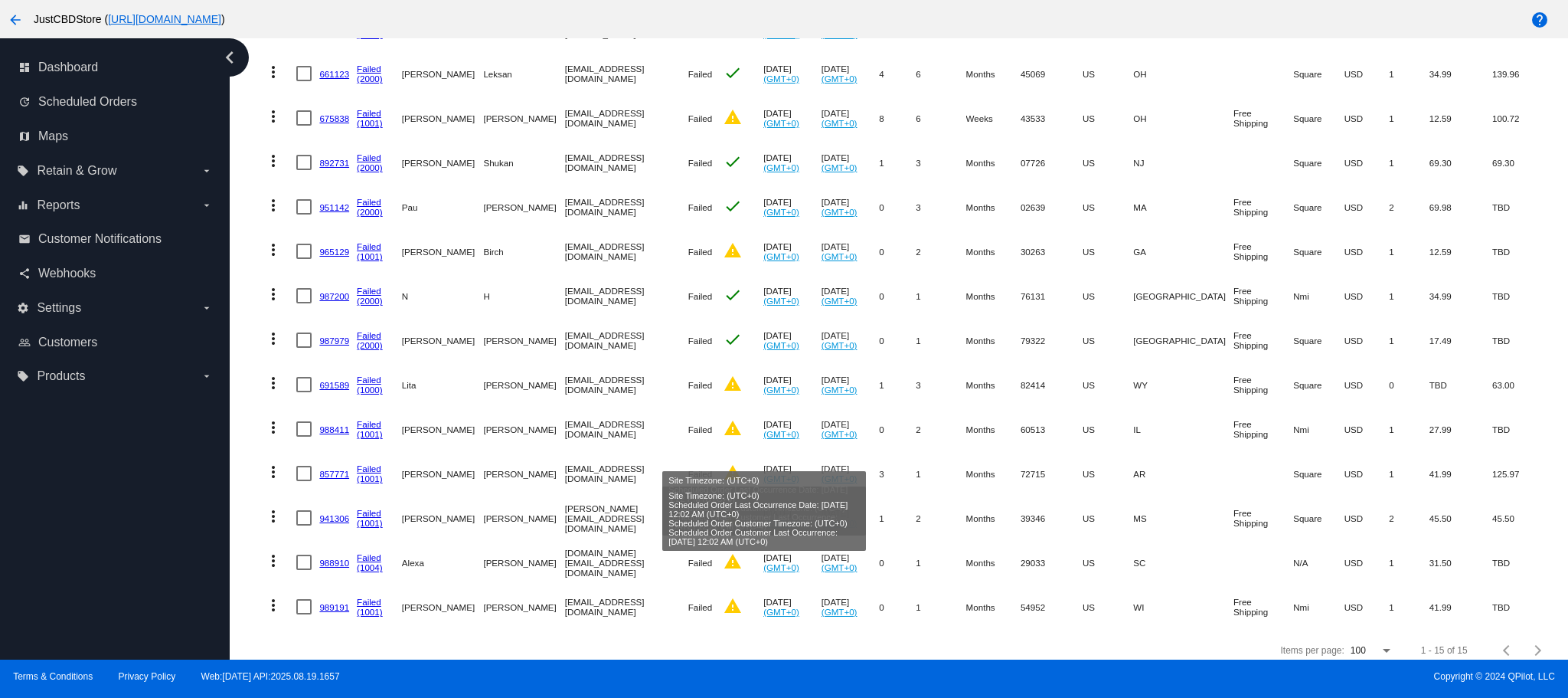
scroll to position [359, 0]
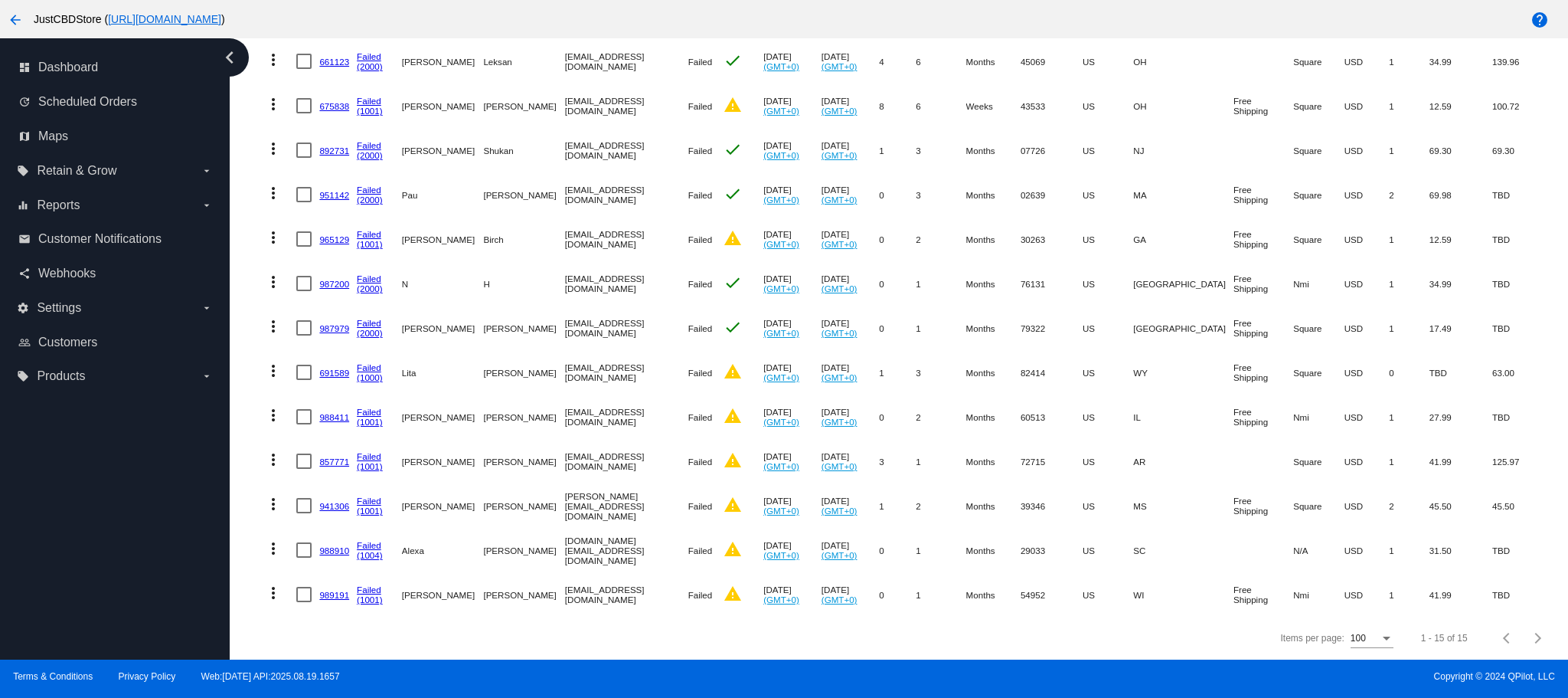
click at [331, 590] on link "989191" at bounding box center [334, 595] width 30 height 10
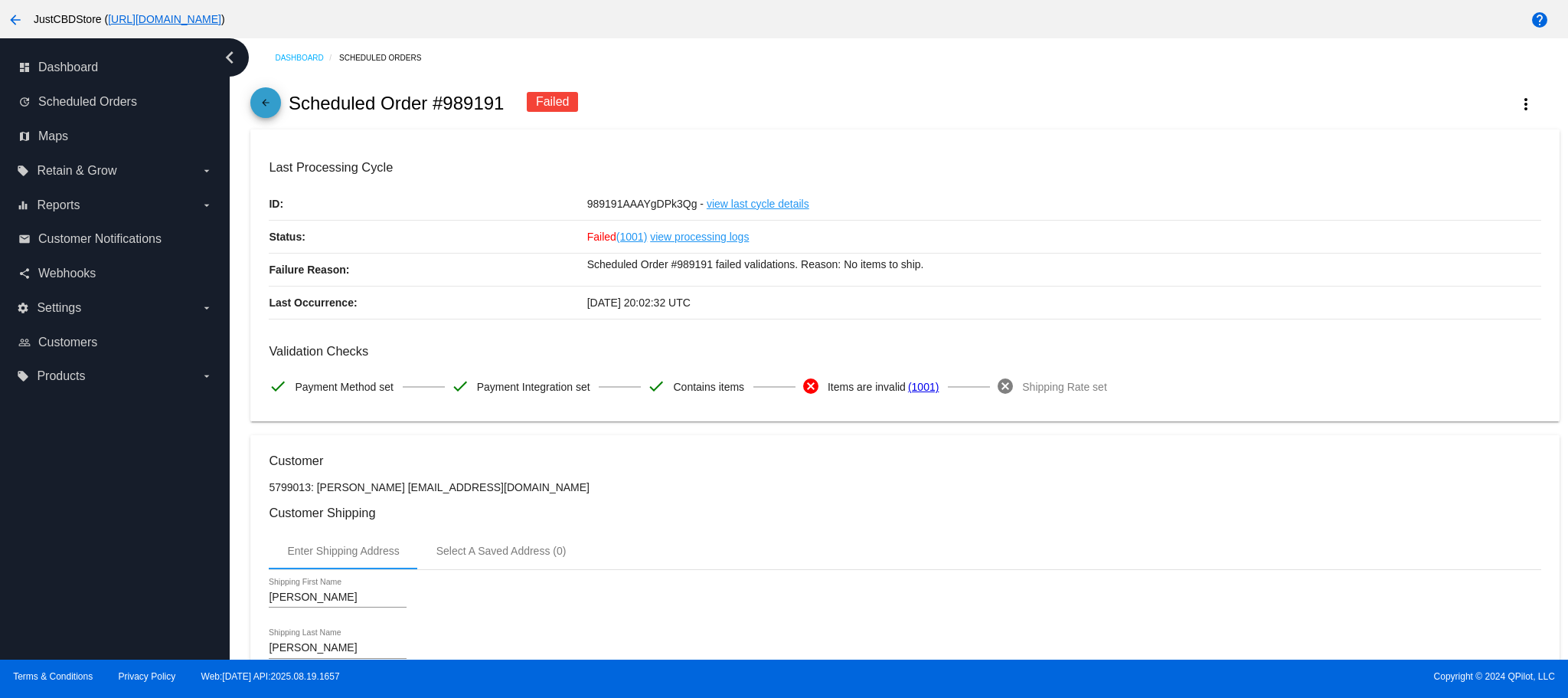
click at [270, 110] on mat-icon "arrow_back" at bounding box center [266, 107] width 18 height 18
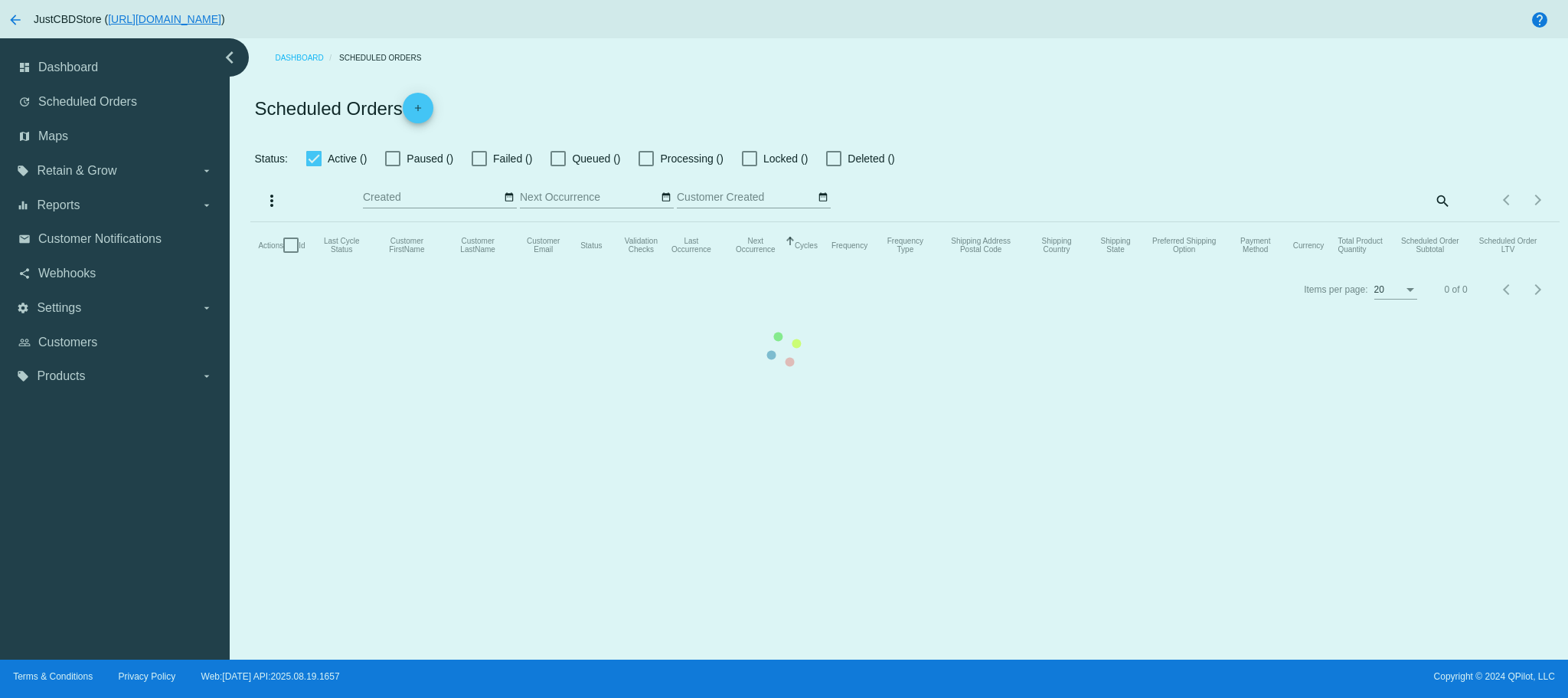
checkbox input "false"
checkbox input "true"
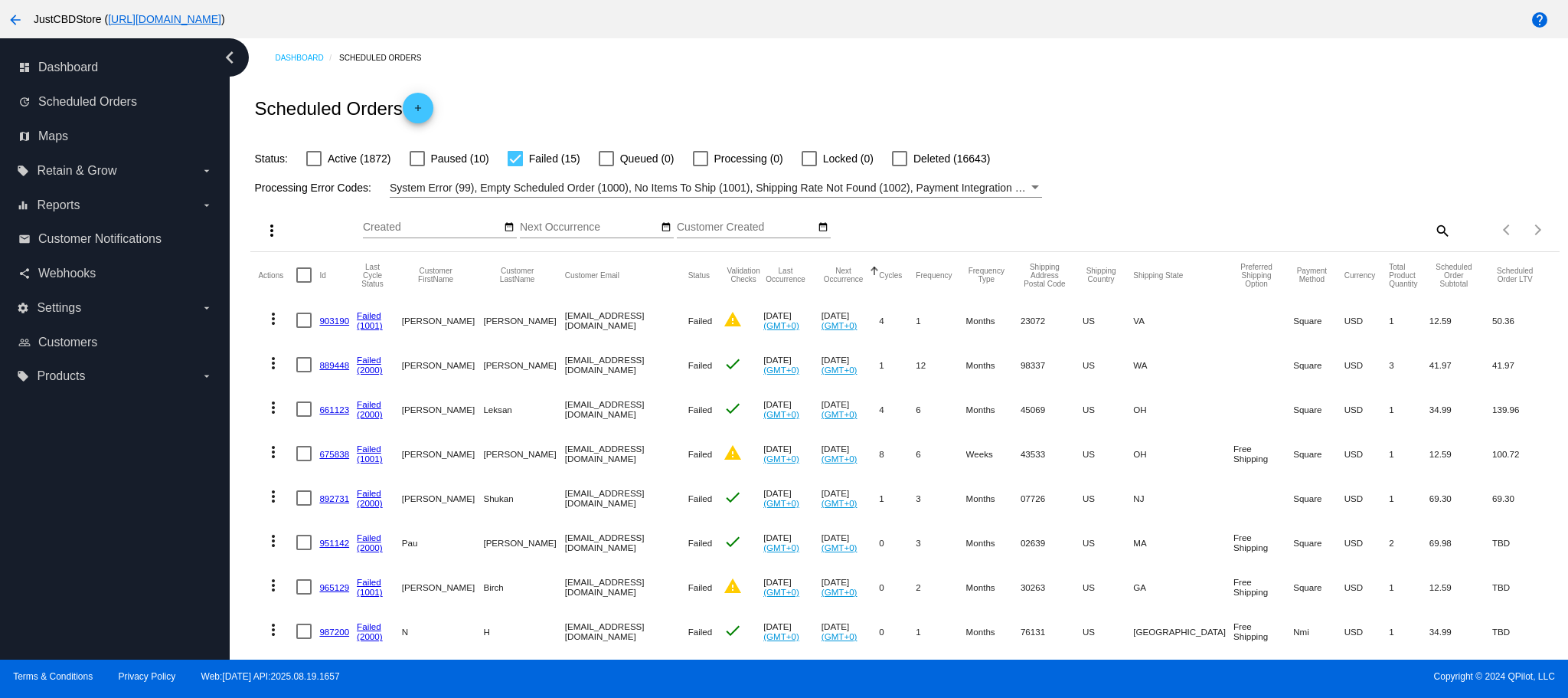
scroll to position [359, 0]
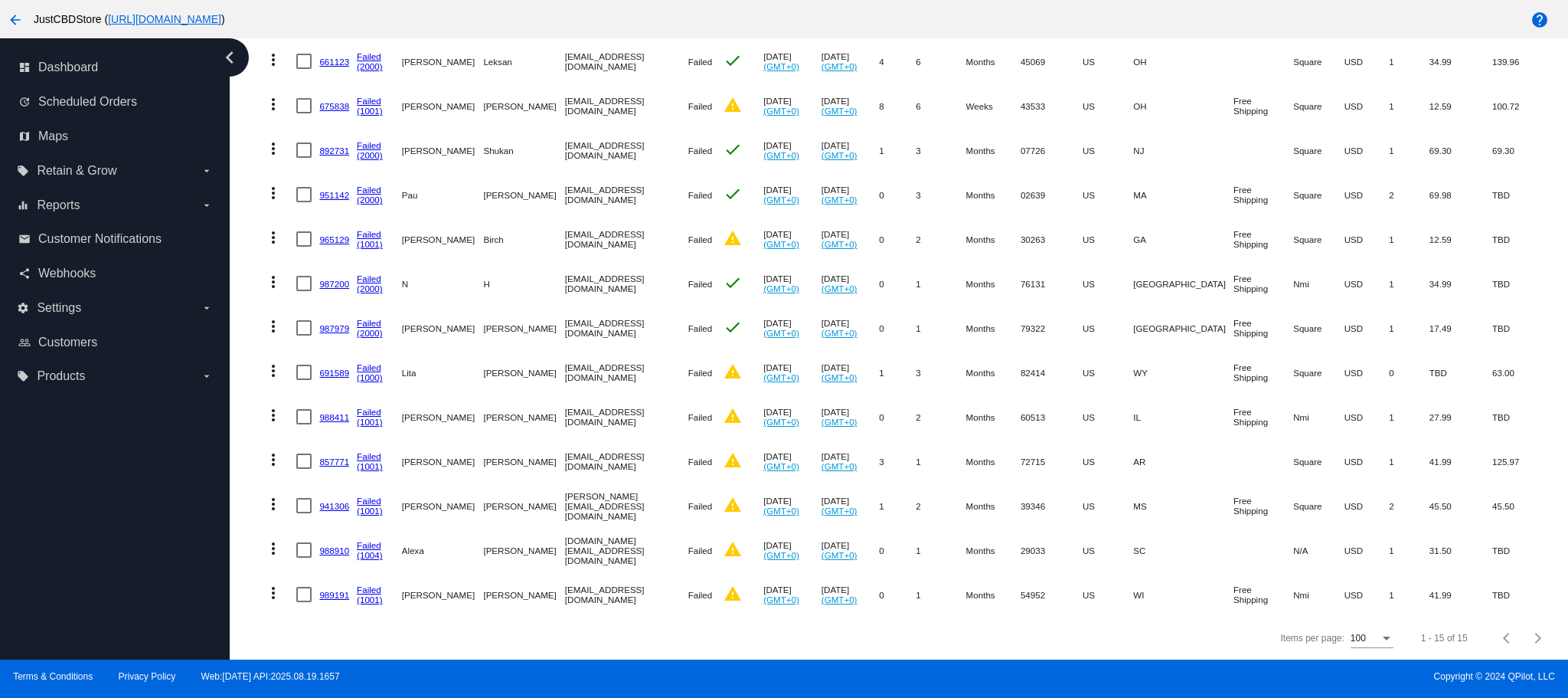
click at [329, 546] on link "988910" at bounding box center [334, 551] width 30 height 10
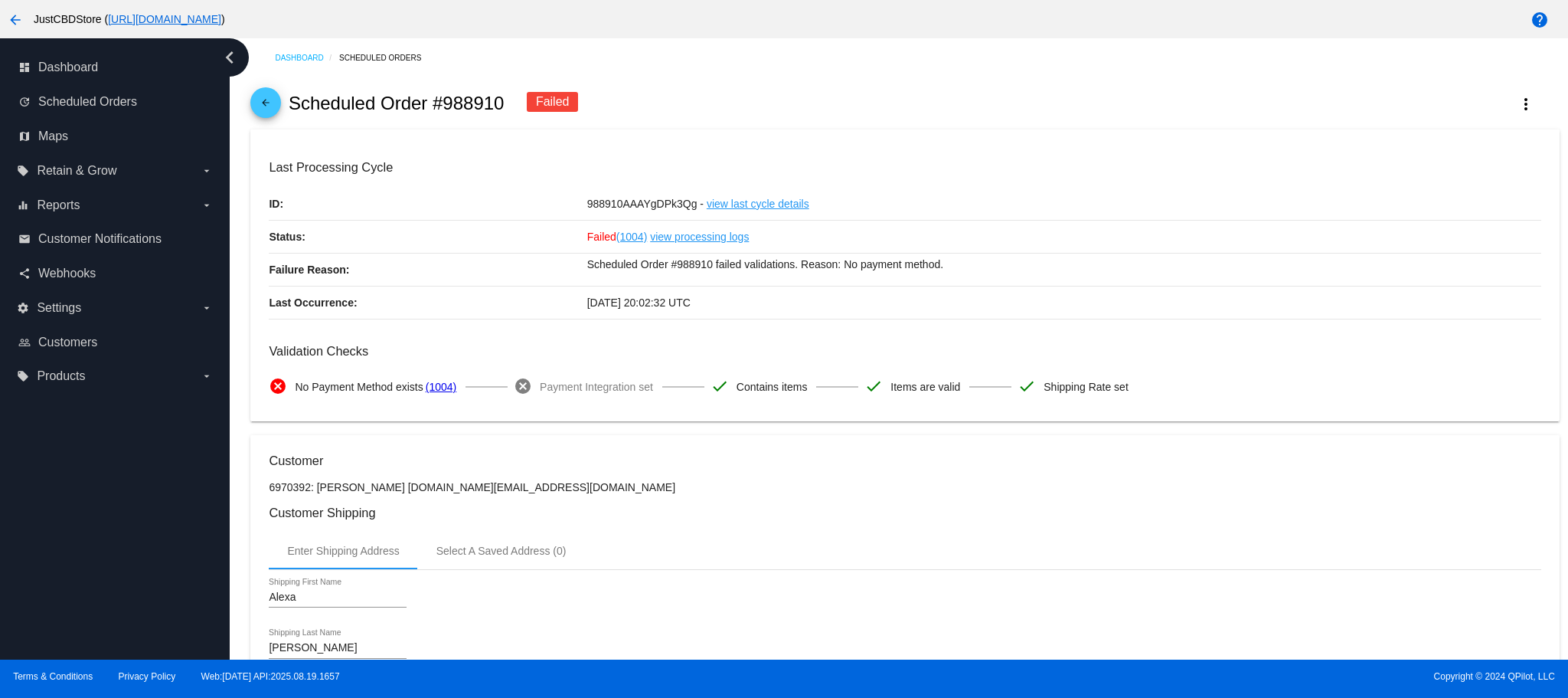
click at [270, 110] on mat-icon "arrow_back" at bounding box center [266, 107] width 18 height 18
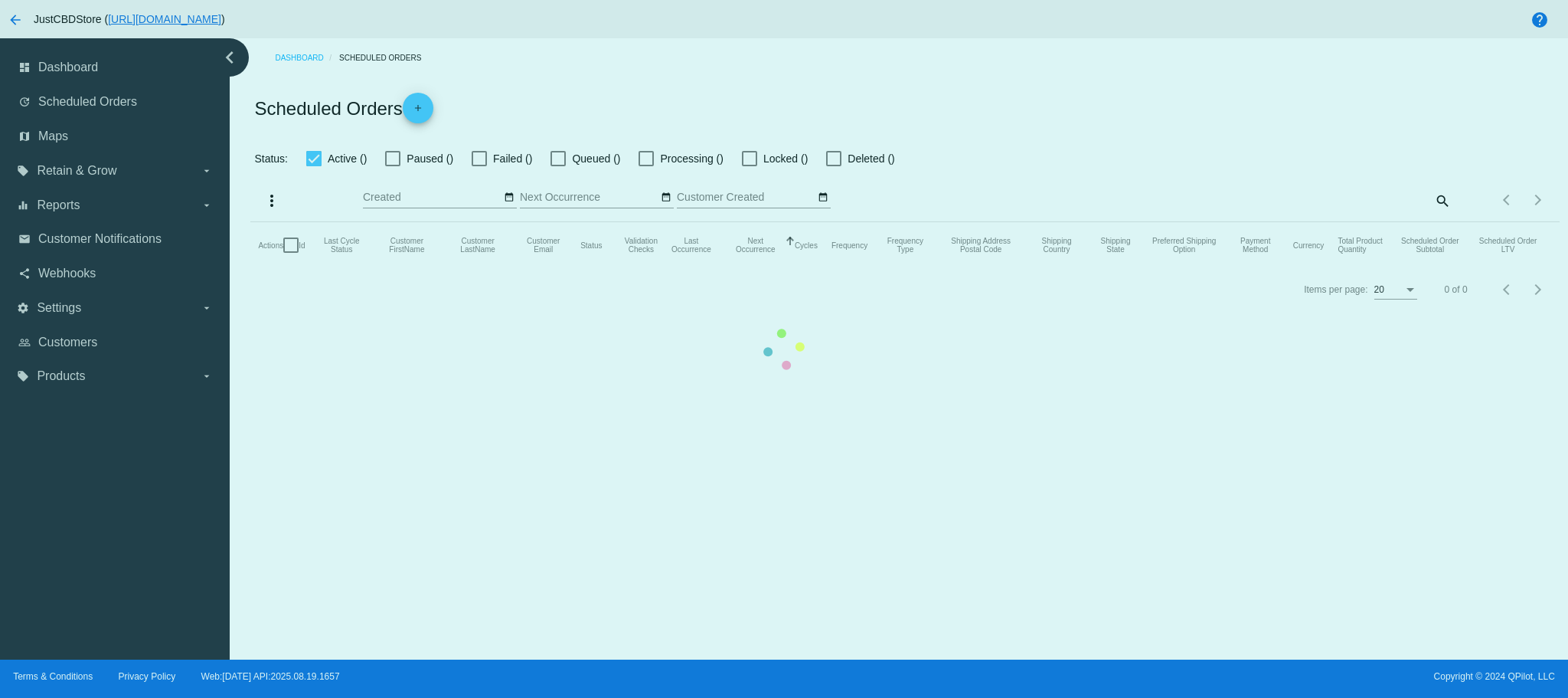
checkbox input "false"
checkbox input "true"
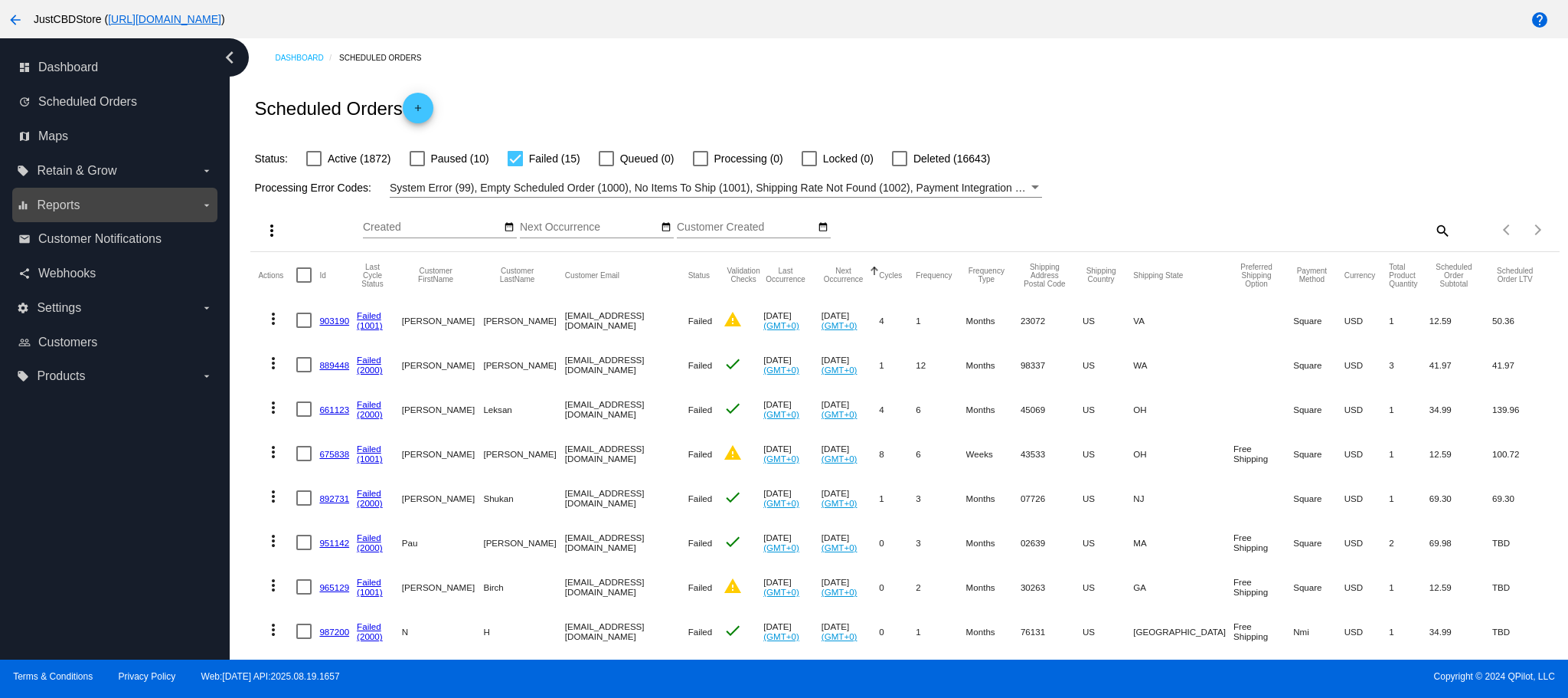
click at [63, 207] on span "Reports" at bounding box center [57, 205] width 42 height 14
click at [0, 0] on input "equalizer Reports arrow_drop_down" at bounding box center [0, 0] width 0 height 0
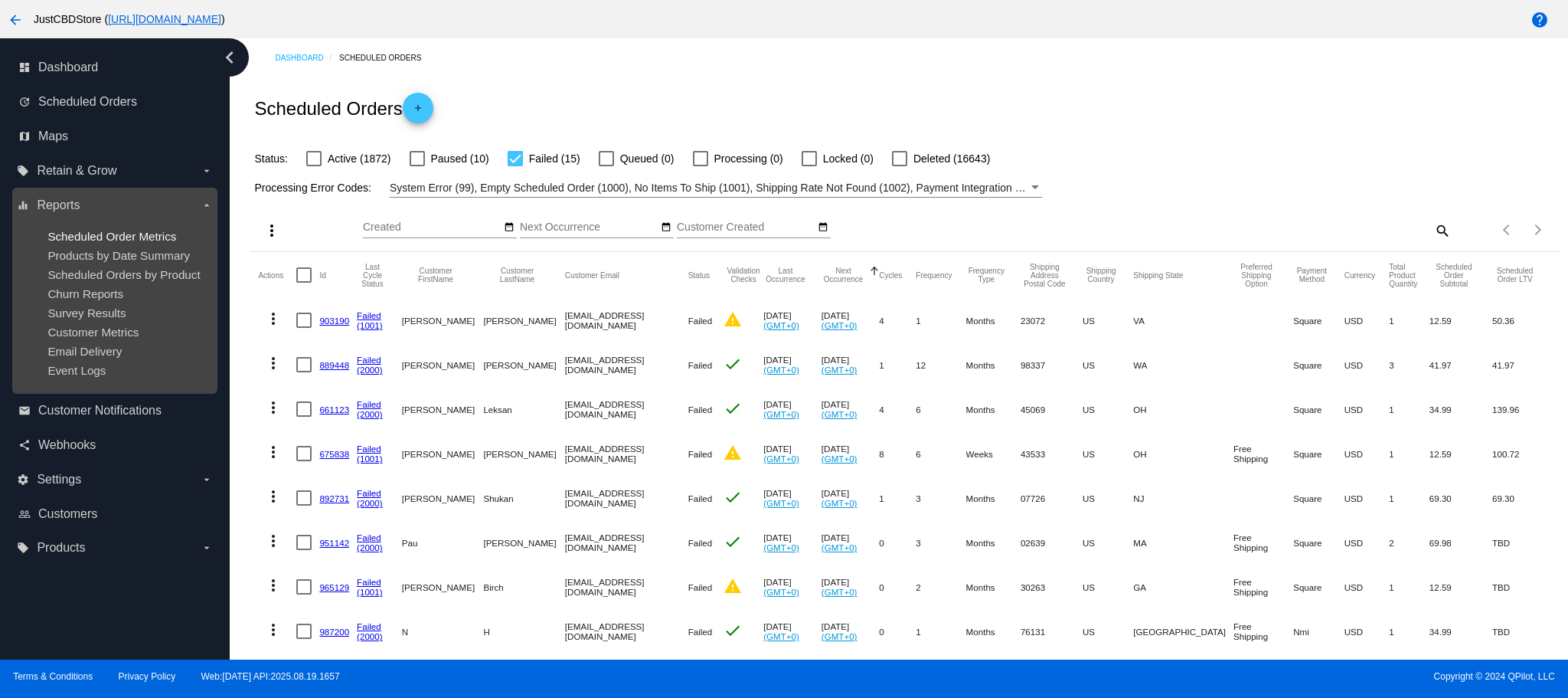
click at [89, 235] on span "Scheduled Order Metrics" at bounding box center [112, 237] width 128 height 13
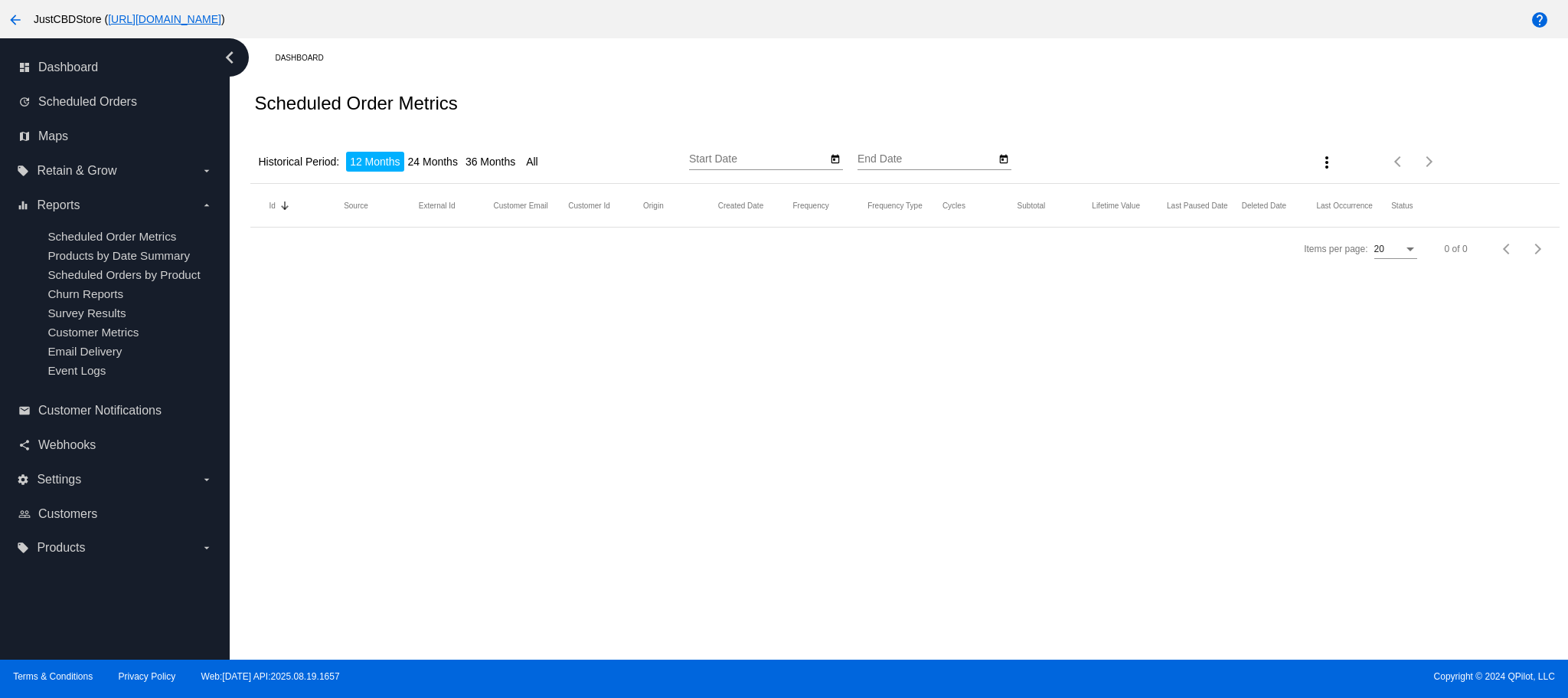
type input "[DATE]"
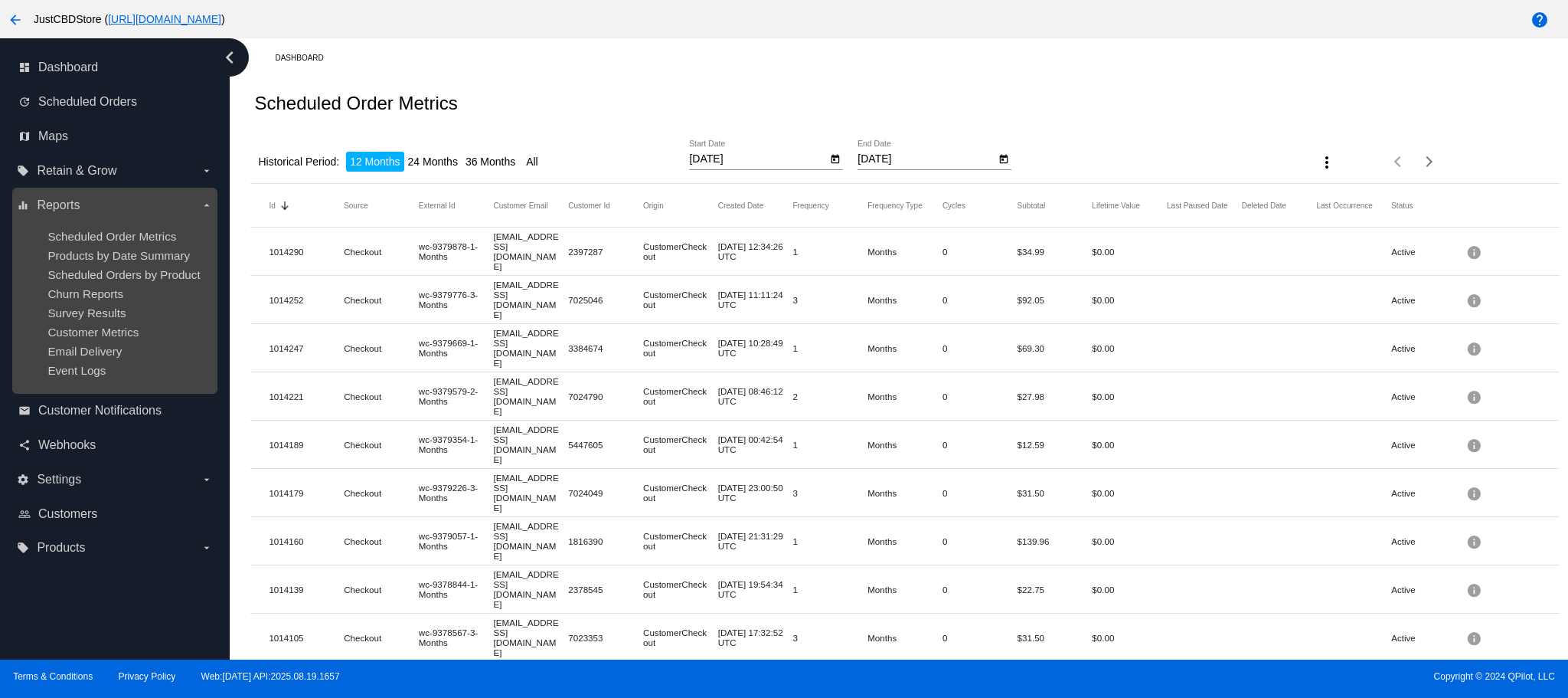
click at [68, 286] on ul "Scheduled Order Metrics Products by Date Summary Scheduled Orders by Product Ch…" at bounding box center [114, 303] width 196 height 172
click at [65, 292] on span "Churn Reports" at bounding box center [85, 294] width 76 height 13
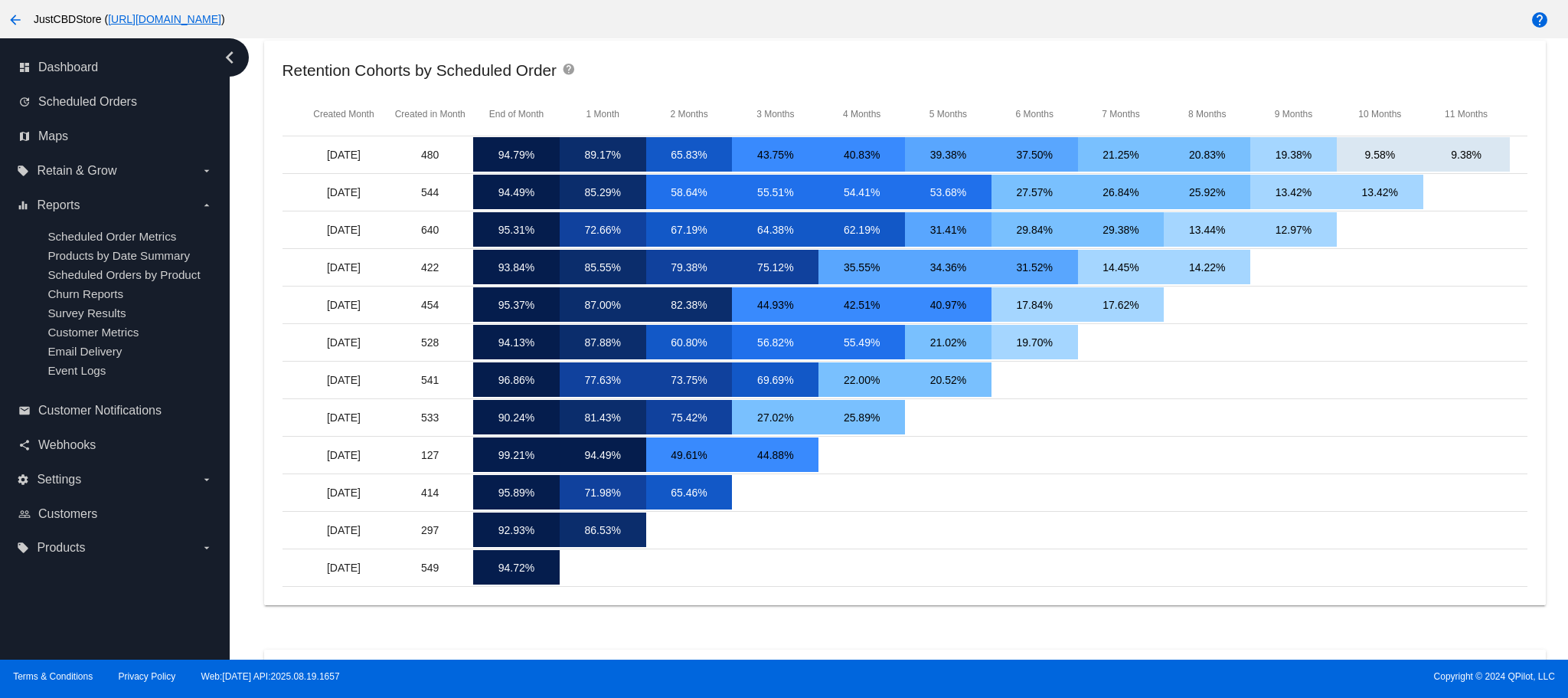
scroll to position [77, 0]
